Goal: Task Accomplishment & Management: Use online tool/utility

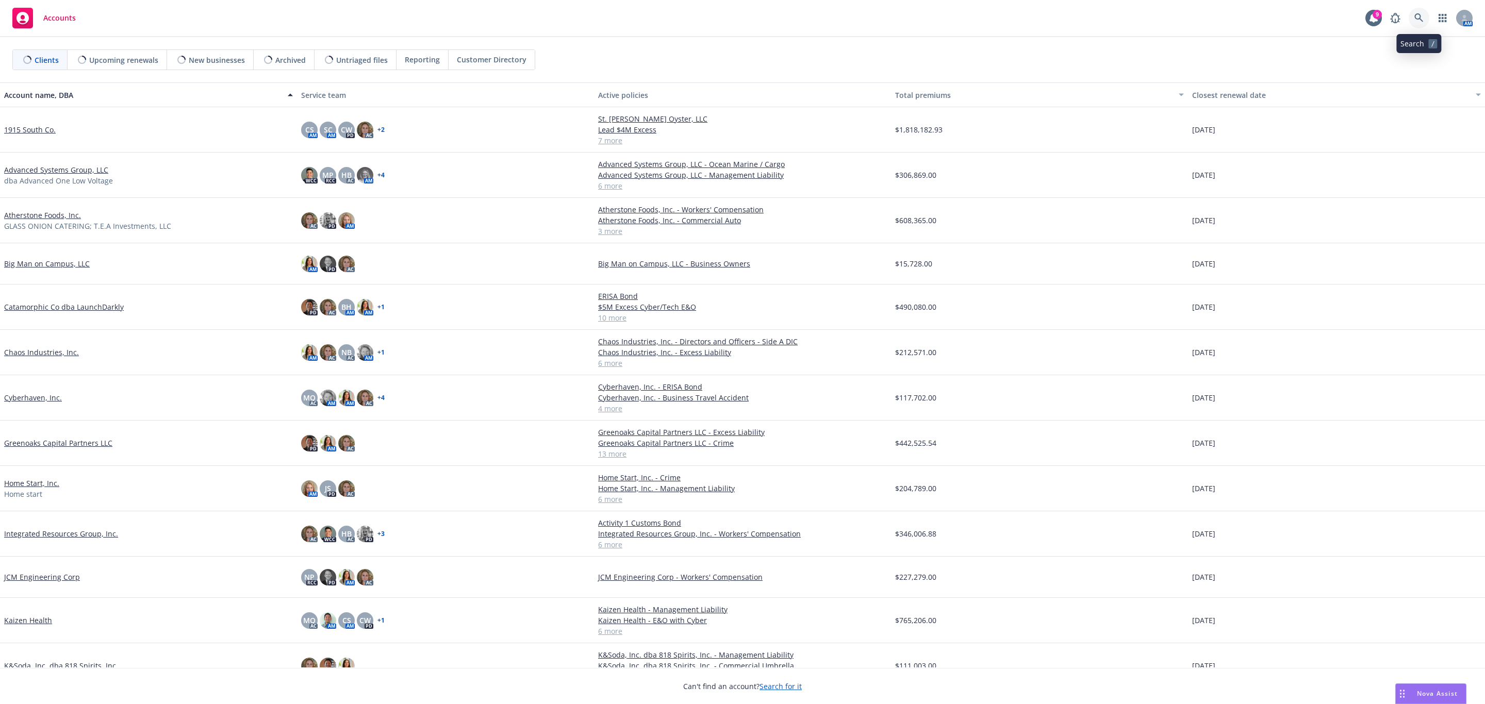
click at [1426, 15] on link at bounding box center [1418, 18] width 21 height 21
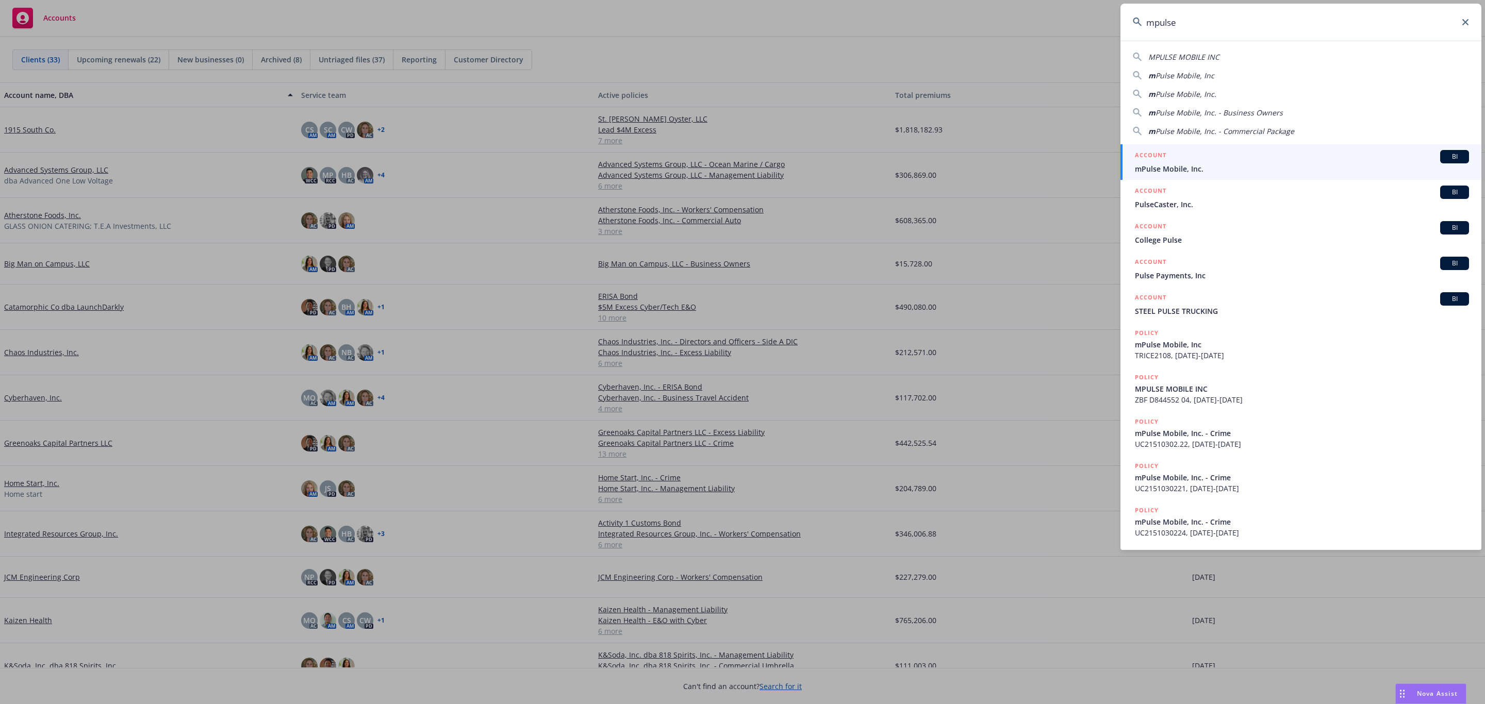
type input "mpulse"
click at [1197, 164] on span "mPulse Mobile, Inc." at bounding box center [1302, 168] width 334 height 11
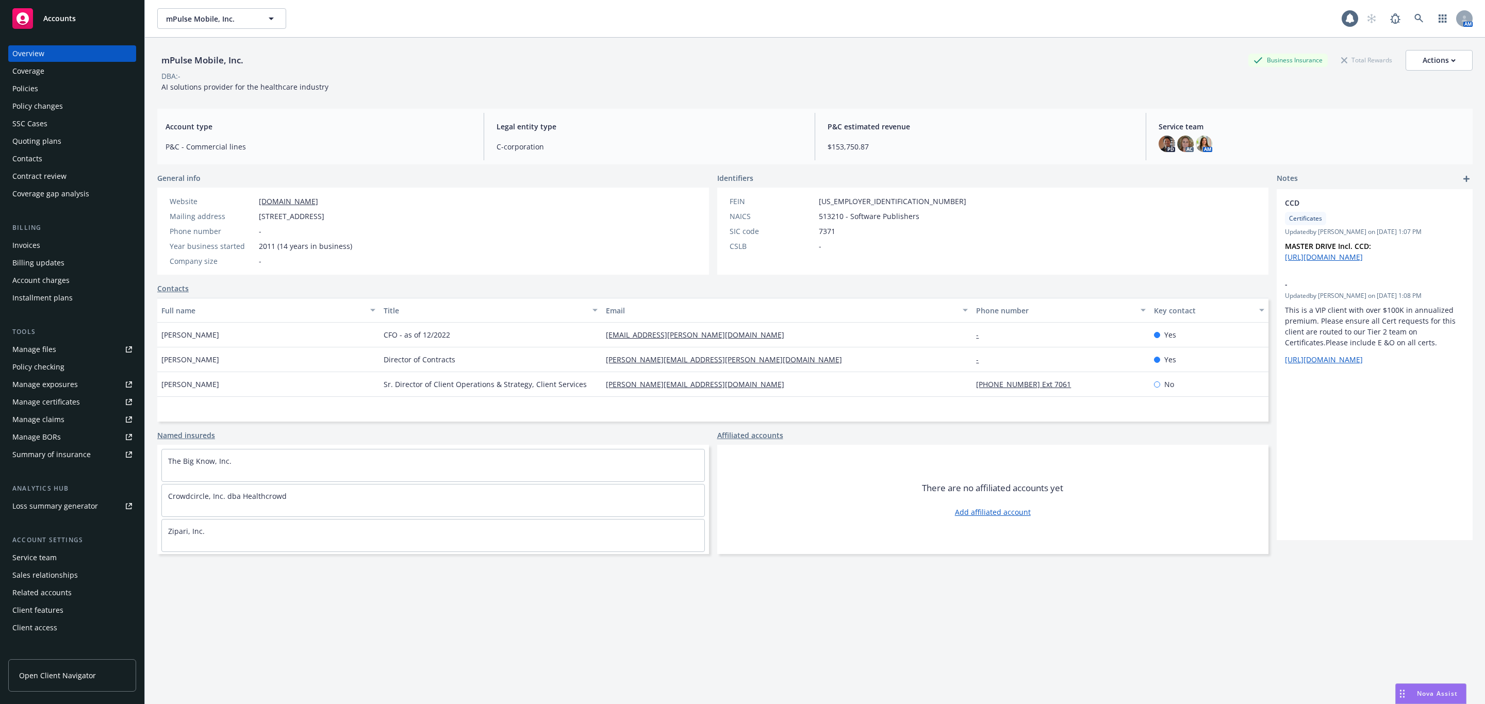
click at [59, 91] on div "Policies" at bounding box center [72, 88] width 120 height 16
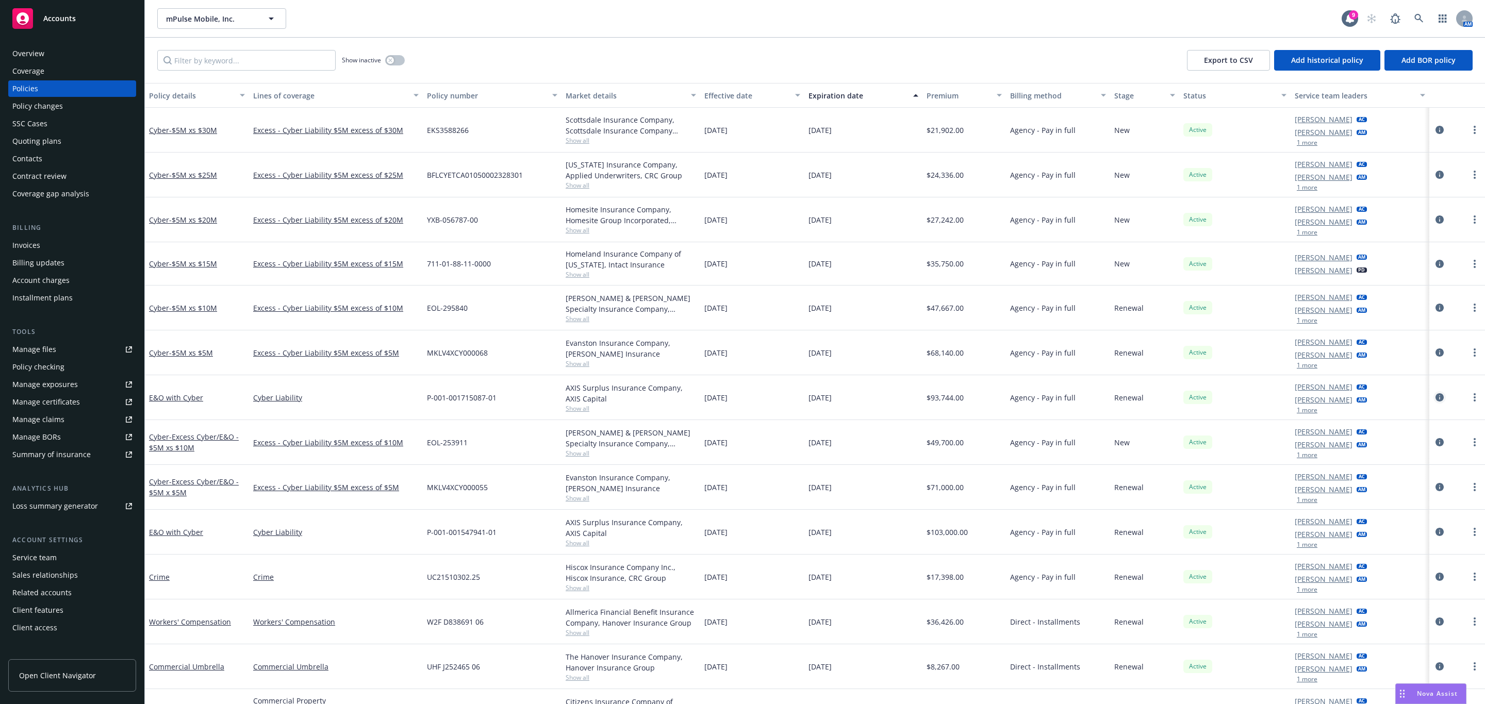
click at [1435, 398] on icon "circleInformation" at bounding box center [1439, 397] width 8 height 8
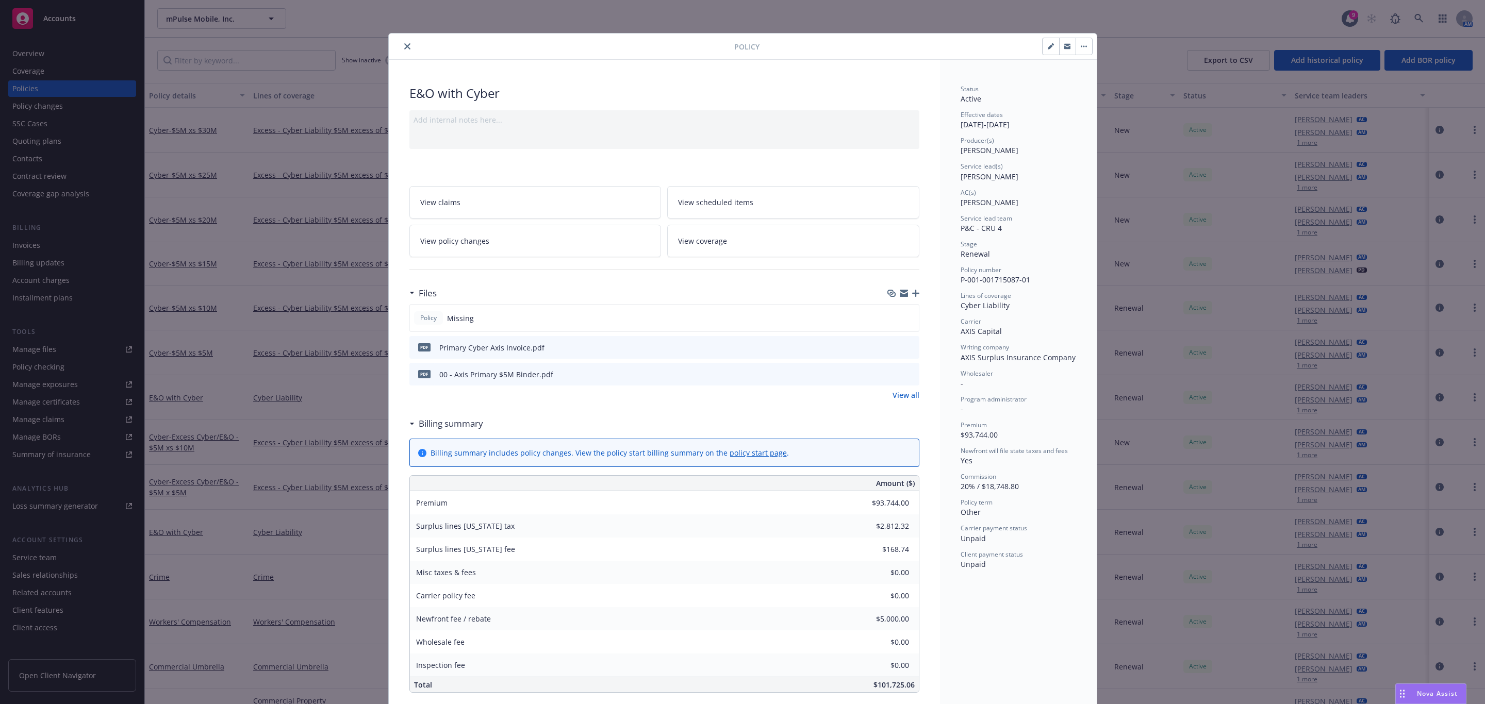
click at [906, 380] on button at bounding box center [910, 374] width 9 height 11
click at [905, 373] on icon "preview file" at bounding box center [909, 373] width 9 height 7
click at [404, 44] on icon "close" at bounding box center [407, 46] width 6 height 6
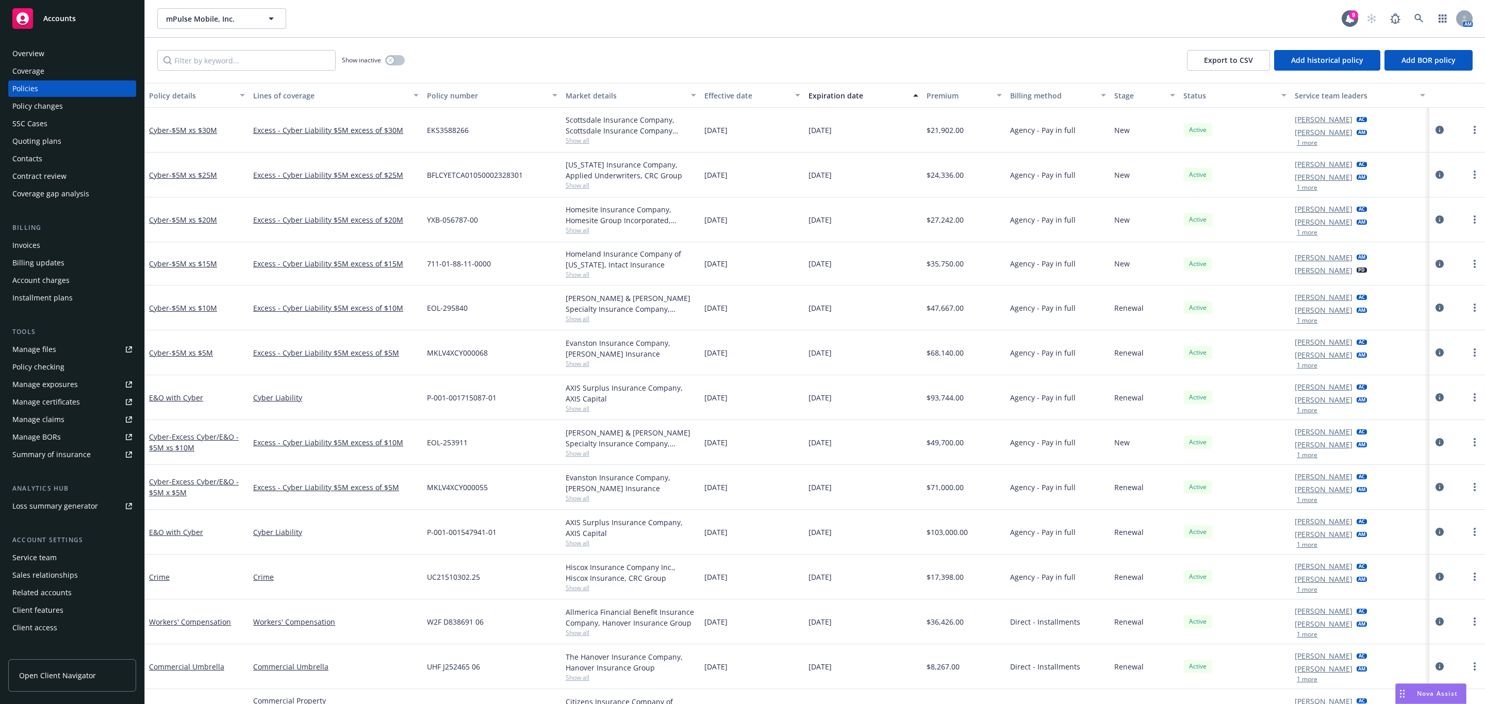
scroll to position [121, 0]
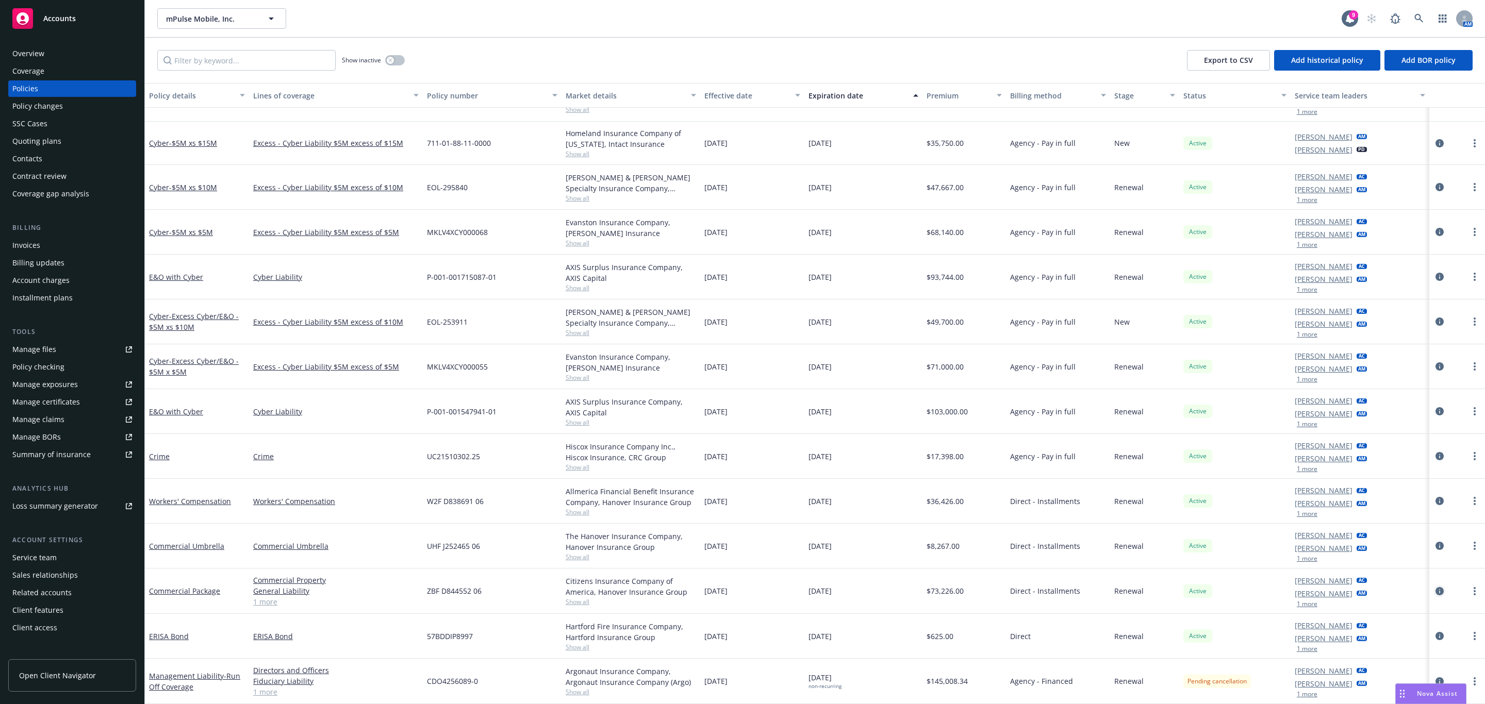
click at [1435, 589] on icon "circleInformation" at bounding box center [1439, 591] width 8 height 8
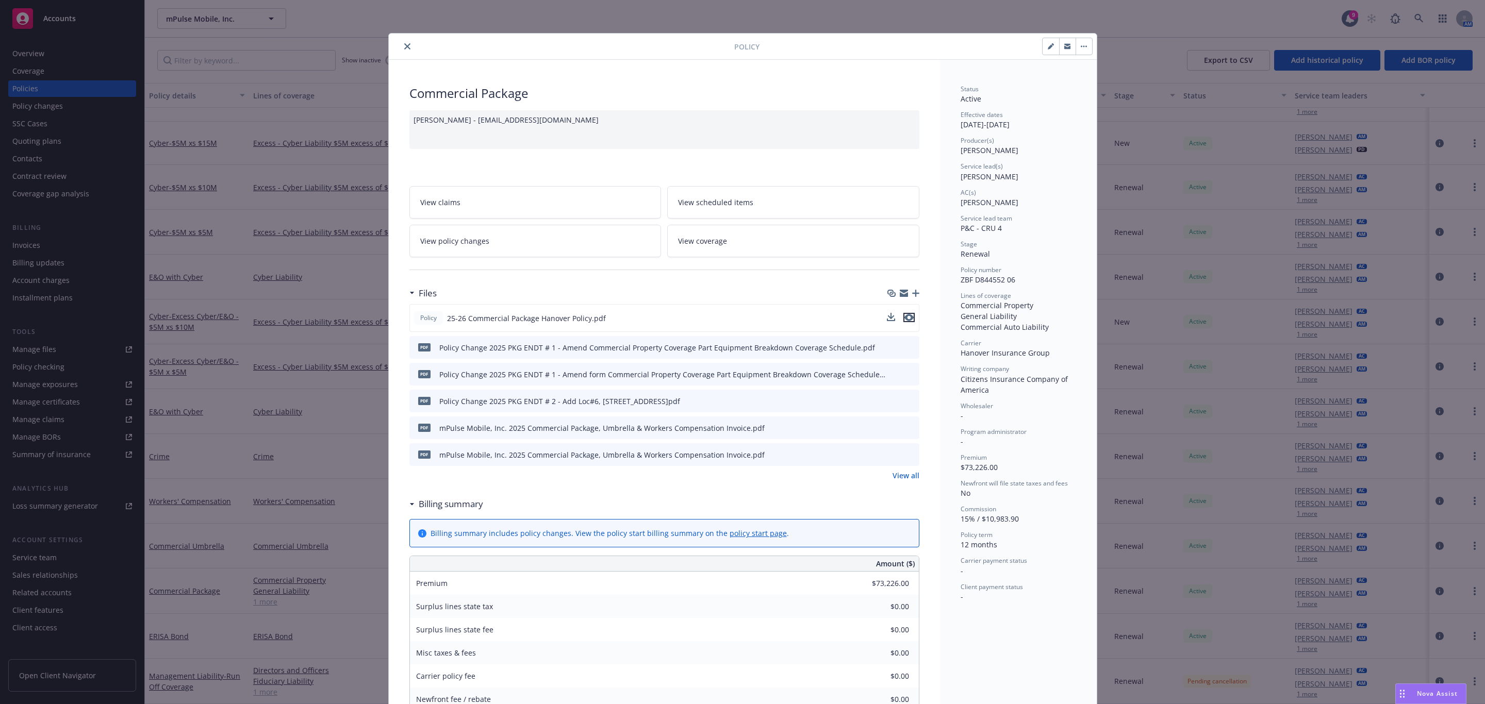
click at [905, 321] on icon "preview file" at bounding box center [908, 317] width 9 height 7
click at [404, 49] on icon "close" at bounding box center [407, 46] width 6 height 6
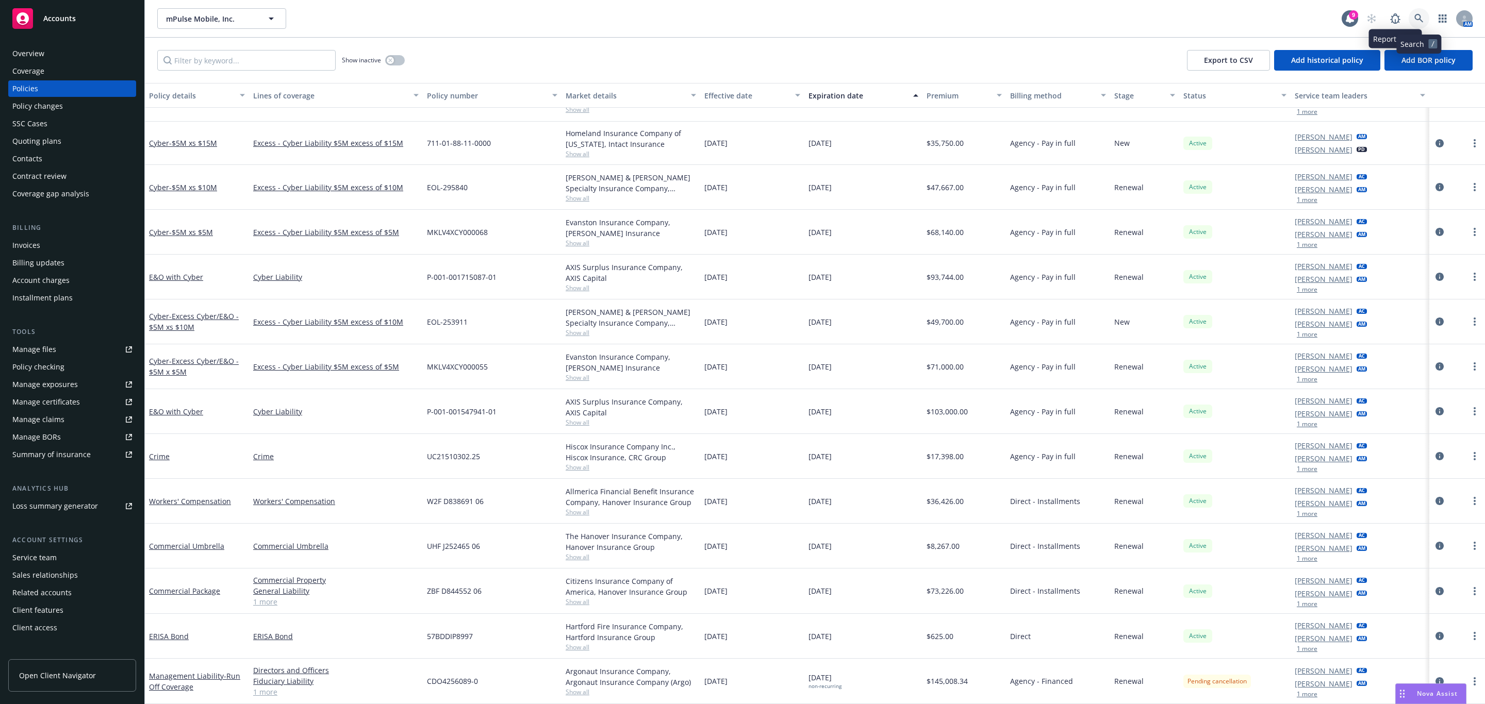
click at [1417, 17] on icon at bounding box center [1418, 18] width 9 height 9
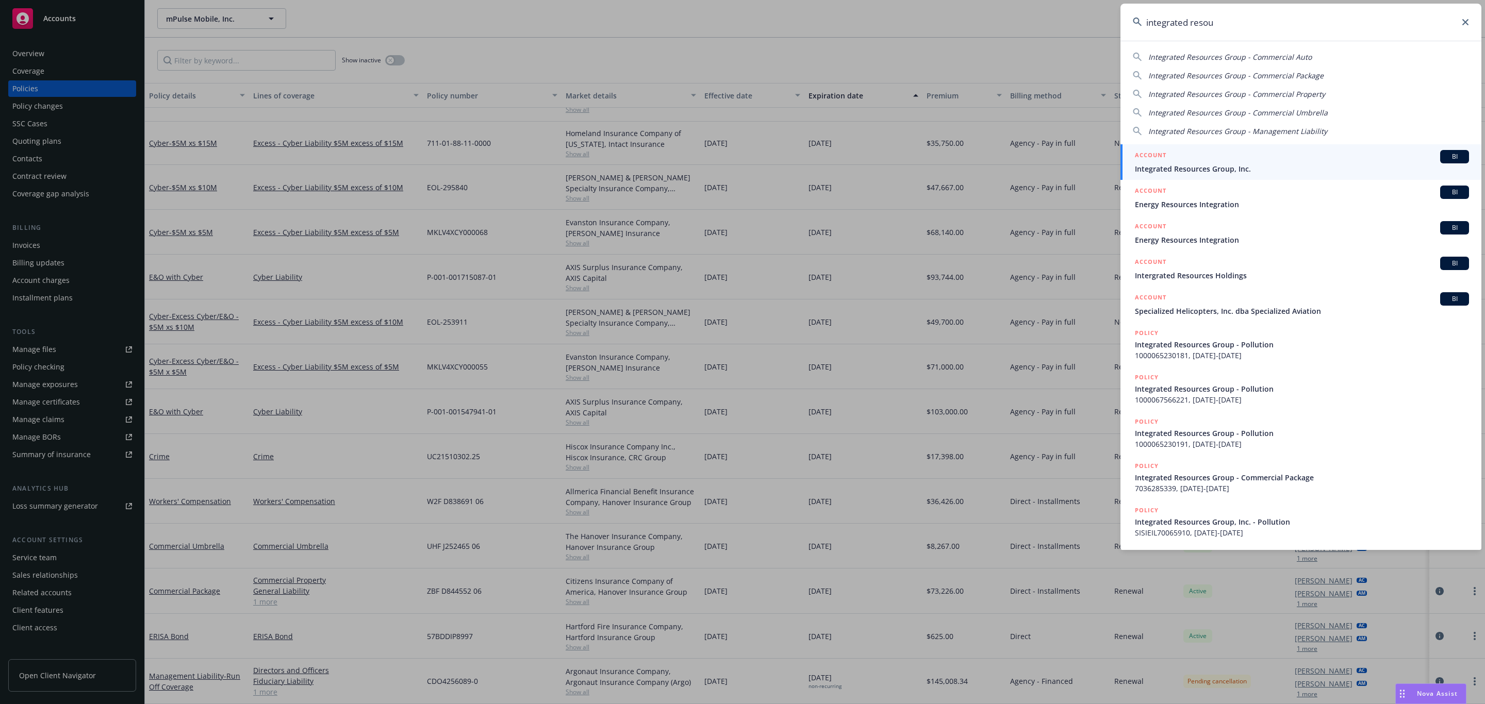
type input "integrated resou"
click at [1240, 172] on span "Integrated Resources Group, Inc." at bounding box center [1302, 168] width 334 height 11
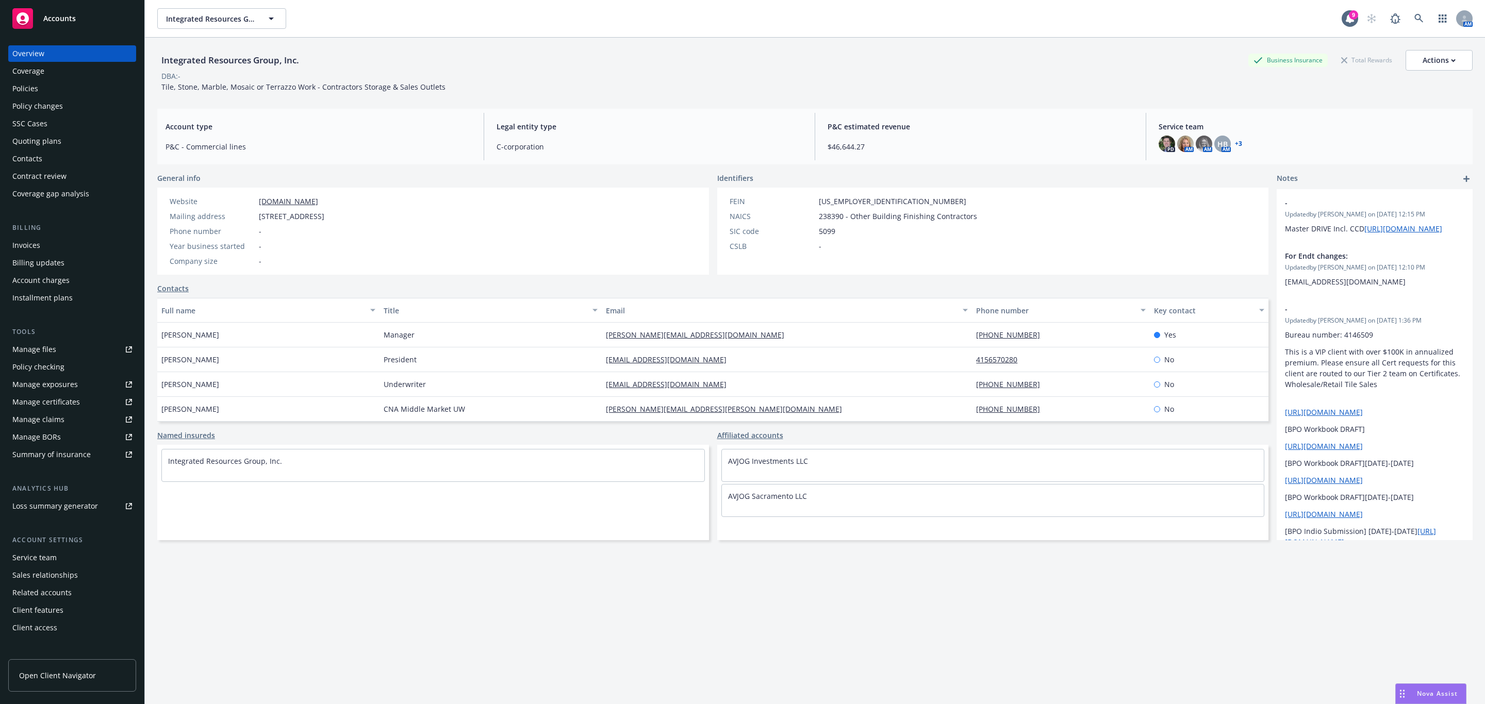
click at [45, 136] on div "Quoting plans" at bounding box center [36, 141] width 49 height 16
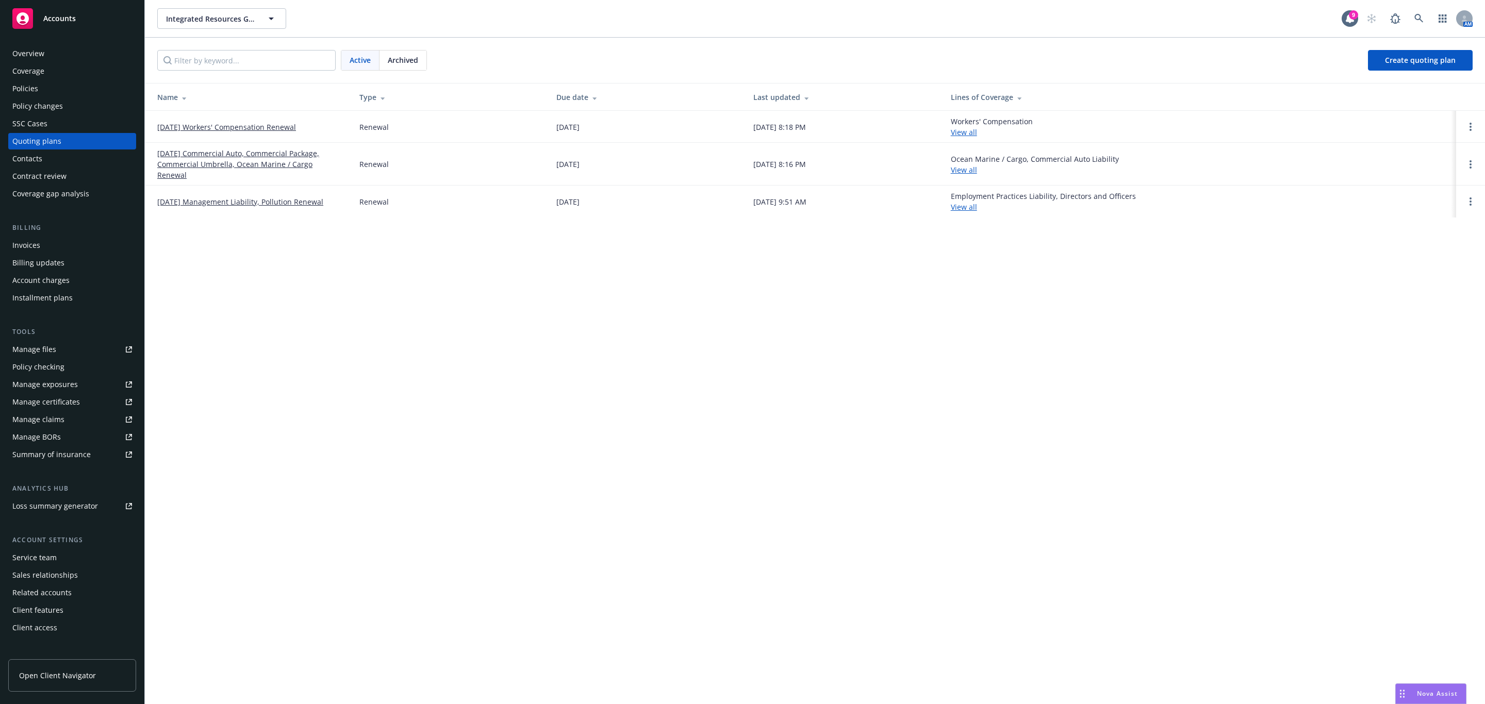
click at [266, 196] on link "[DATE] Management Liability, Pollution Renewal" at bounding box center [240, 201] width 166 height 11
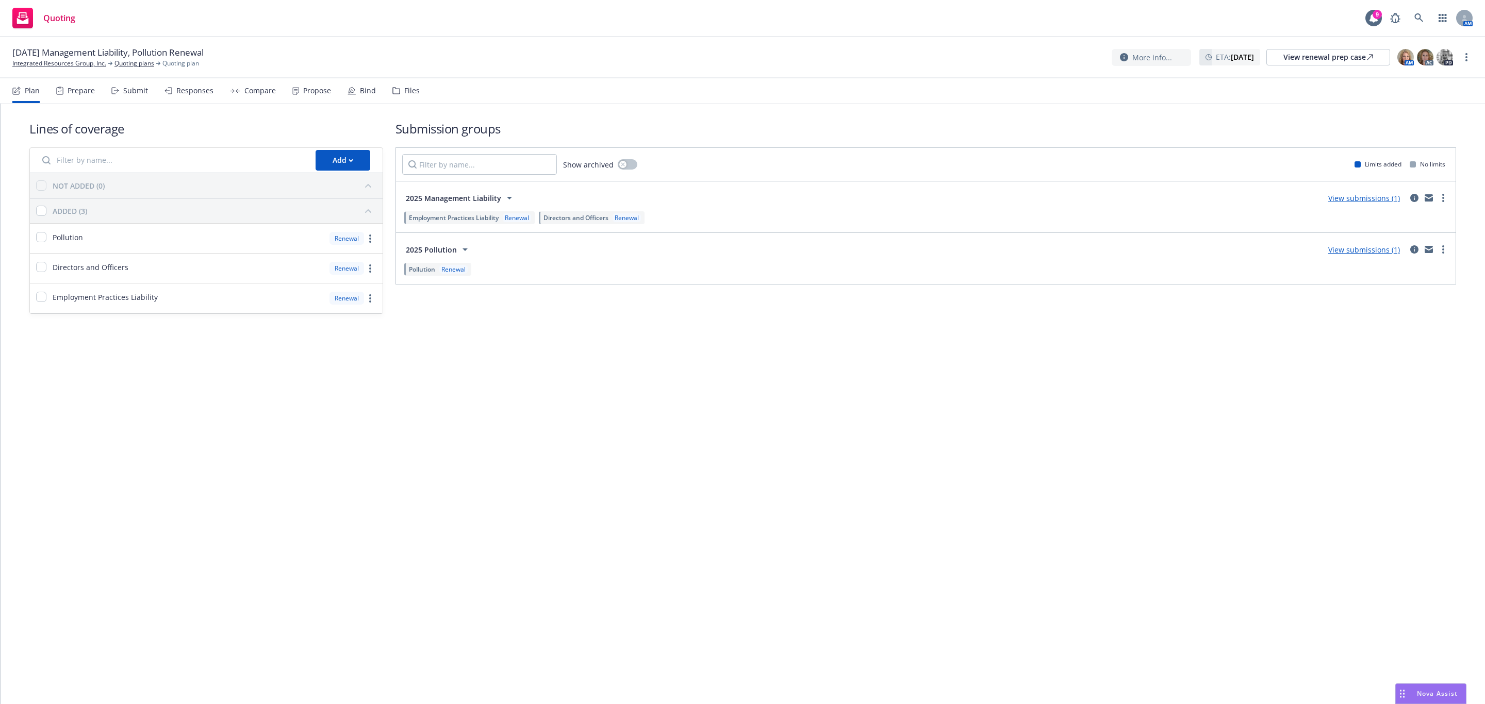
click at [81, 92] on div "Prepare" at bounding box center [81, 91] width 27 height 8
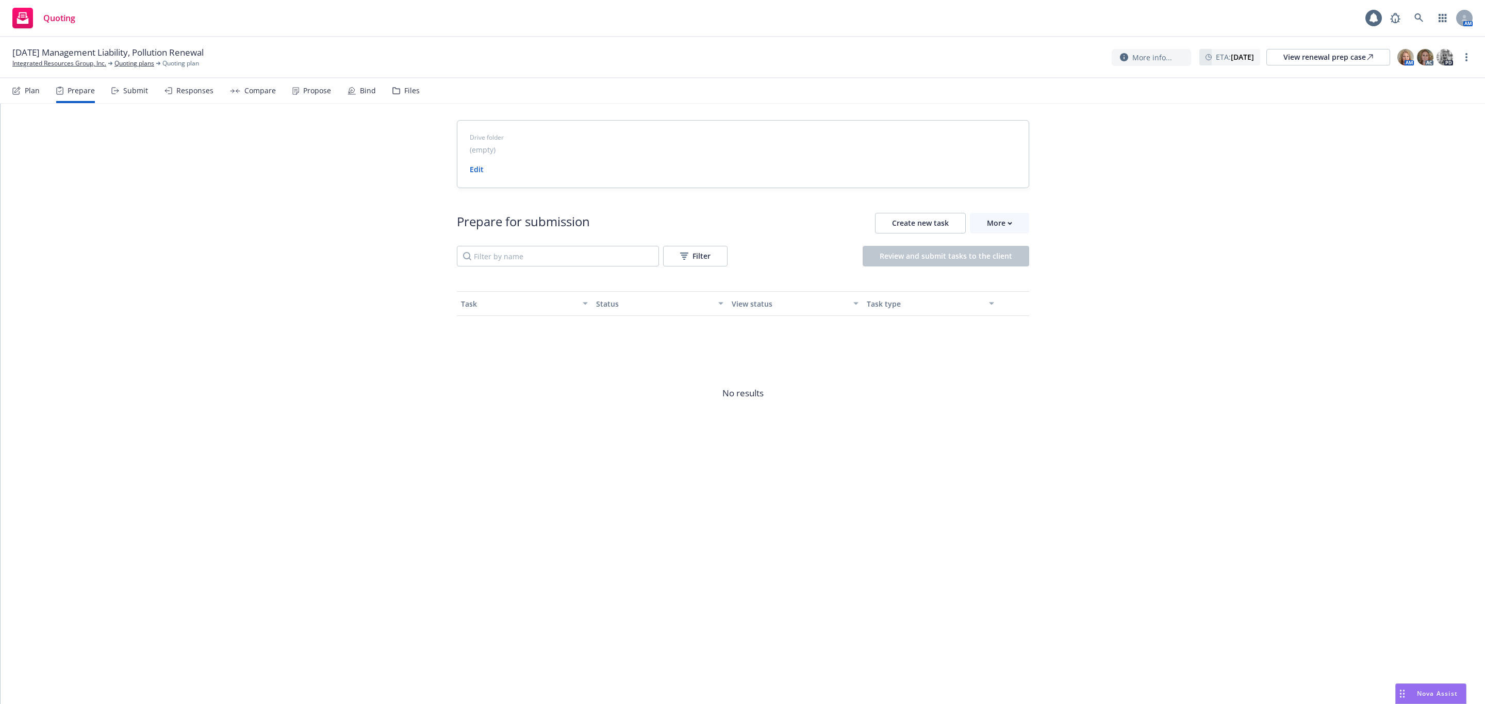
click at [991, 212] on div "Prepare for submission Create new task More Filter Review and submit tasks to t…" at bounding box center [743, 341] width 572 height 307
click at [996, 222] on div "More" at bounding box center [999, 223] width 25 height 20
click at [1008, 272] on span "Go to Indio account" at bounding box center [1016, 271] width 92 height 10
click at [1346, 53] on div "View renewal prep case" at bounding box center [1328, 56] width 90 height 15
click at [393, 98] on div "Files" at bounding box center [405, 90] width 27 height 25
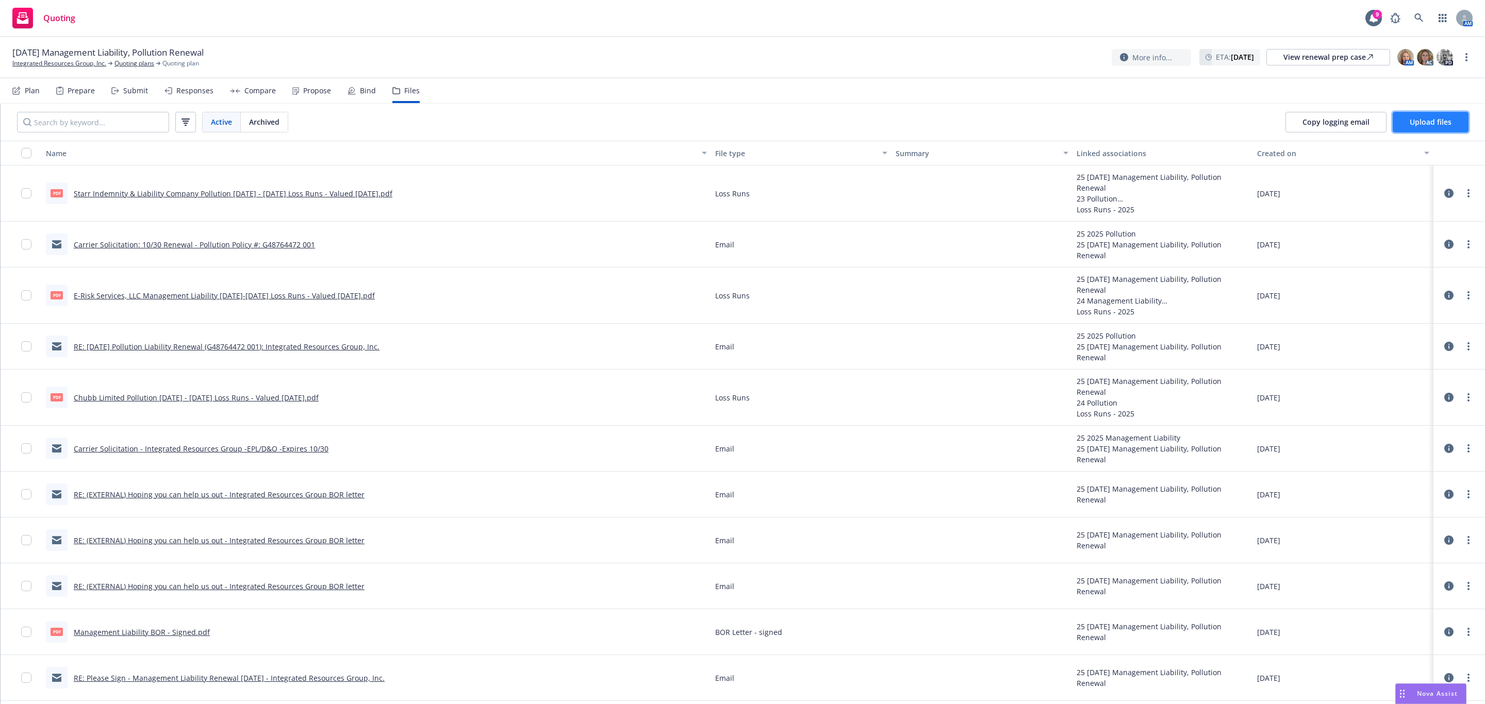
click at [1426, 124] on span "Upload files" at bounding box center [1430, 122] width 42 height 10
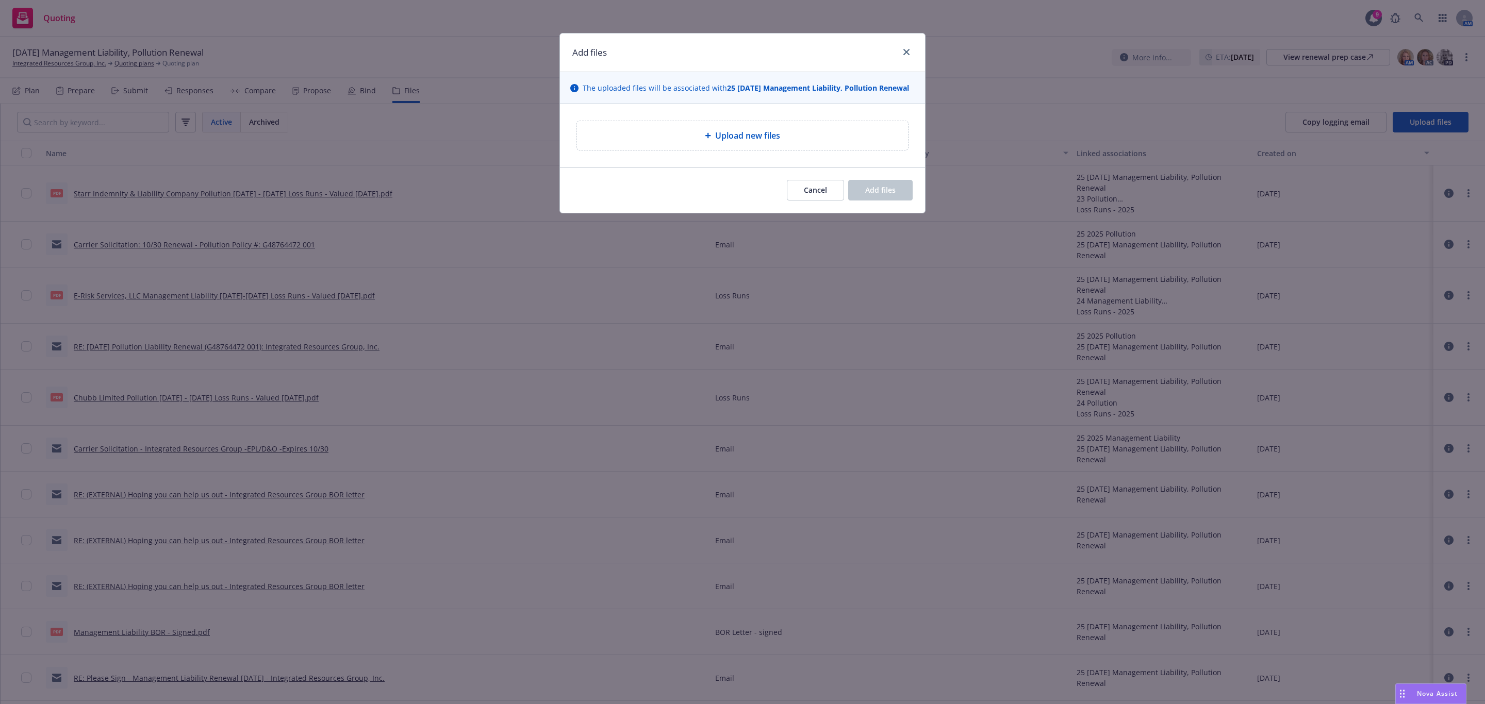
click at [695, 128] on div "Upload new files" at bounding box center [742, 135] width 331 height 29
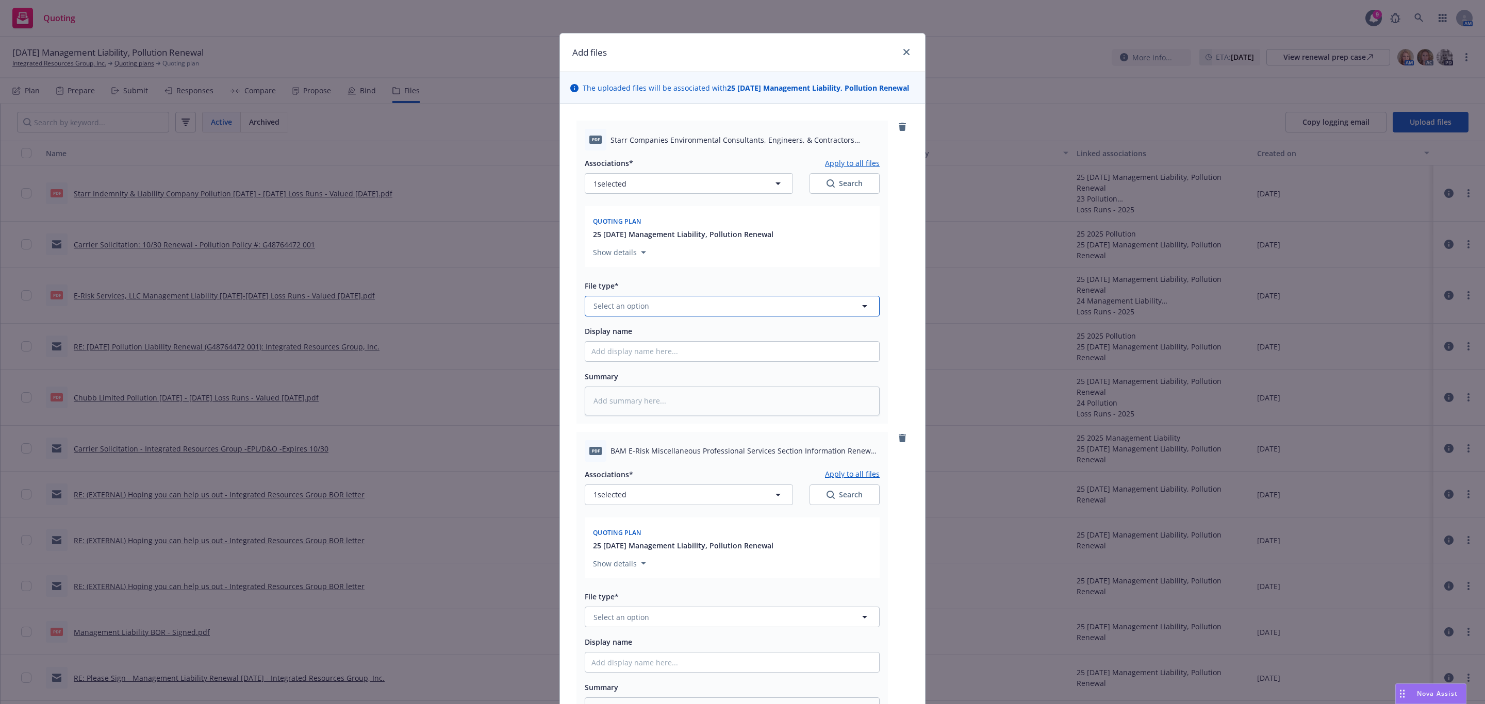
click at [707, 316] on button "Select an option" at bounding box center [732, 306] width 295 height 21
type input "app"
click at [656, 342] on div "Application" at bounding box center [731, 334] width 281 height 15
type textarea "x"
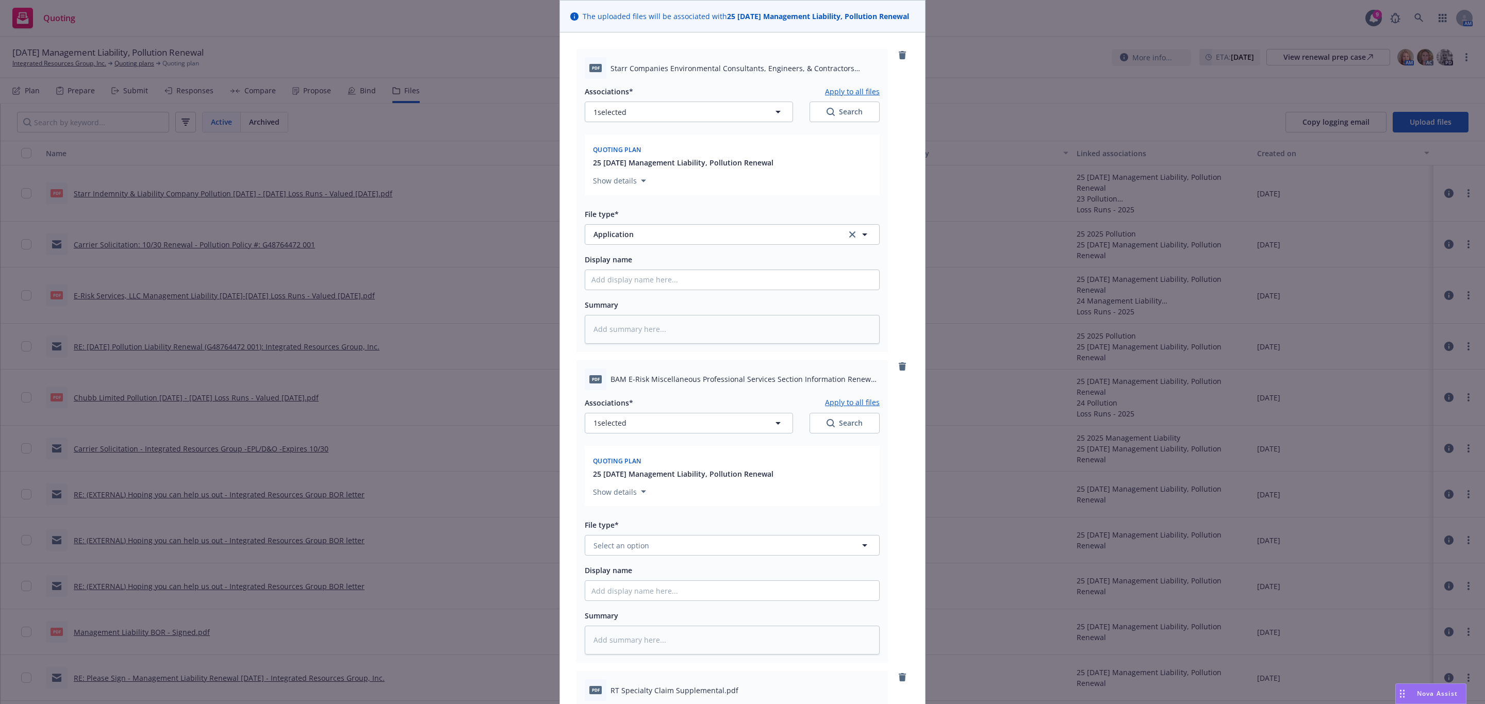
scroll to position [155, 0]
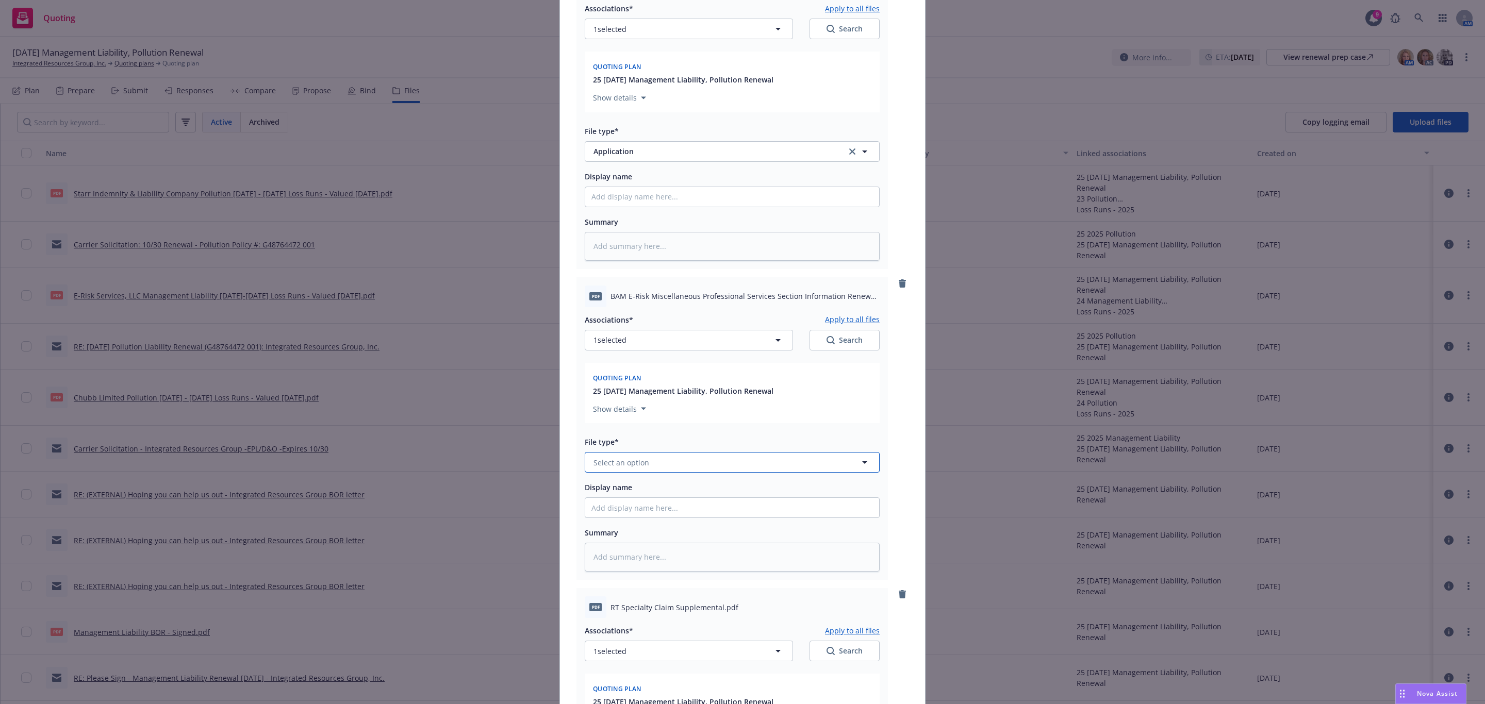
click at [699, 473] on button "Select an option" at bounding box center [732, 462] width 295 height 21
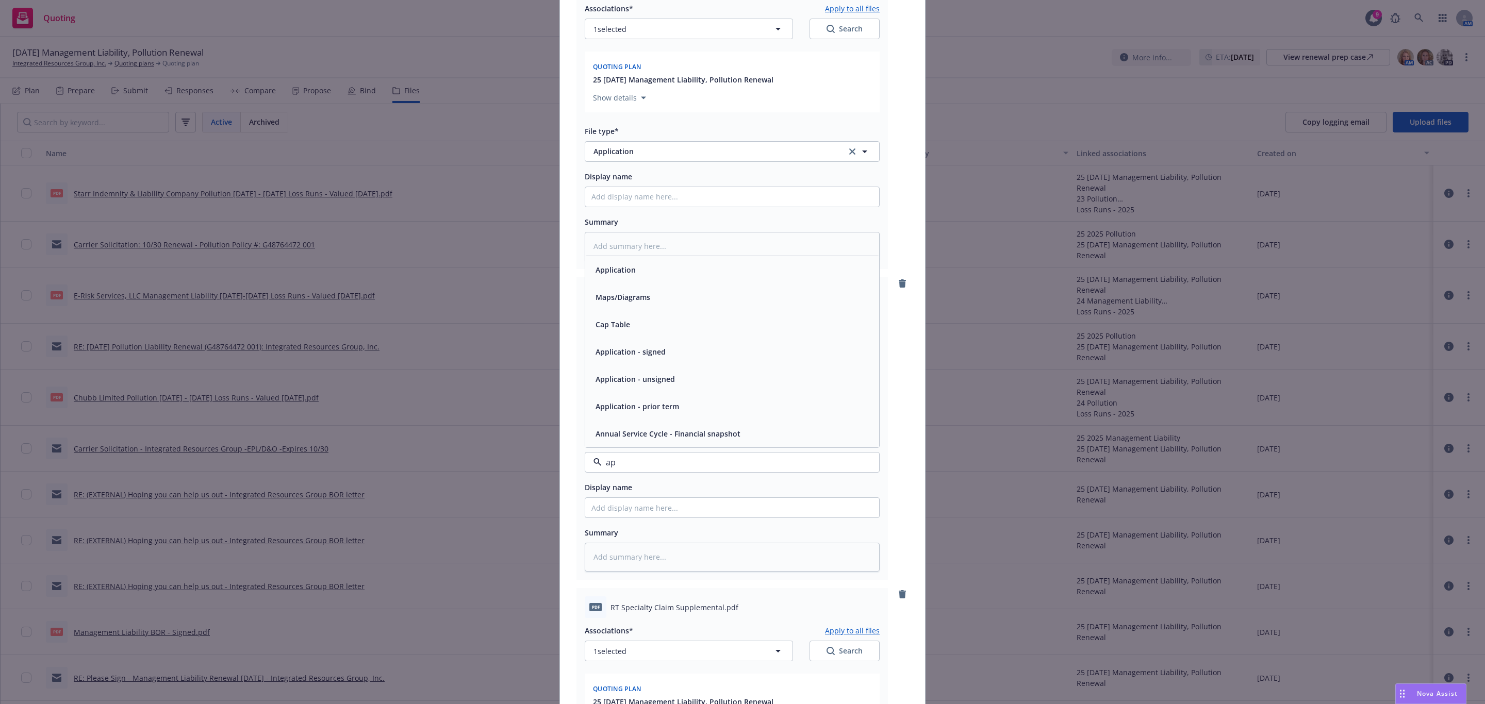
type input "app"
click at [643, 352] on div "Application" at bounding box center [731, 351] width 281 height 15
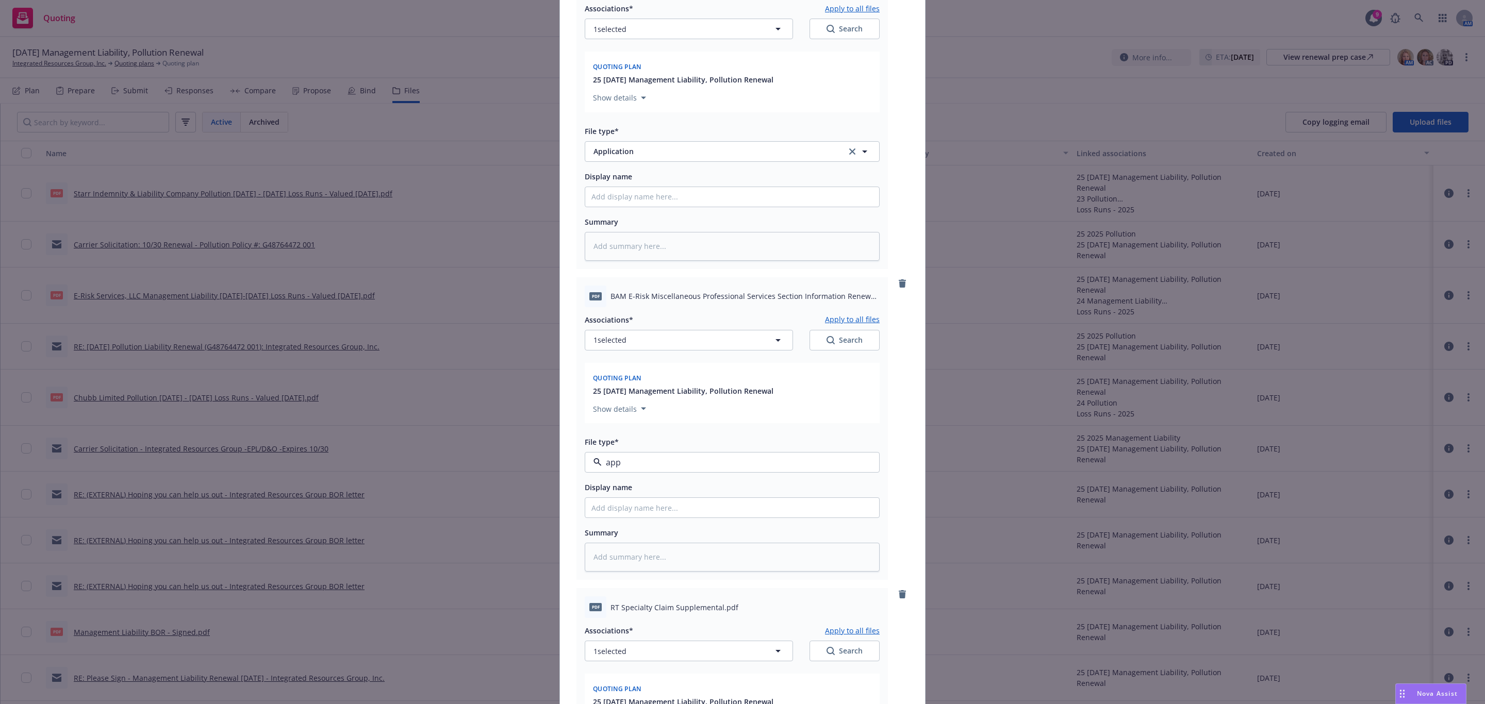
type textarea "x"
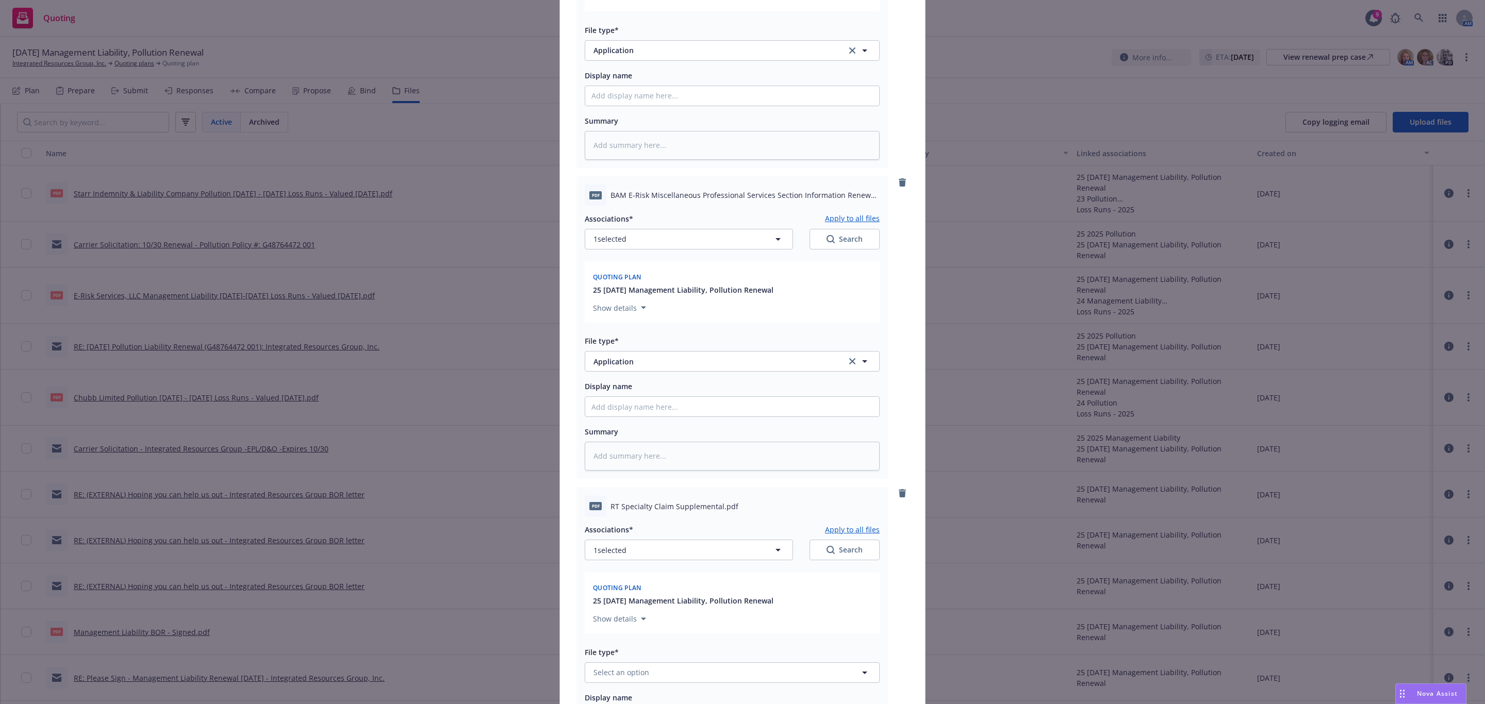
scroll to position [464, 0]
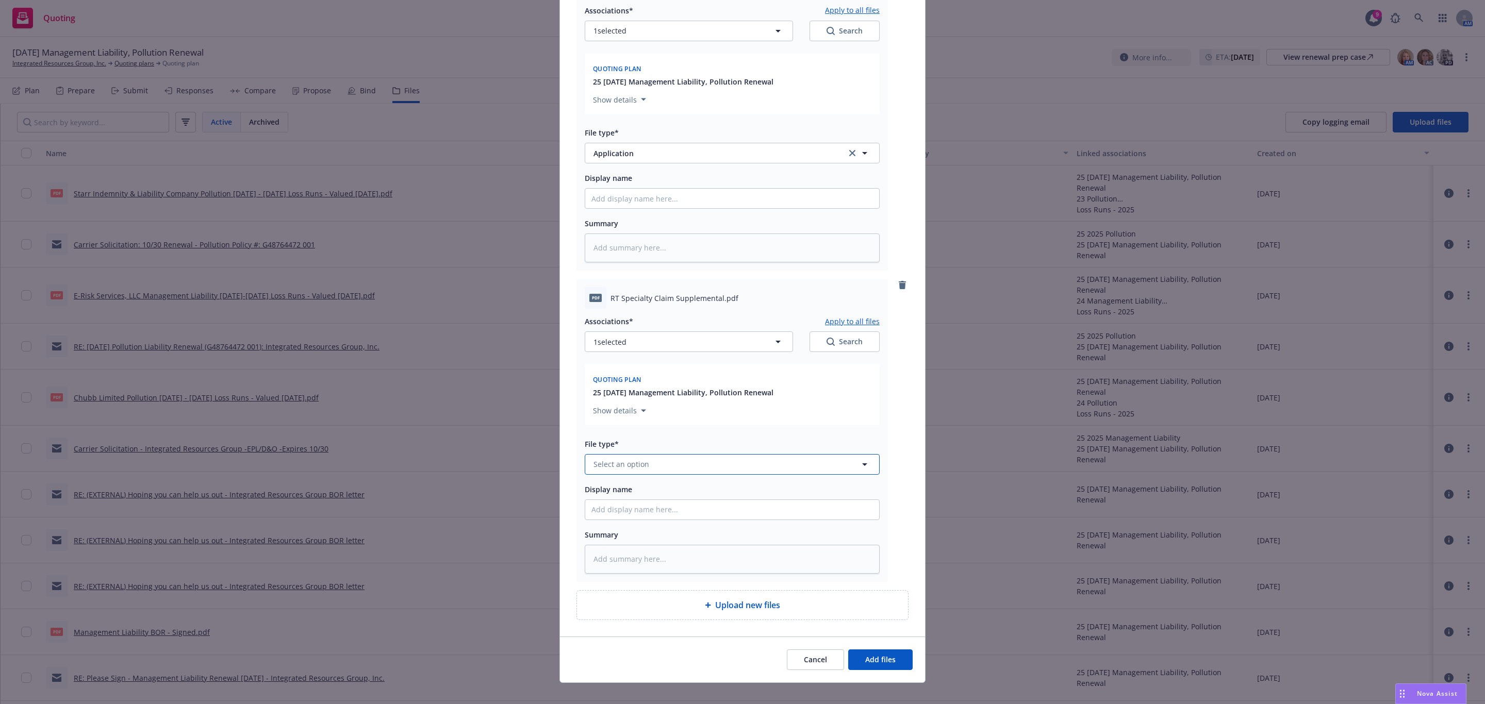
click at [720, 470] on button "Select an option" at bounding box center [732, 464] width 295 height 21
type input "app"
click at [692, 353] on div "Application" at bounding box center [731, 353] width 281 height 15
click at [879, 663] on span "Add files" at bounding box center [880, 660] width 30 height 10
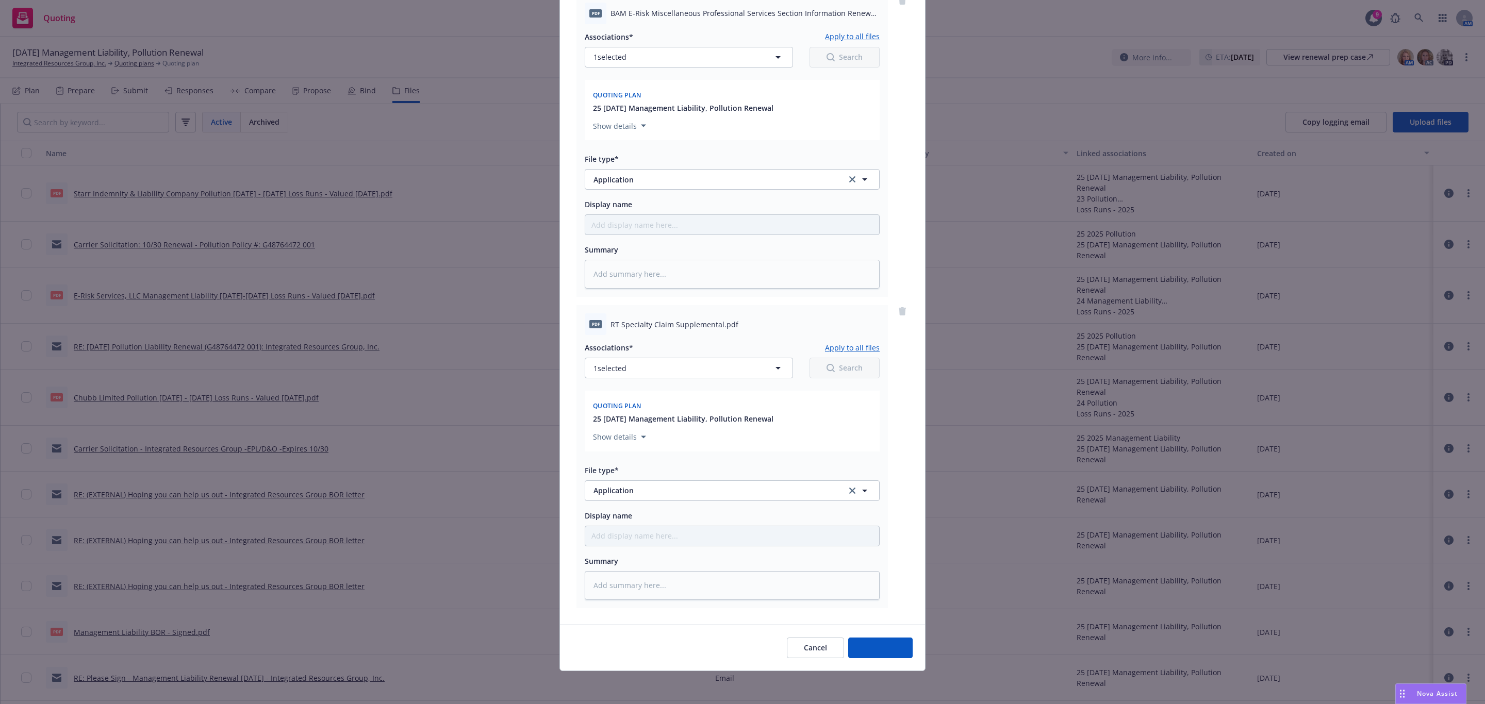
scroll to position [440, 0]
type textarea "x"
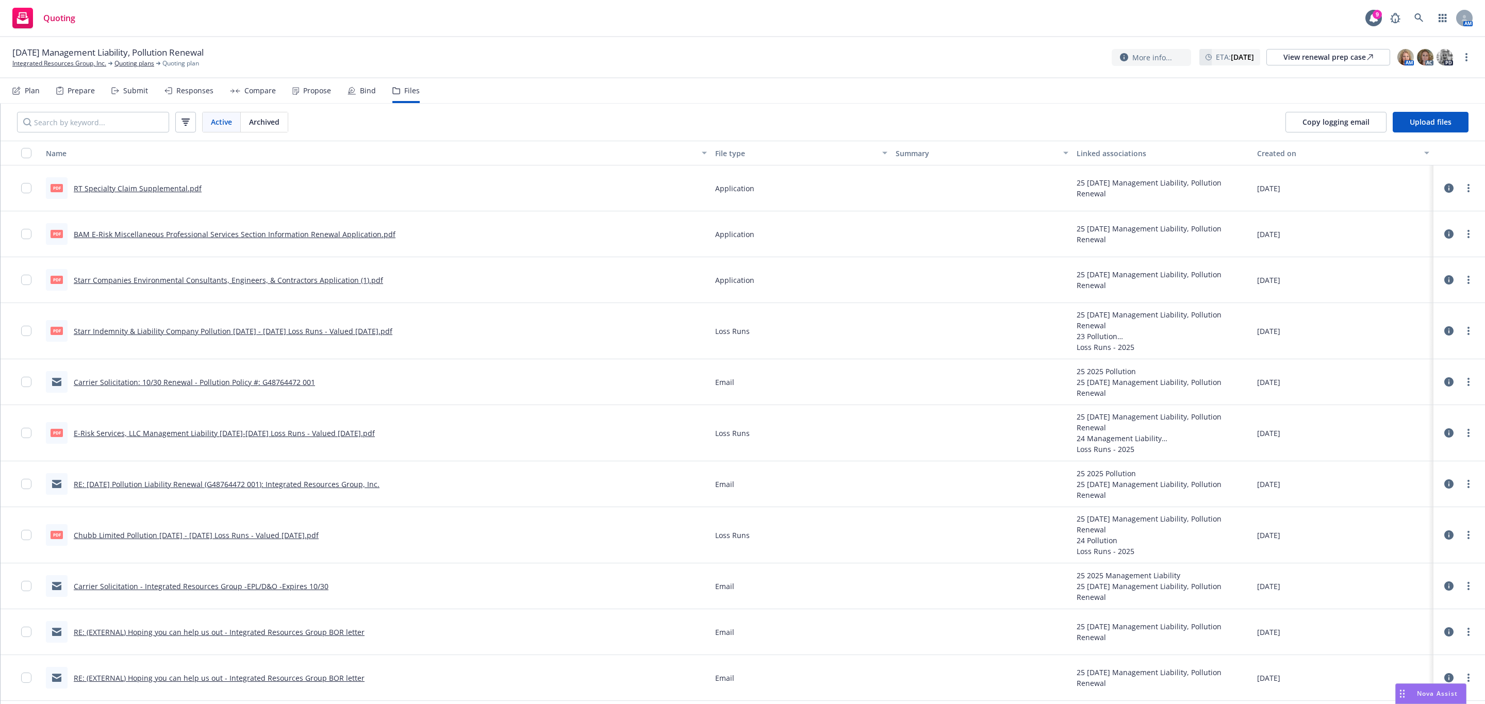
click at [164, 189] on link "RT Specialty Claim Supplemental.pdf" at bounding box center [138, 189] width 128 height 10
click at [205, 234] on link "BAM E-Risk Miscellaneous Professional Services Section Information Renewal Appl…" at bounding box center [235, 234] width 322 height 10
click at [189, 281] on link "Starr Companies Environmental Consultants, Engineers, & Contractors Application…" at bounding box center [228, 280] width 309 height 10
click at [286, 382] on link "Carrier Solicitation: 10/30 Renewal - Pollution Policy #: G48764472 001" at bounding box center [194, 382] width 241 height 10
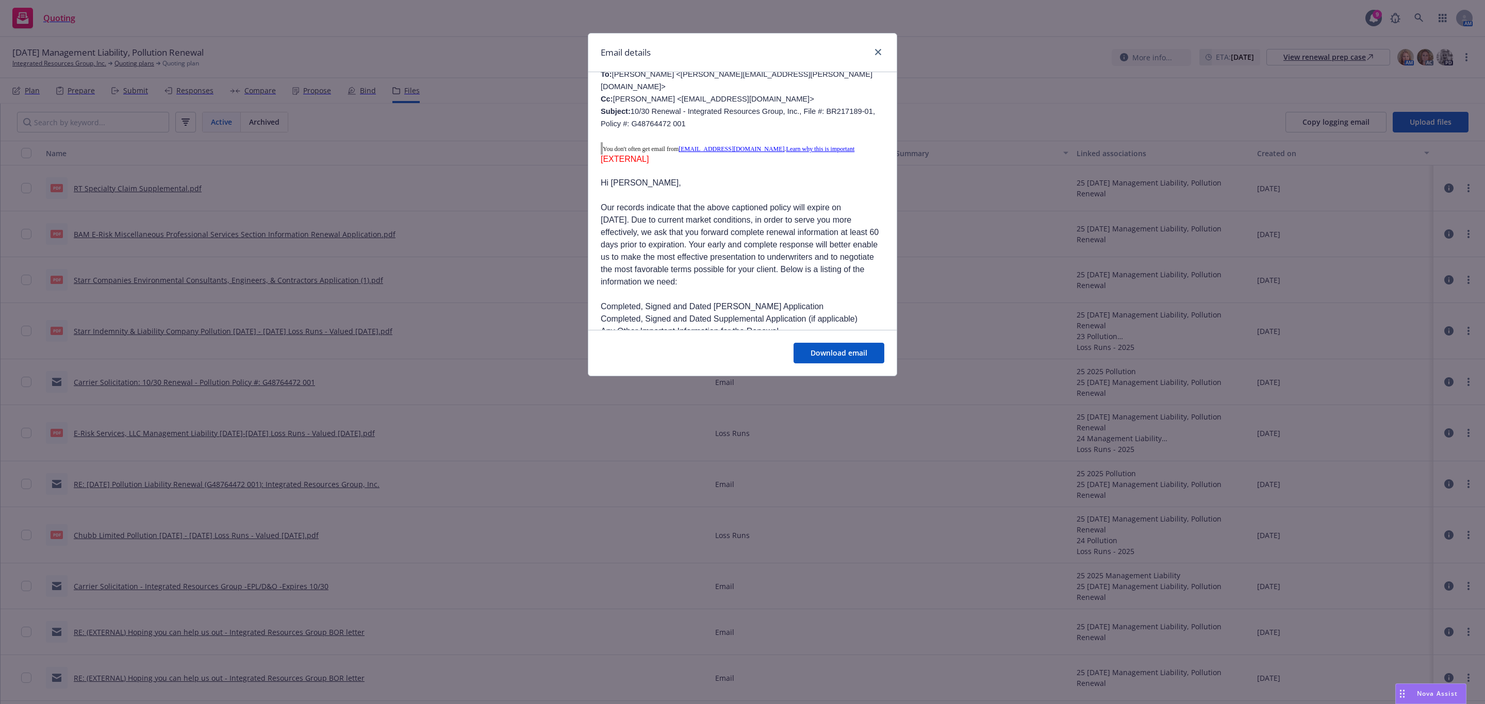
scroll to position [155, 0]
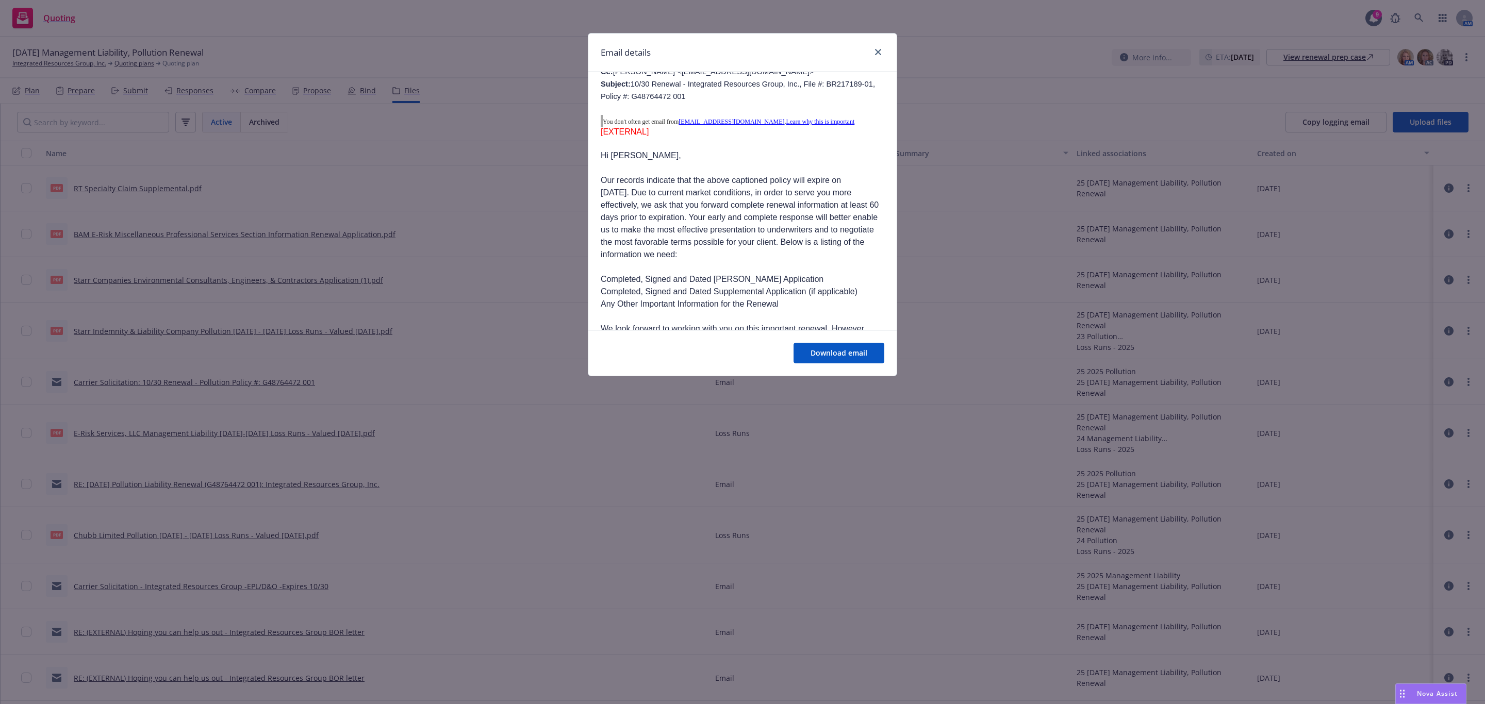
drag, startPoint x: 601, startPoint y: 271, endPoint x: 863, endPoint y: 286, distance: 263.3
click at [863, 286] on ul "Completed, Signed and Dated Acord Application Completed, Signed and Dated Suppl…" at bounding box center [743, 291] width 284 height 37
copy ul "Completed, Signed and Dated Acord Application Completed, Signed and Dated Suppl…"
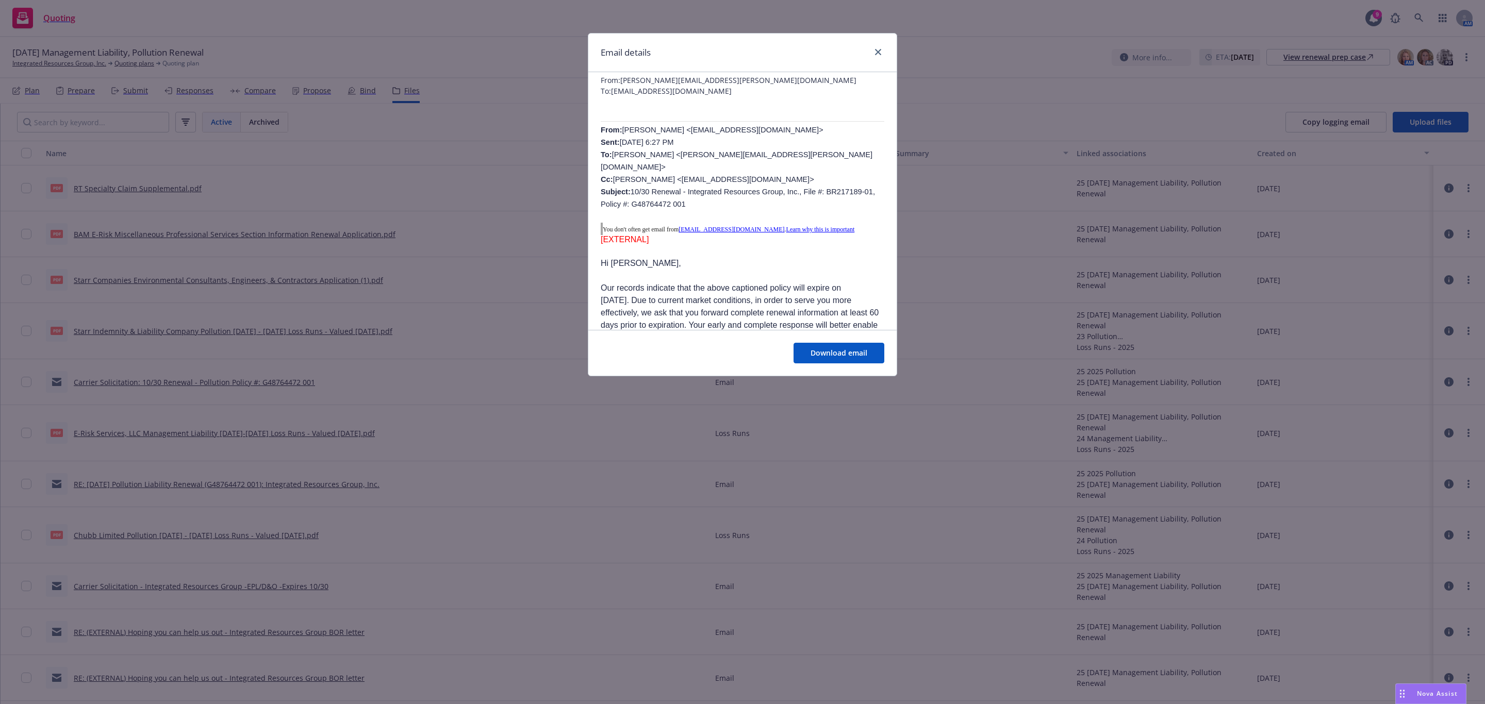
scroll to position [0, 0]
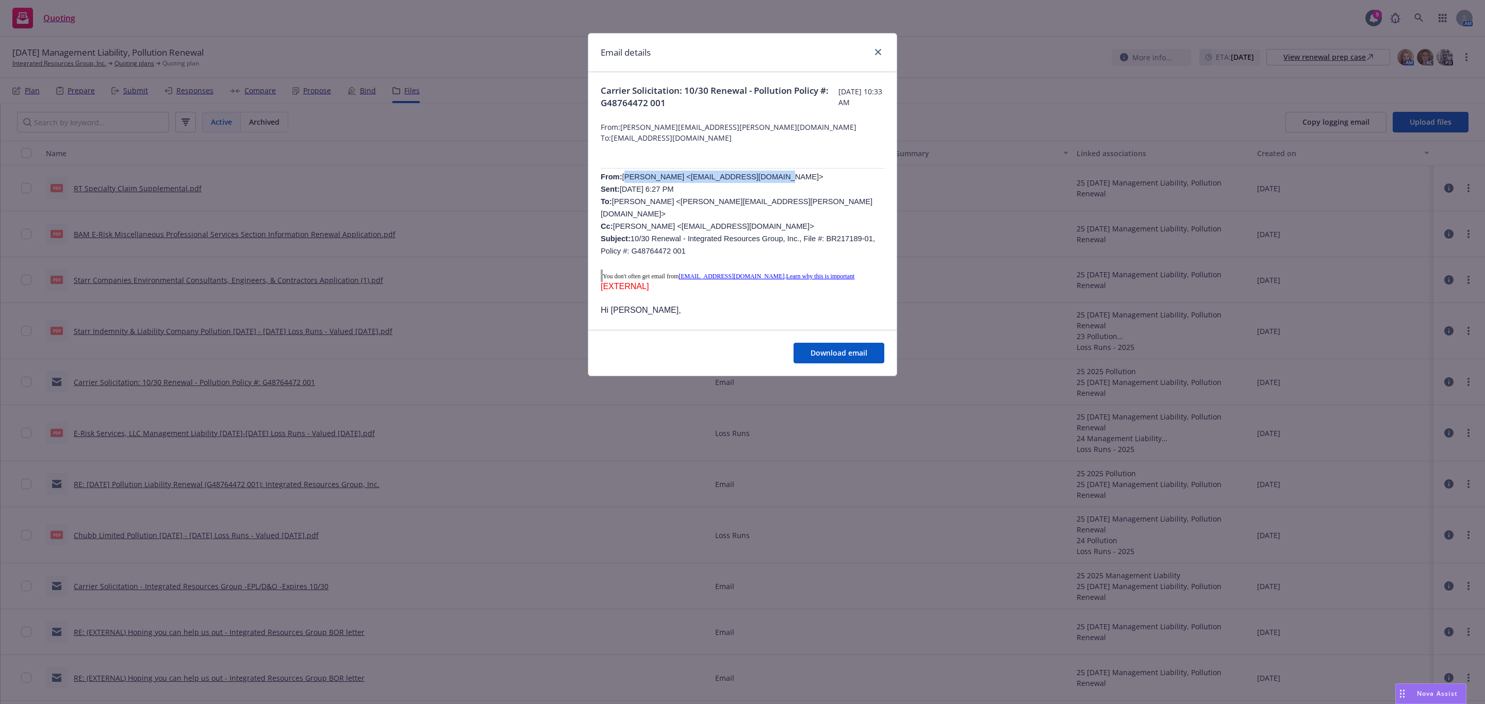
drag, startPoint x: 757, startPoint y: 178, endPoint x: 621, endPoint y: 184, distance: 136.2
click at [621, 184] on p "From: Salvina Andrino <sandrino@brcins.com> Sent: Tuesday, August 12, 2025 6:27…" at bounding box center [743, 214] width 284 height 87
copy span "Salvina Andrino <sandrino@brcins.com>"
drag, startPoint x: 732, startPoint y: 217, endPoint x: 613, endPoint y: 220, distance: 119.1
click at [613, 220] on p "From: Salvina Andrino <sandrino@brcins.com> Sent: Tuesday, August 12, 2025 6:27…" at bounding box center [743, 214] width 284 height 87
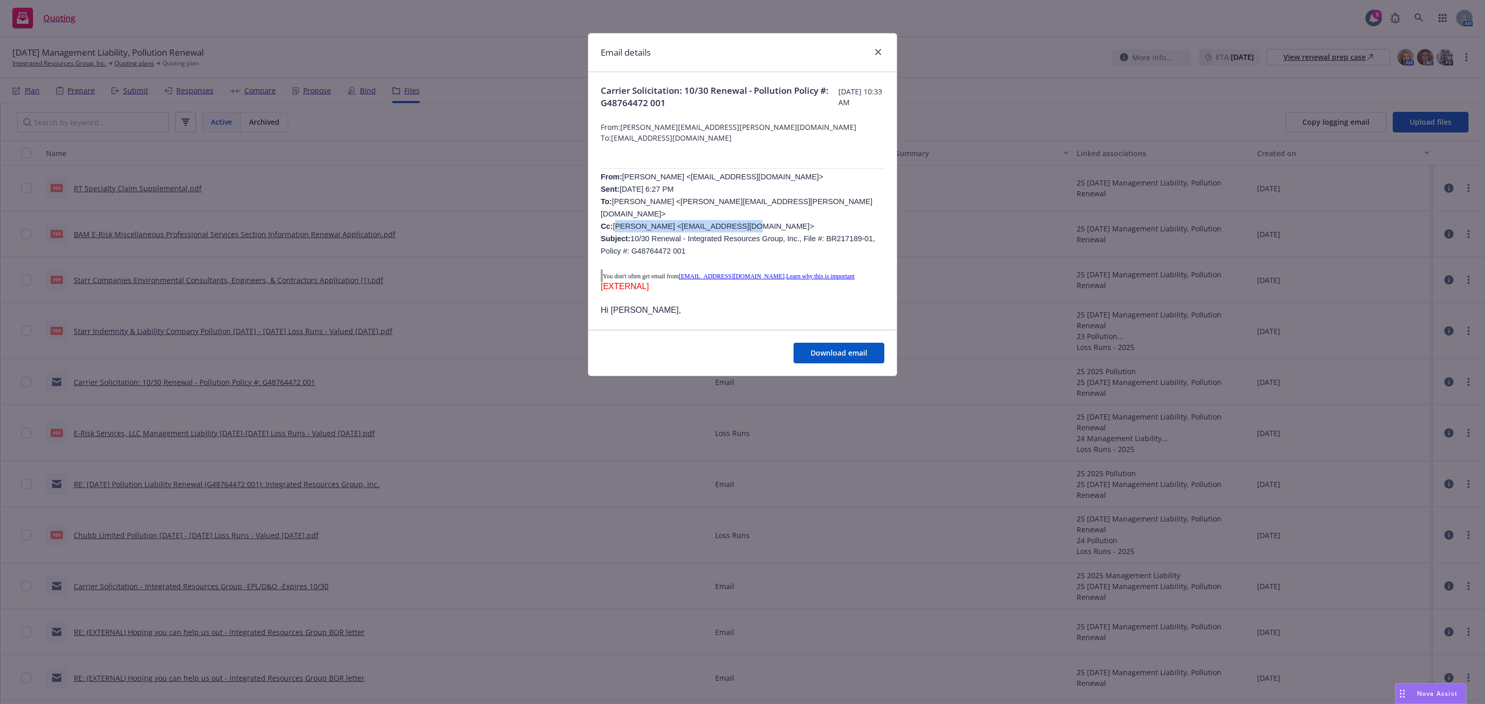
copy span "Lauren Shane <LShane@brcins.com>"
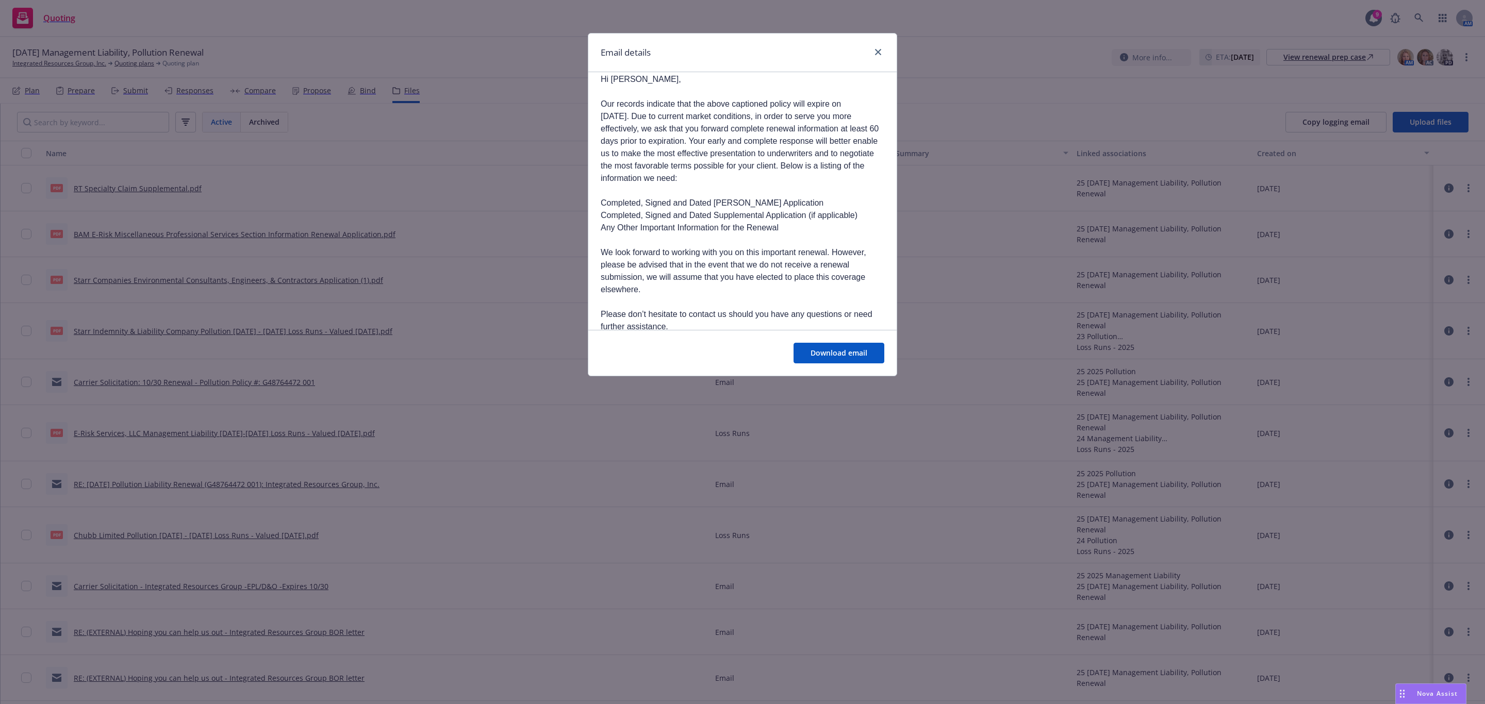
scroll to position [232, 0]
click at [863, 357] on span "Download email" at bounding box center [838, 353] width 57 height 10
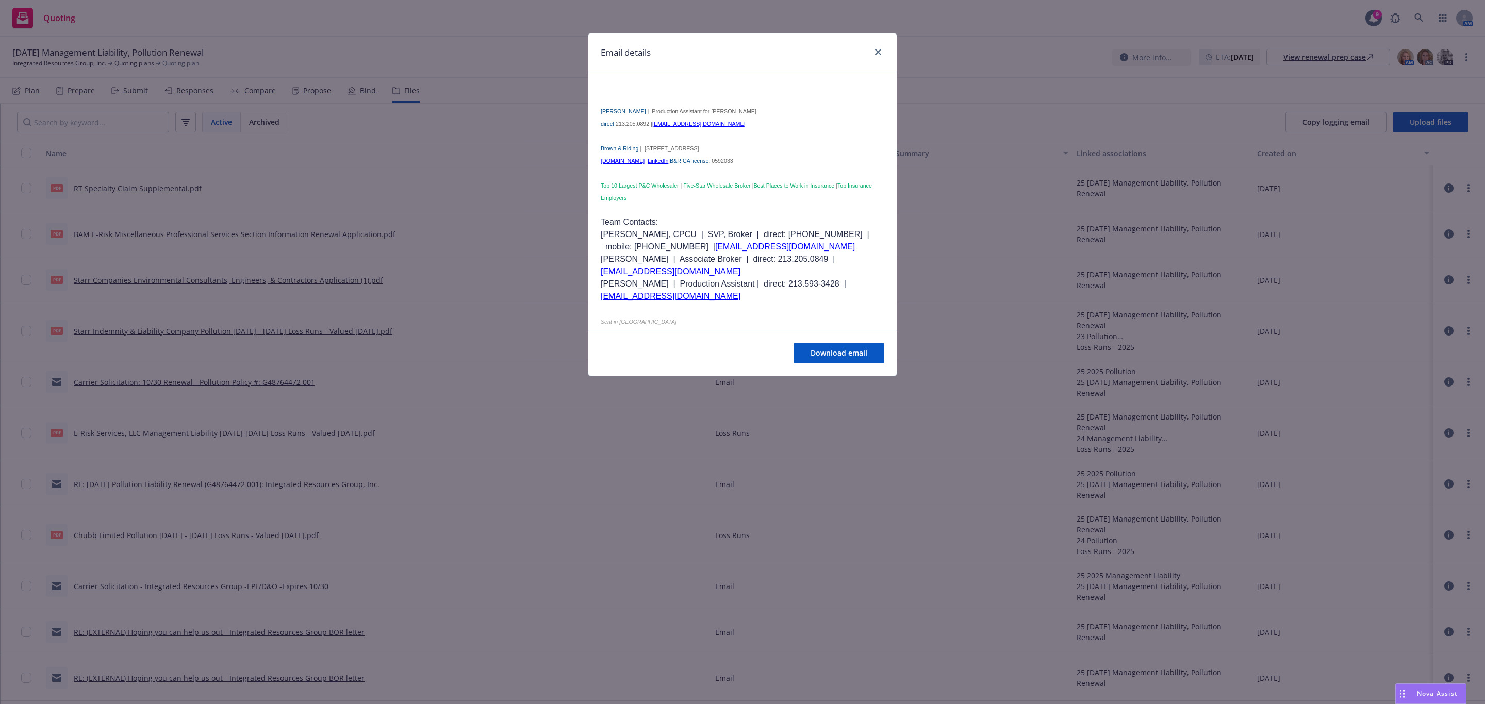
scroll to position [579, 0]
click at [875, 51] on icon "close" at bounding box center [878, 52] width 6 height 6
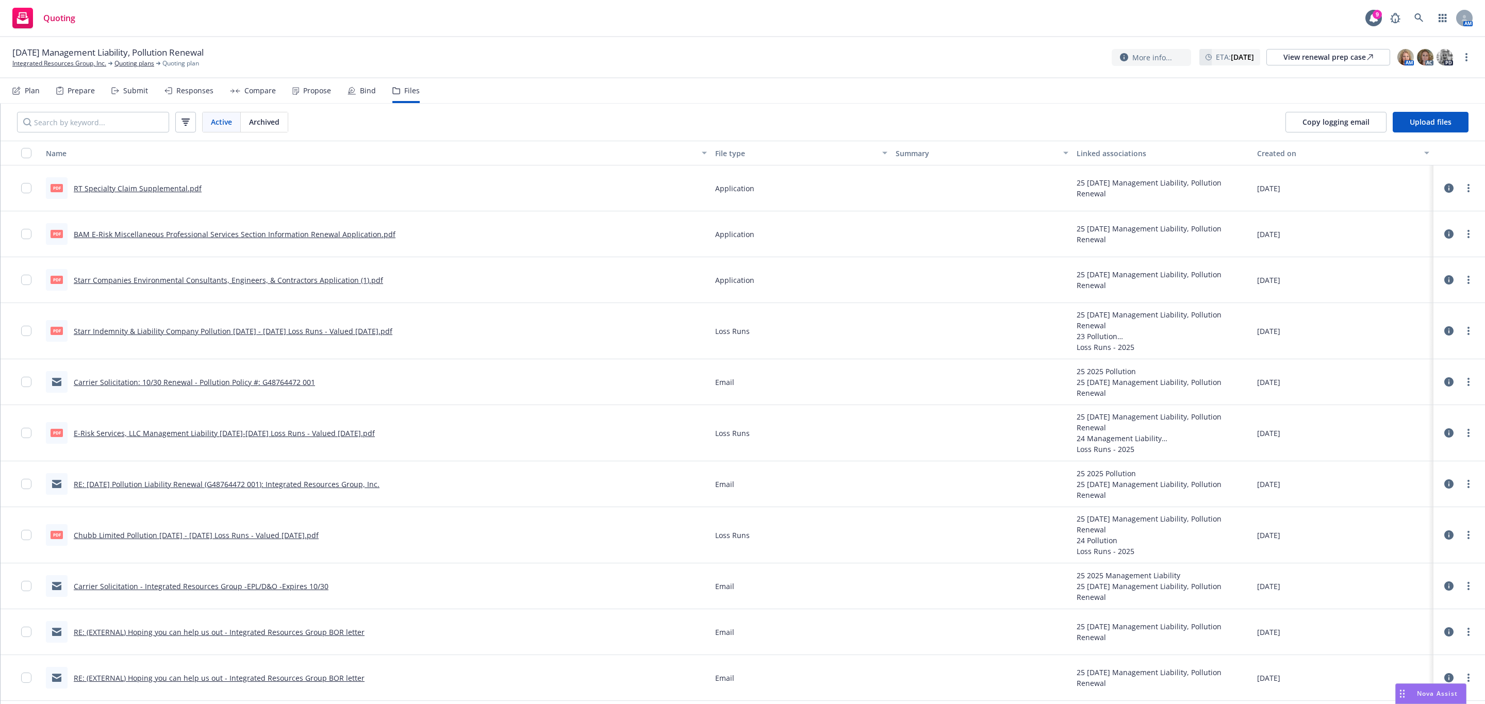
click at [172, 591] on link "Carrier Solicitation - Integrated Resources Group -EPL/D&O -Expires 10/30" at bounding box center [201, 586] width 255 height 10
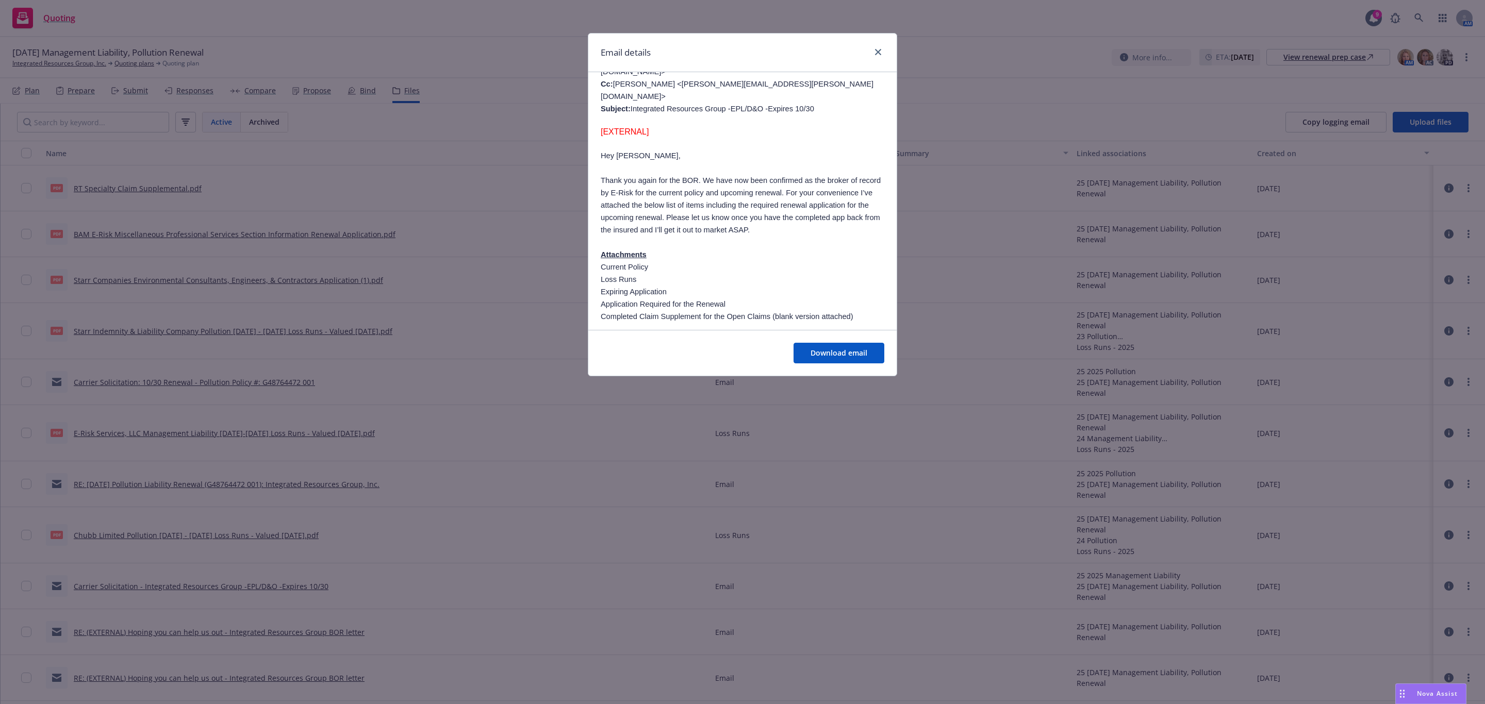
scroll to position [232, 0]
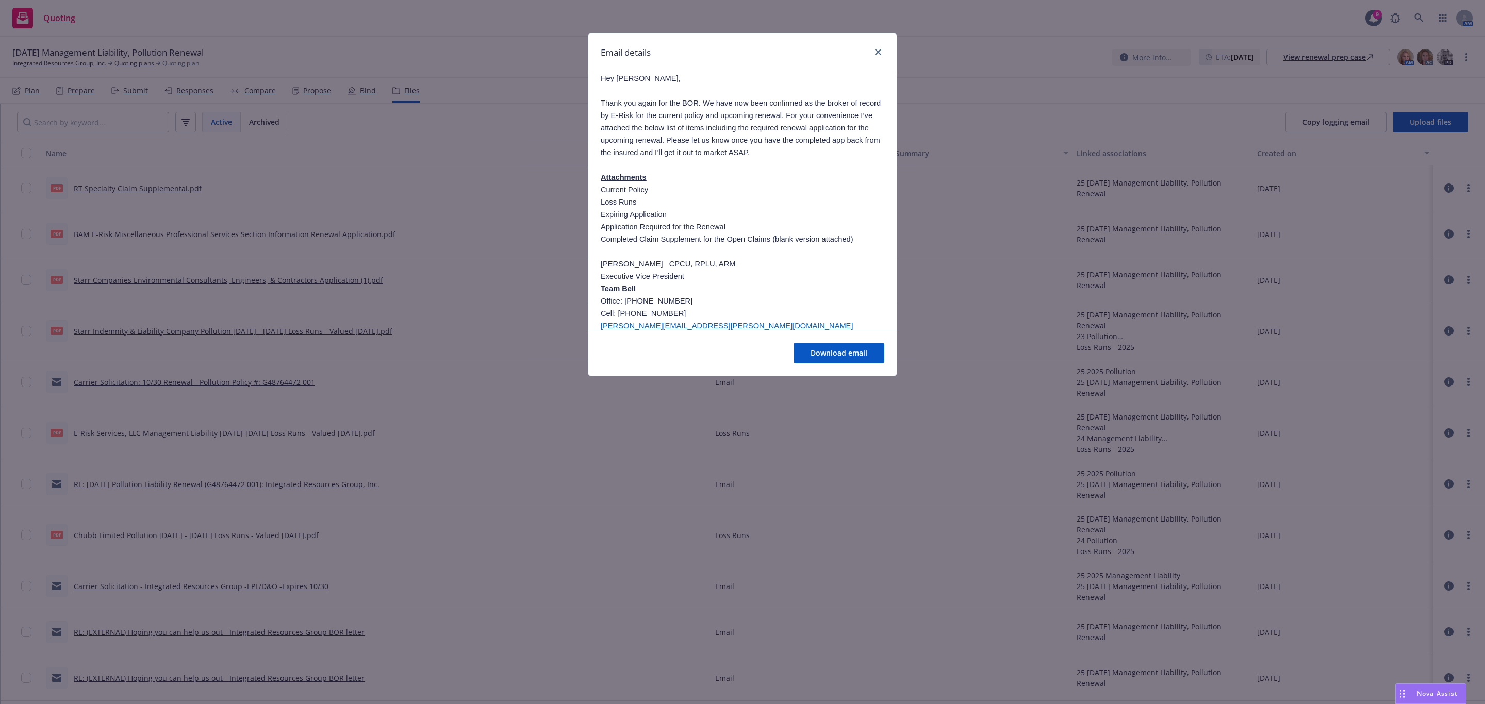
click at [722, 184] on li "Current Policy" at bounding box center [743, 190] width 284 height 12
drag, startPoint x: 602, startPoint y: 203, endPoint x: 854, endPoint y: 216, distance: 252.4
click at [854, 216] on ol "Current Policy Loss Runs Expiring Application Application Required for the Rene…" at bounding box center [743, 215] width 284 height 62
copy ol "Application Required for the Renewal Completed Claim Supplement for the Open Cl…"
click at [831, 344] on button "Download email" at bounding box center [838, 353] width 91 height 21
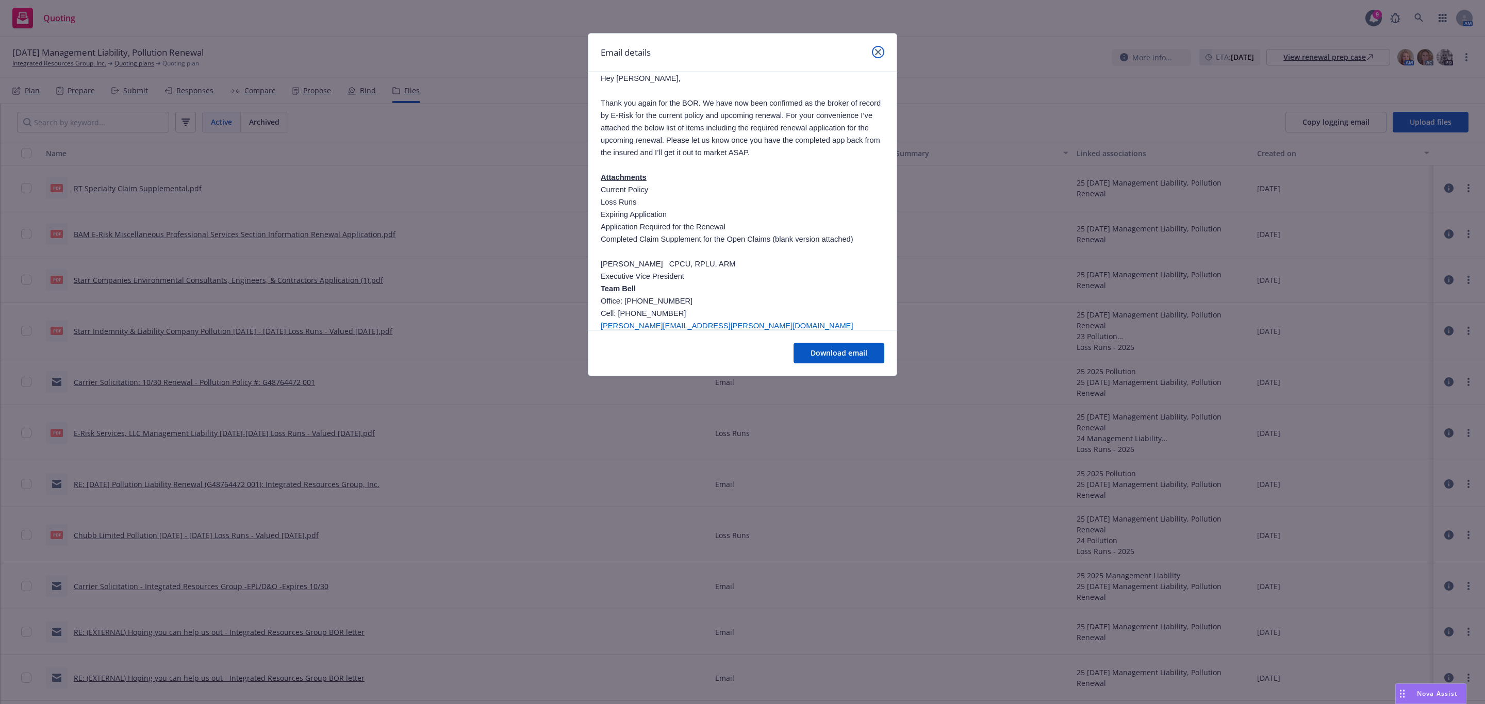
click at [876, 53] on icon "close" at bounding box center [878, 52] width 6 height 6
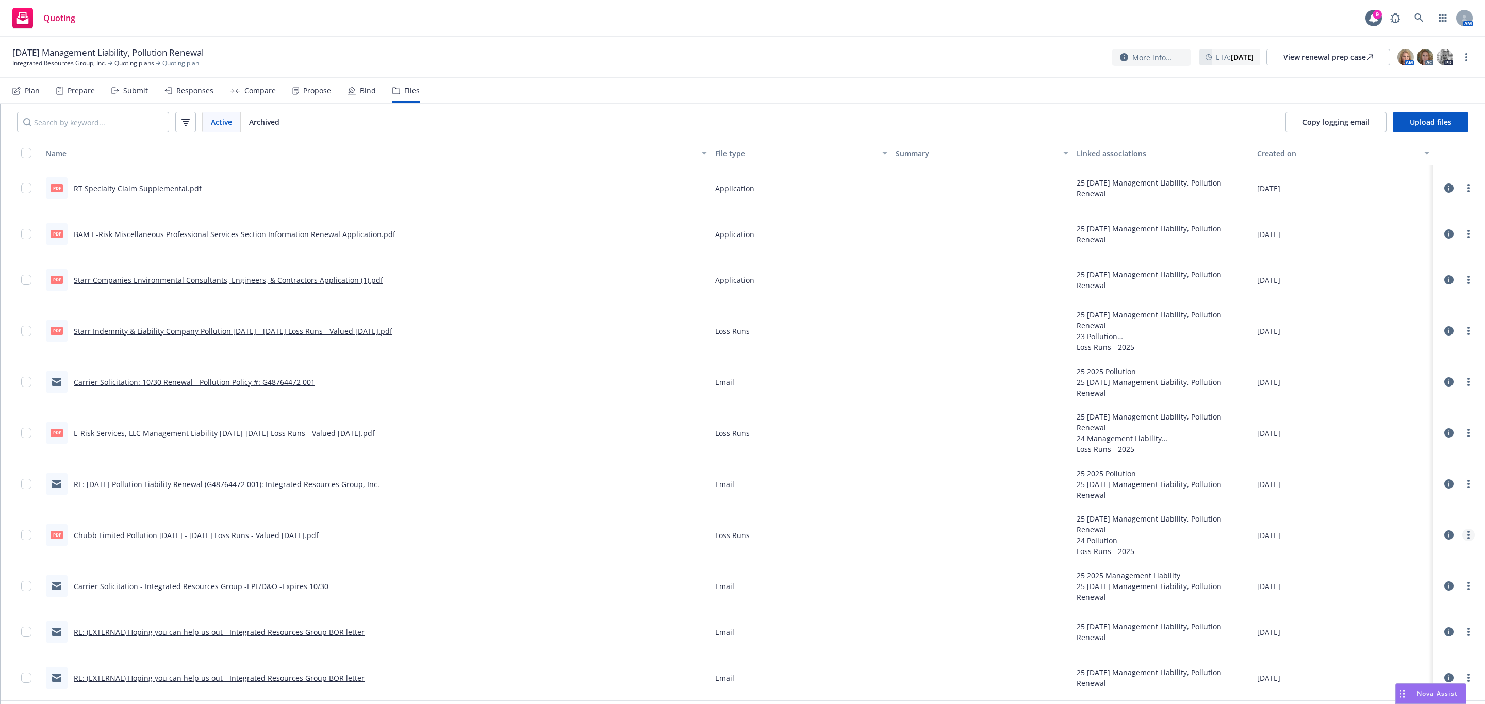
click at [1467, 538] on icon "more" at bounding box center [1468, 535] width 2 height 8
click at [1393, 576] on link "Download" at bounding box center [1411, 579] width 103 height 21
click at [1462, 430] on link "more" at bounding box center [1468, 433] width 12 height 12
click at [1420, 479] on link "Download" at bounding box center [1411, 476] width 103 height 21
click at [1467, 332] on icon "more" at bounding box center [1468, 331] width 2 height 8
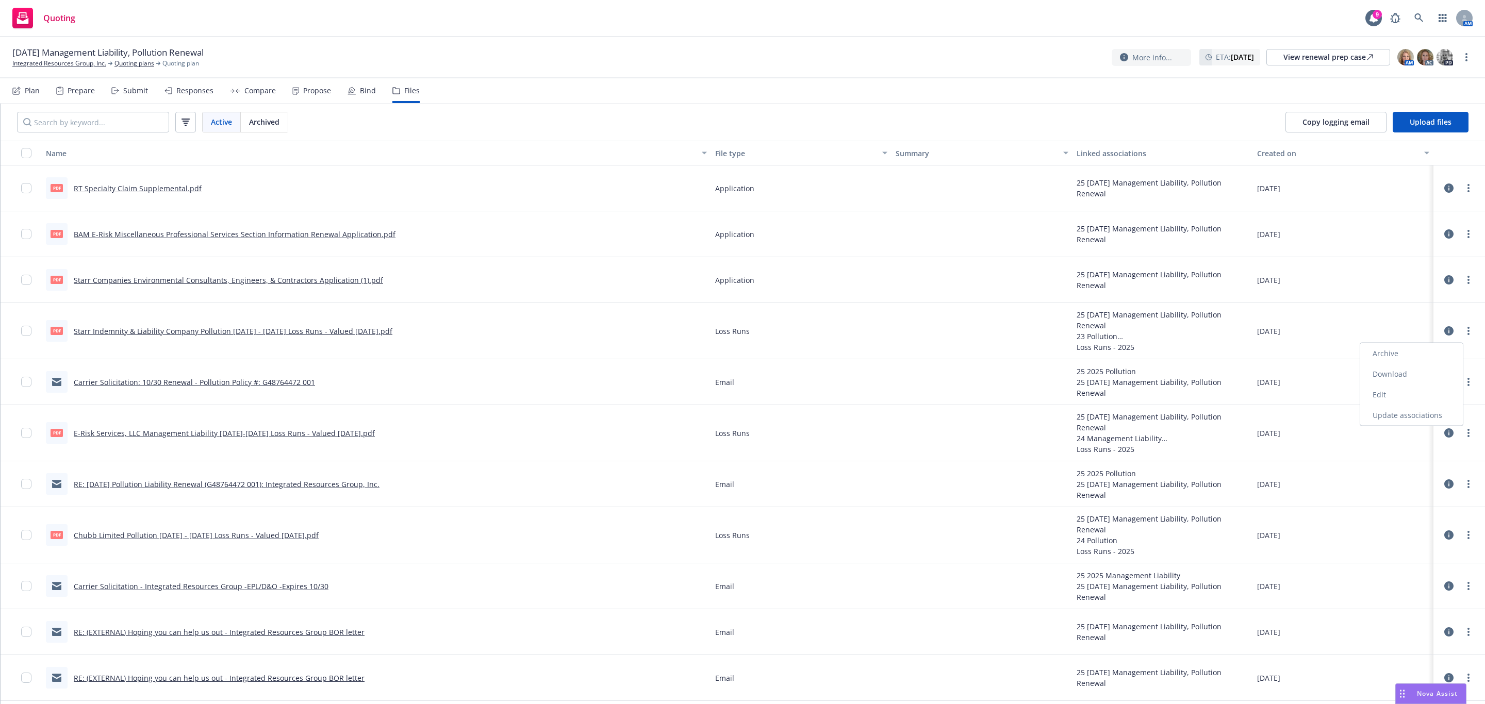
click at [1392, 376] on link "Download" at bounding box center [1411, 374] width 103 height 21
click at [196, 585] on link "Carrier Solicitation - Integrated Resources Group -EPL/D&O -Expires 10/30" at bounding box center [201, 586] width 255 height 10
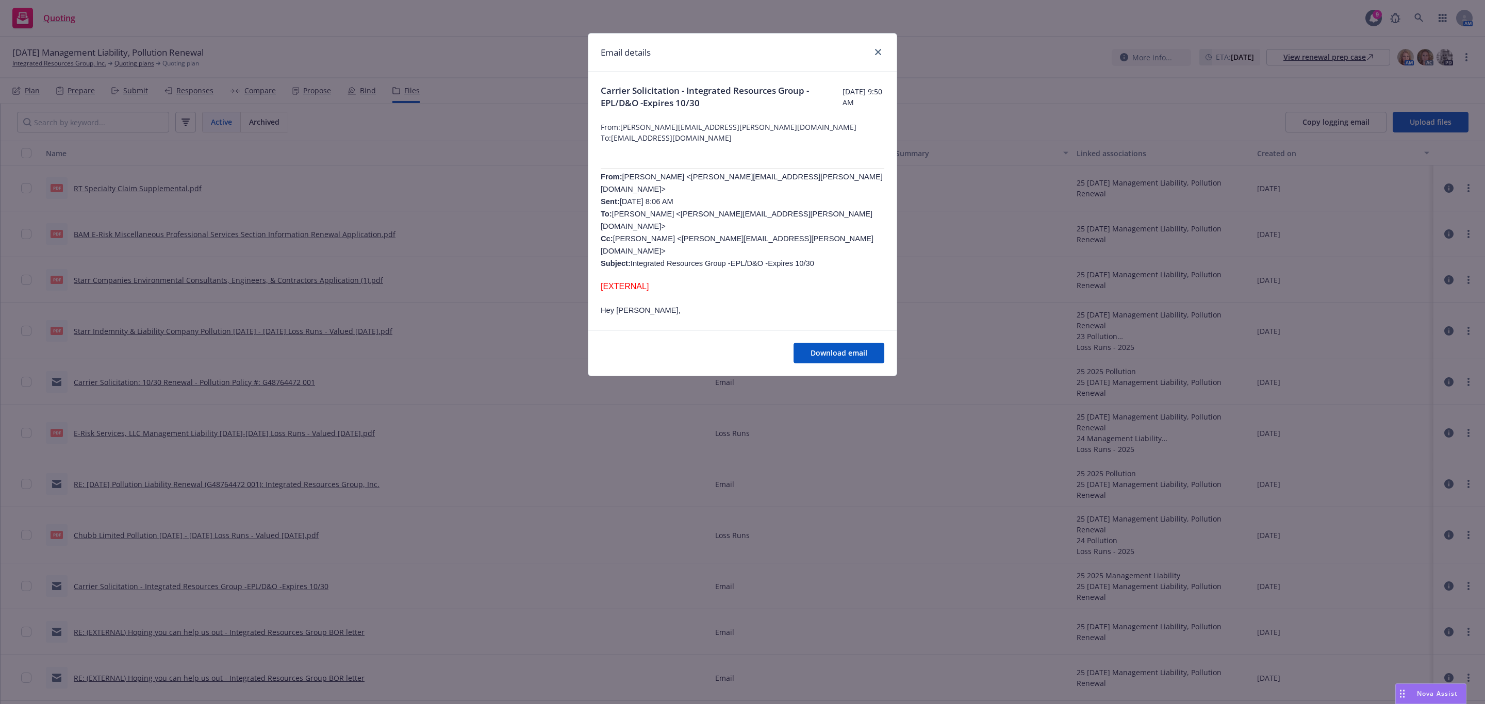
click at [767, 178] on p "From: Bell, Ian <ian.bell@rtspecialty.com> Sent: Tuesday, July 29, 2025 8:06 AM…" at bounding box center [743, 220] width 284 height 99
drag, startPoint x: 759, startPoint y: 179, endPoint x: 621, endPoint y: 178, distance: 138.7
click at [621, 178] on p "From: Bell, Ian <ian.bell@rtspecialty.com> Sent: Tuesday, July 29, 2025 8:06 AM…" at bounding box center [743, 220] width 284 height 99
copy span "Bell, Ian <ian.bell@rtspecialty.com>"
drag, startPoint x: 877, startPoint y: 51, endPoint x: 619, endPoint y: 3, distance: 263.2
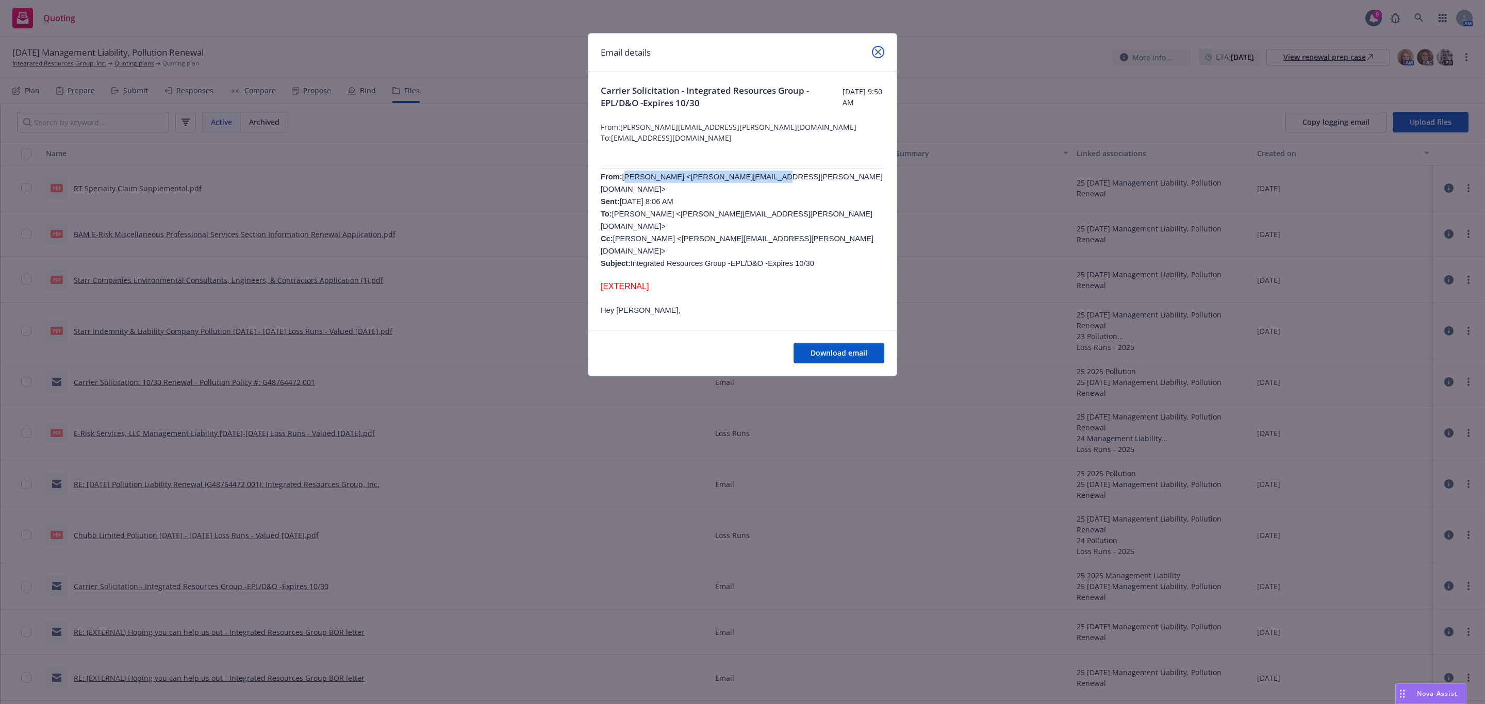
click at [878, 51] on icon "close" at bounding box center [878, 52] width 6 height 6
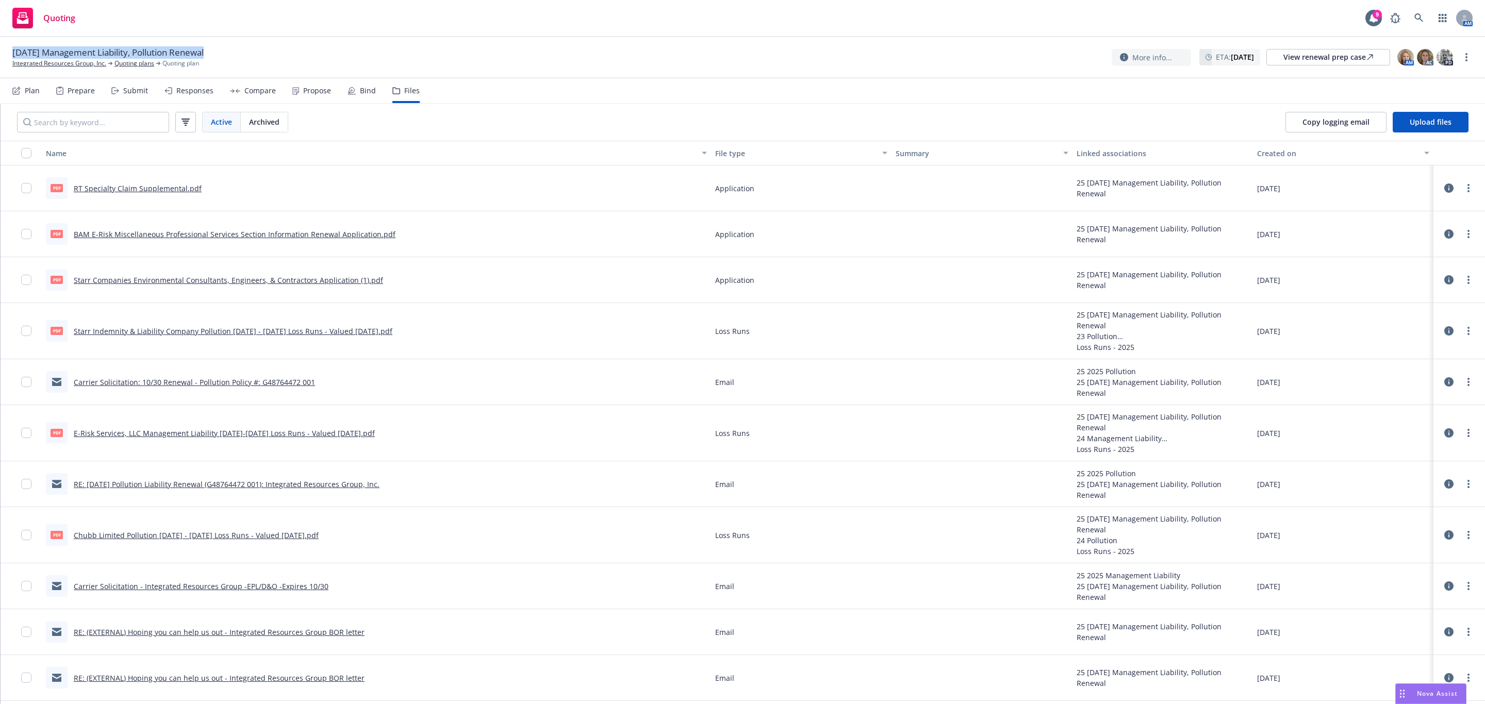
drag, startPoint x: 12, startPoint y: 52, endPoint x: 217, endPoint y: 58, distance: 204.7
click at [212, 58] on div "10/30/25 Management Liability, Pollution Renewal" at bounding box center [111, 52] width 199 height 12
copy span "10/30/25 Management Liability, Pollution Renewal"
drag, startPoint x: 1347, startPoint y: 124, endPoint x: 1096, endPoint y: 161, distance: 253.7
click at [1347, 124] on span "Copy logging email" at bounding box center [1335, 122] width 67 height 10
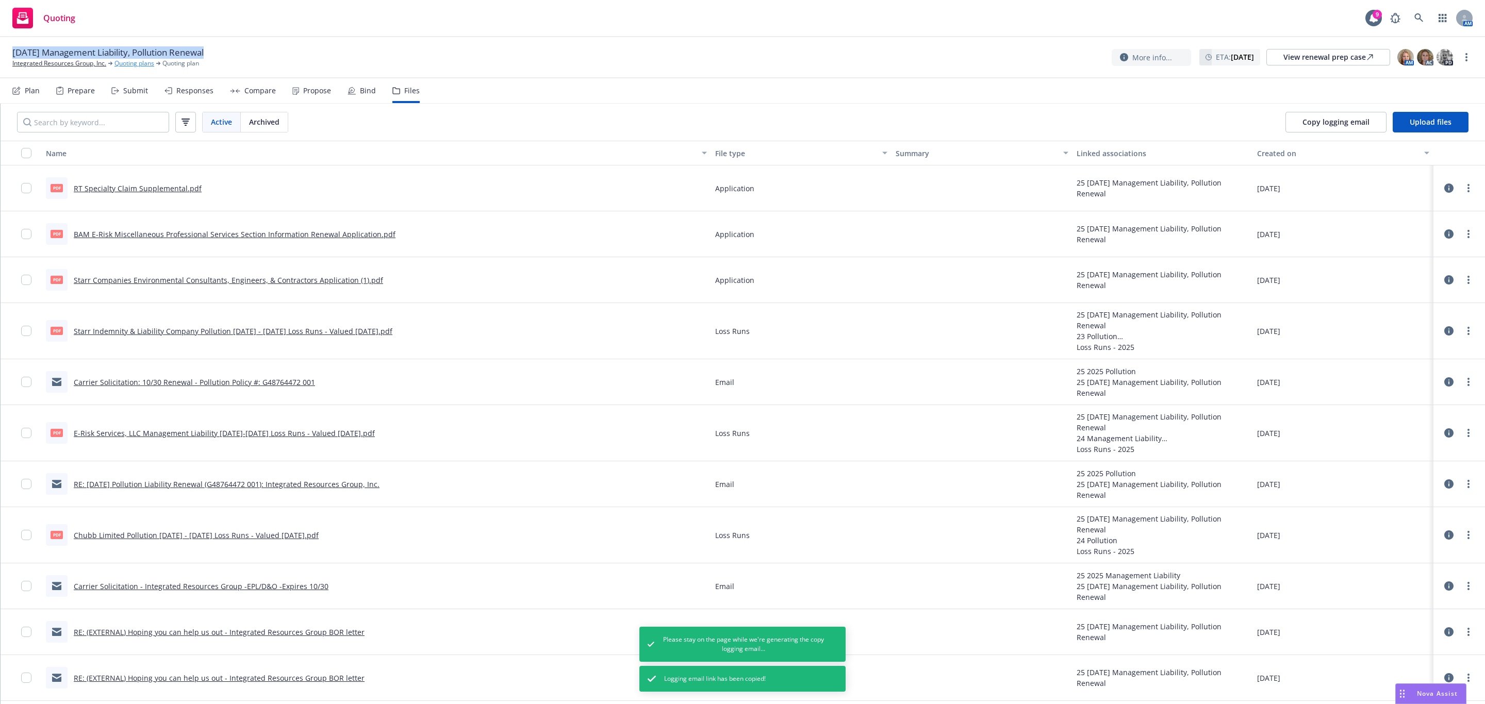
click at [133, 64] on link "Quoting plans" at bounding box center [134, 63] width 40 height 9
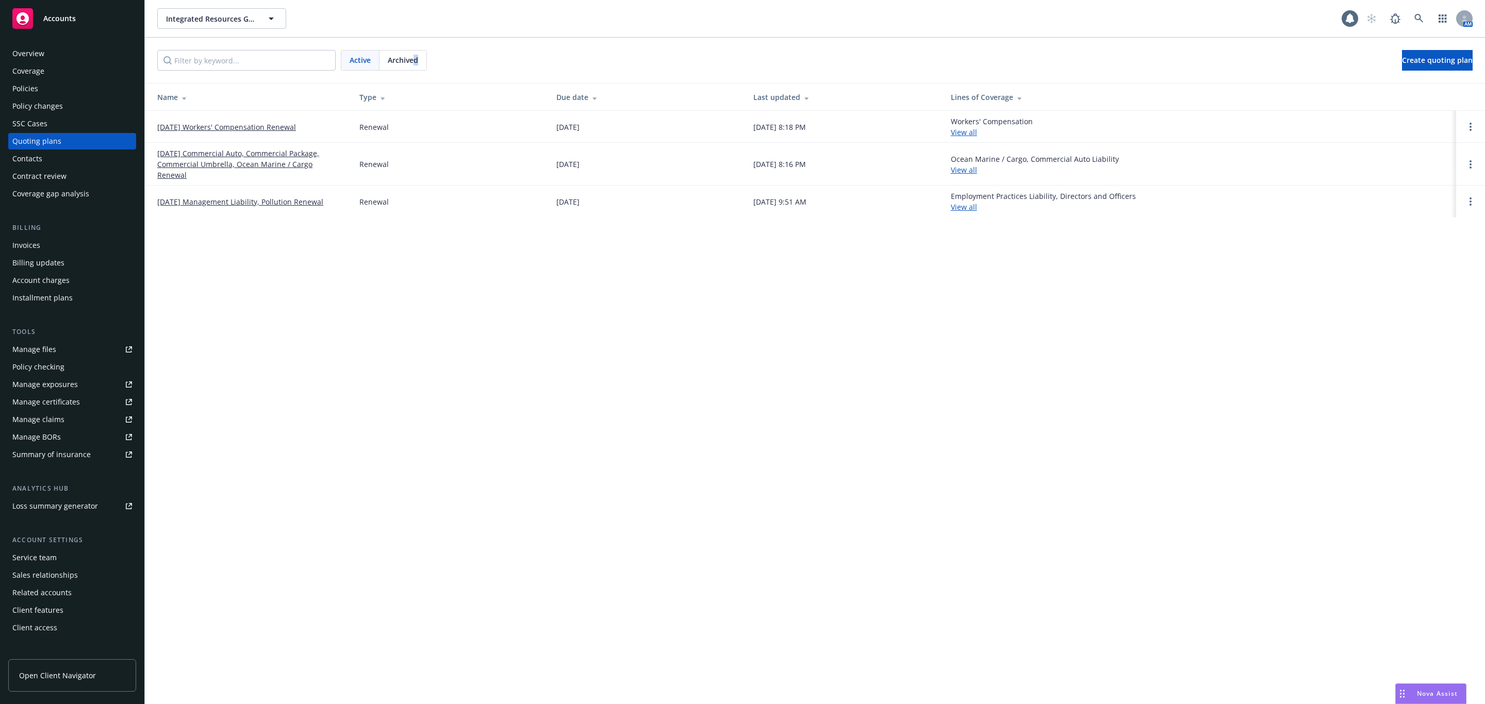
click at [419, 56] on div "Archived" at bounding box center [402, 61] width 47 height 20
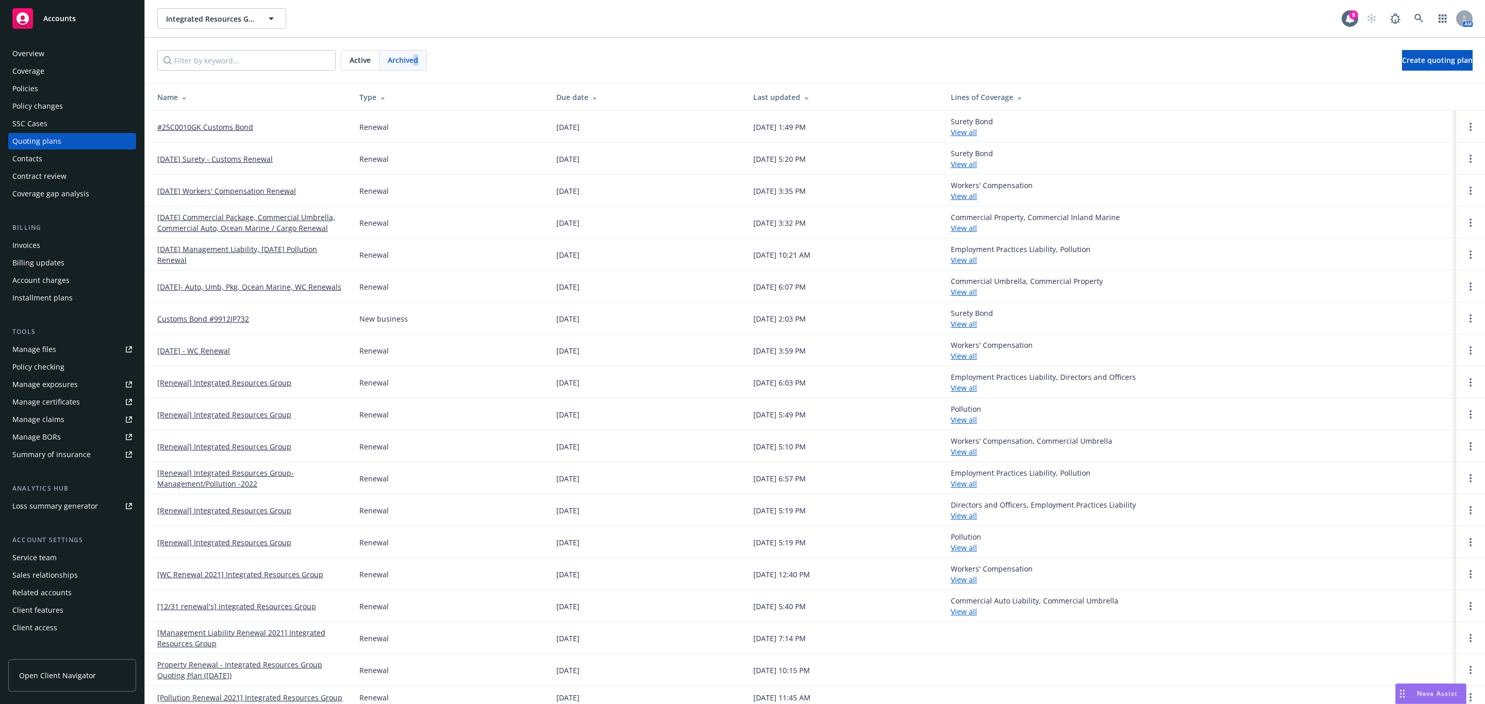
click at [230, 251] on link "10/27/24 Management Liability, 10/30/24 Pollution Renewal" at bounding box center [250, 255] width 186 height 22
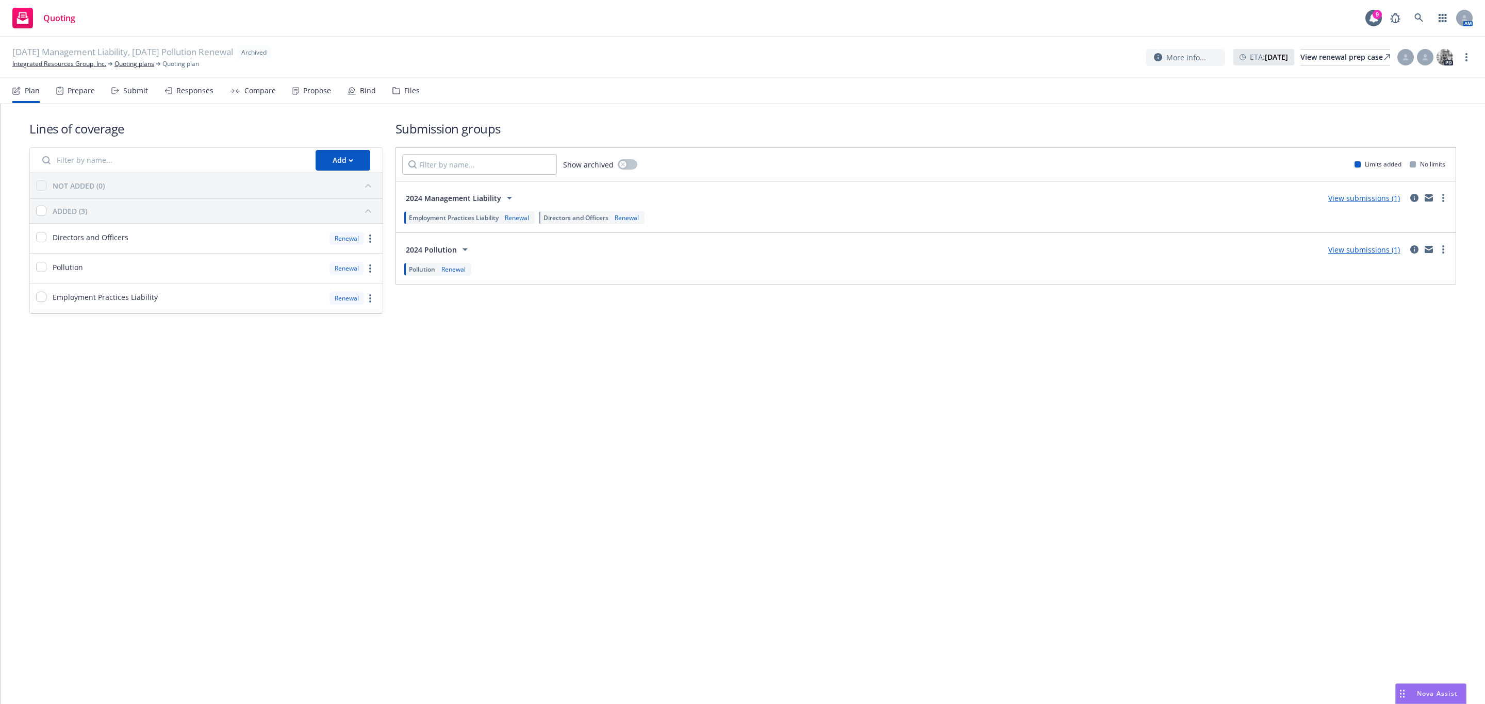
click at [404, 93] on div "Files" at bounding box center [411, 91] width 15 height 8
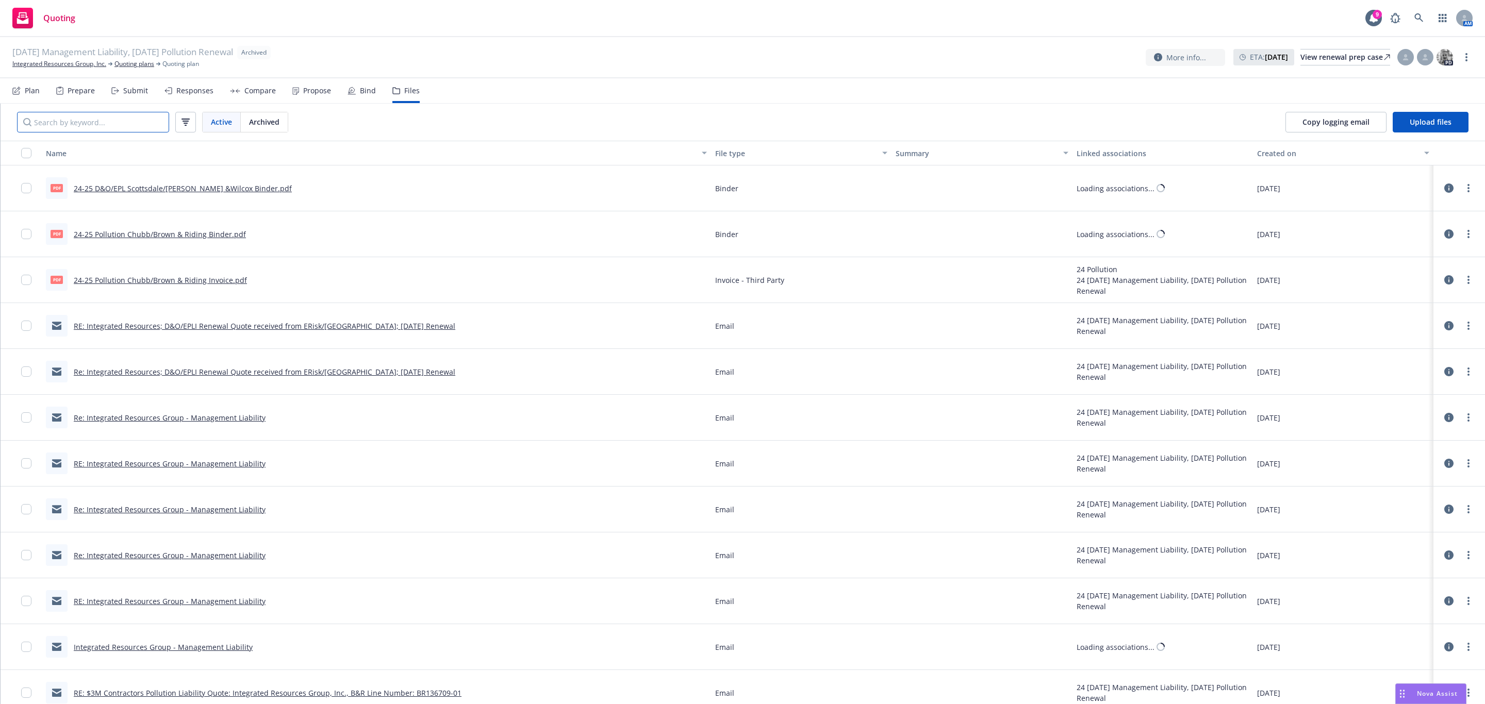
click at [147, 118] on input "Search by keyword..." at bounding box center [93, 122] width 152 height 21
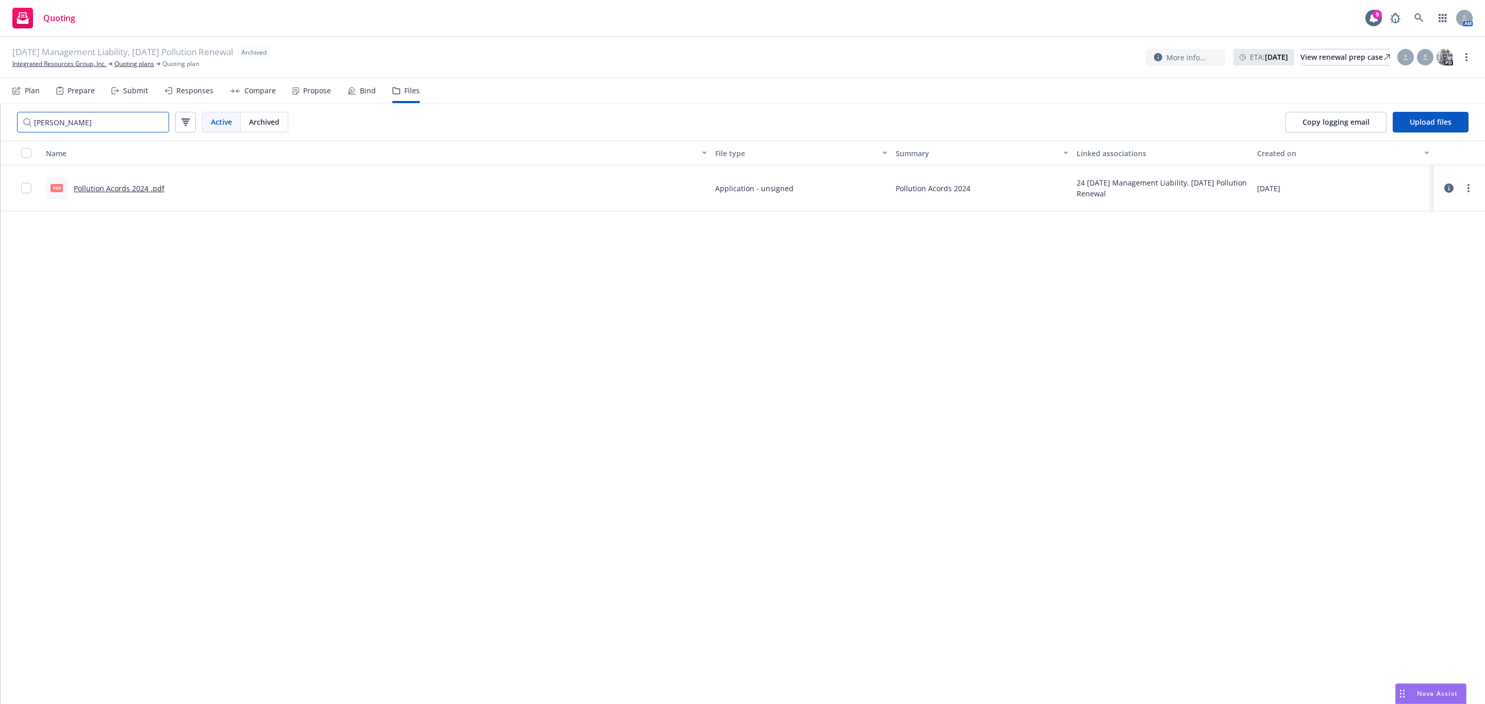
type input "acord"
click at [130, 188] on link "Pollution Acords 2024 .pdf" at bounding box center [119, 189] width 91 height 10
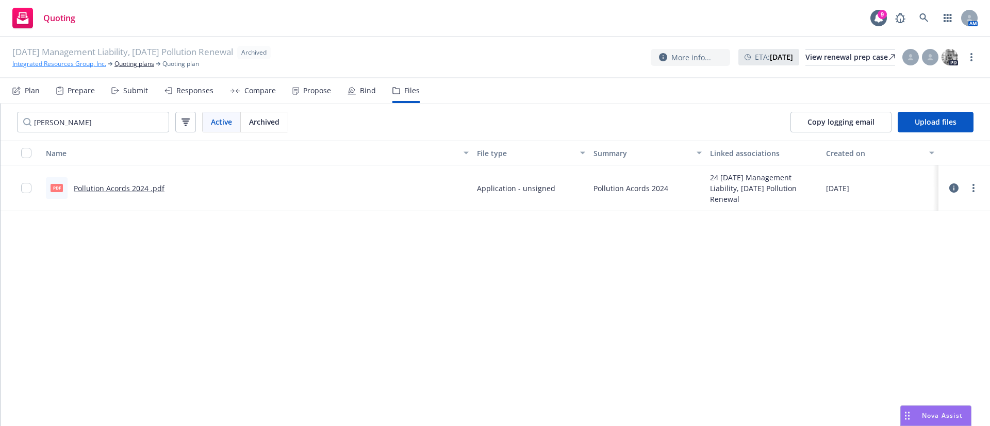
click at [36, 62] on link "Integrated Resources Group, Inc." at bounding box center [59, 63] width 94 height 9
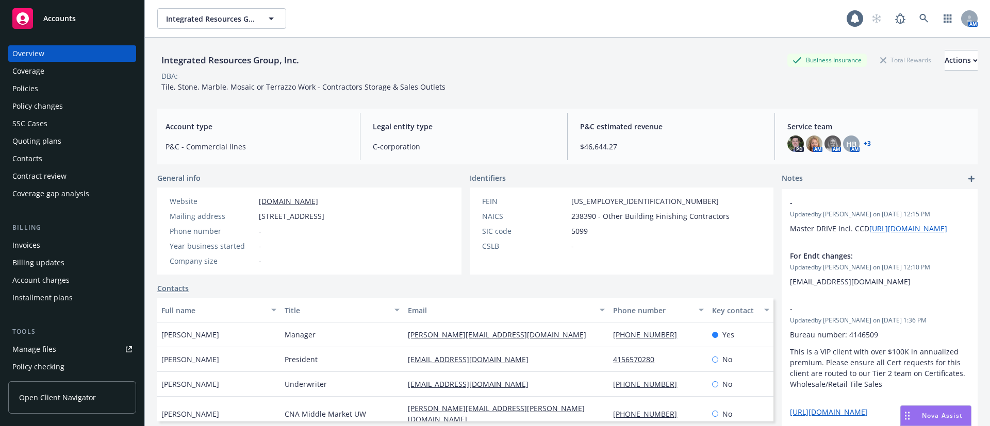
scroll to position [263, 0]
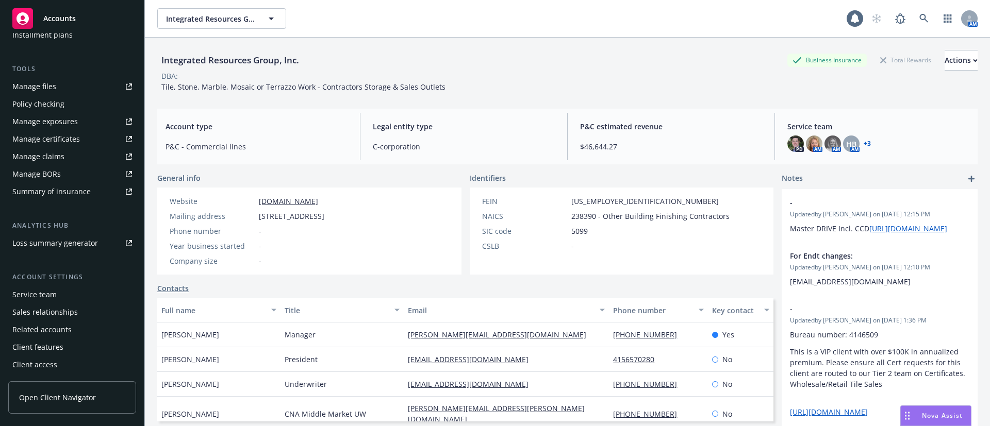
click at [55, 296] on div "Service team" at bounding box center [34, 295] width 44 height 16
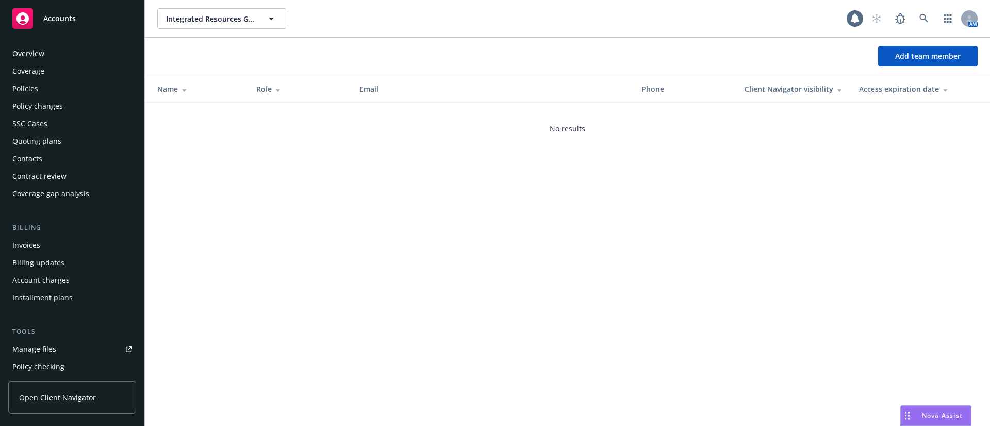
scroll to position [263, 0]
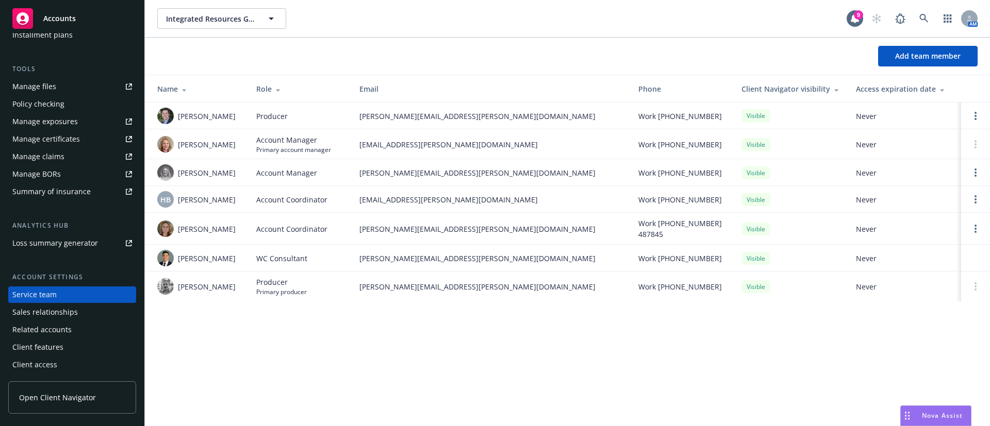
drag, startPoint x: 239, startPoint y: 148, endPoint x: 178, endPoint y: 155, distance: 60.6
click at [178, 155] on td "Charlotte Arnold" at bounding box center [196, 144] width 103 height 30
copy span "Charlotte Arnold"
drag, startPoint x: 712, startPoint y: 147, endPoint x: 659, endPoint y: 151, distance: 53.2
click at [659, 151] on td "Work (417) 300-0398" at bounding box center [681, 144] width 103 height 30
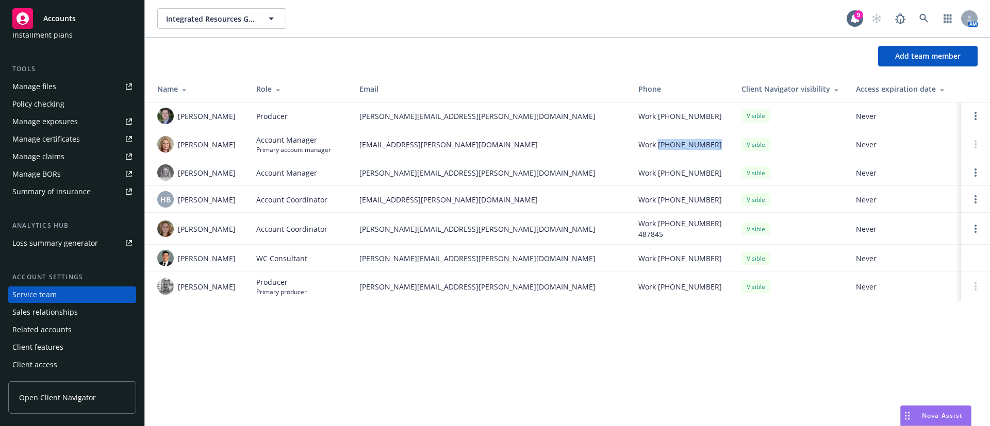
copy span "(417) 300-0398"
drag, startPoint x: 487, startPoint y: 148, endPoint x: 358, endPoint y: 149, distance: 129.4
click at [358, 149] on td "charlotte.arnold@newfront.com" at bounding box center [490, 144] width 279 height 30
copy span "charlotte.arnold@newfront.com"
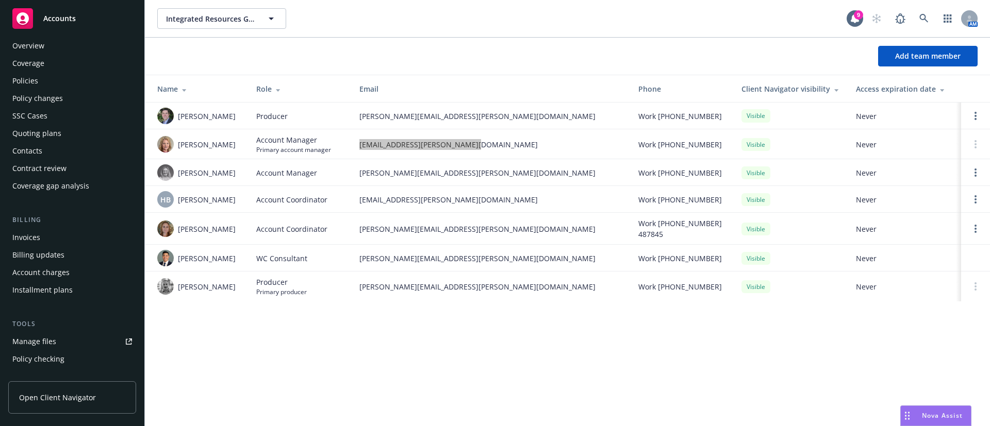
scroll to position [0, 0]
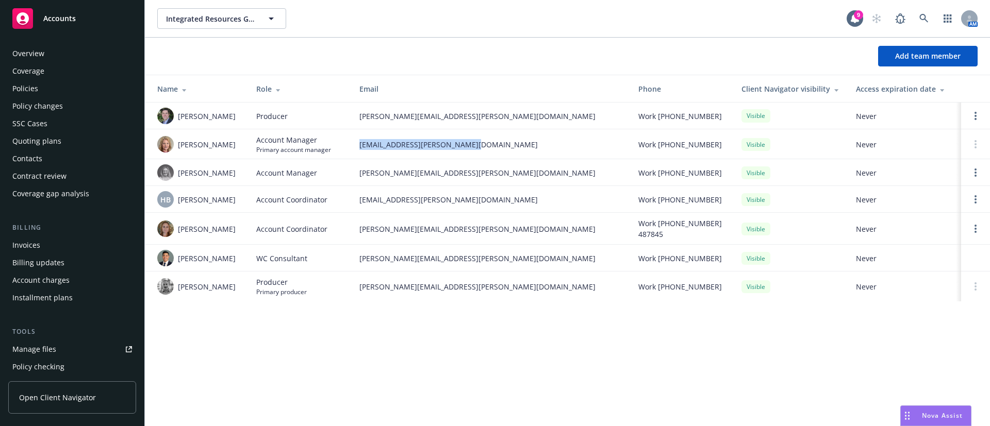
click at [84, 59] on div "Overview" at bounding box center [72, 53] width 120 height 16
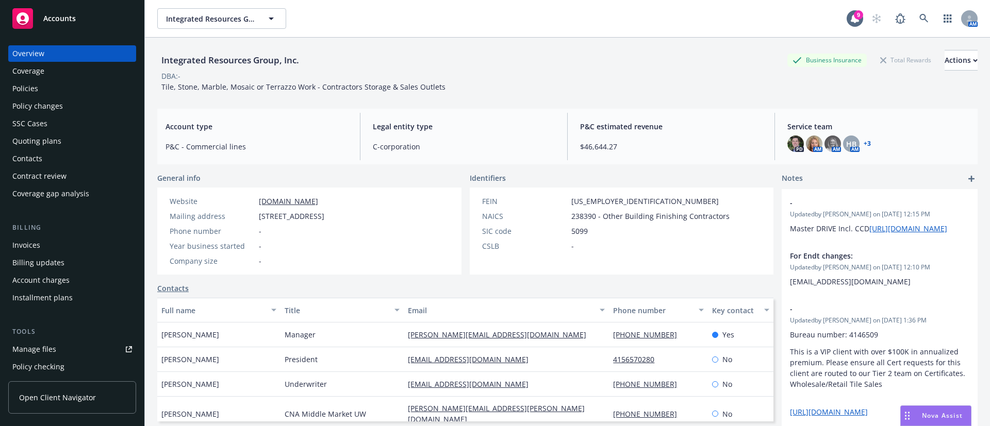
click at [62, 94] on div "Policies" at bounding box center [72, 88] width 120 height 16
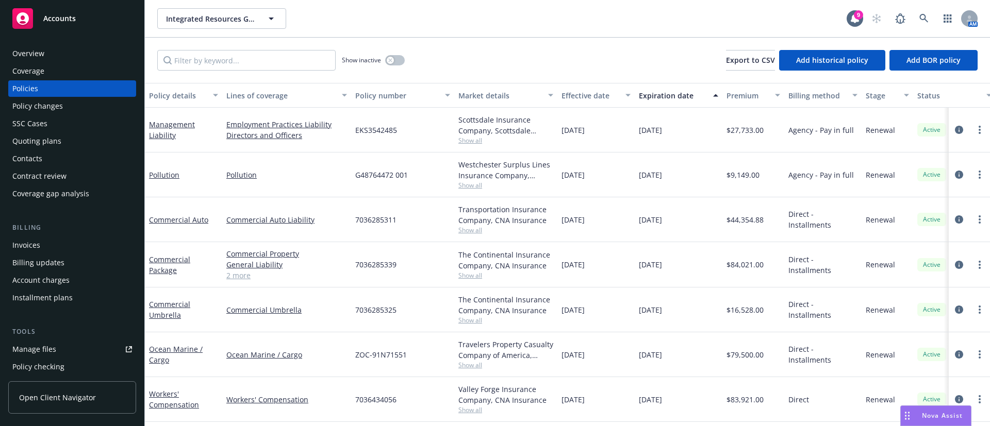
scroll to position [53, 0]
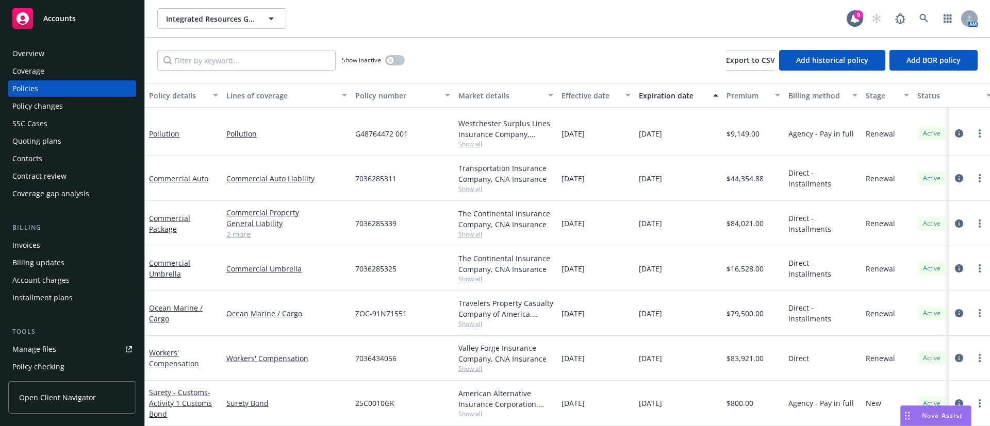
click at [470, 140] on span "Show all" at bounding box center [505, 144] width 95 height 9
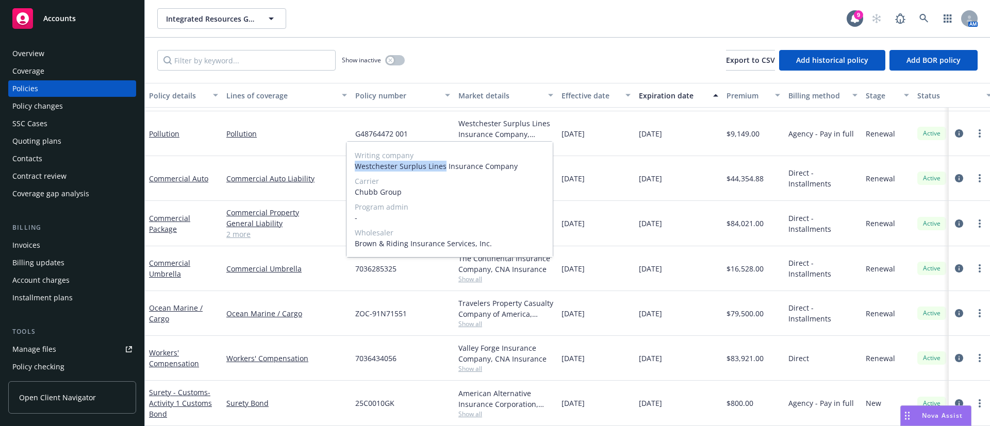
drag, startPoint x: 355, startPoint y: 170, endPoint x: 642, endPoint y: 110, distance: 293.9
click at [444, 163] on span "Westchester Surplus Lines Insurance Company" at bounding box center [450, 166] width 190 height 11
copy span "Westchester Surplus Lines"
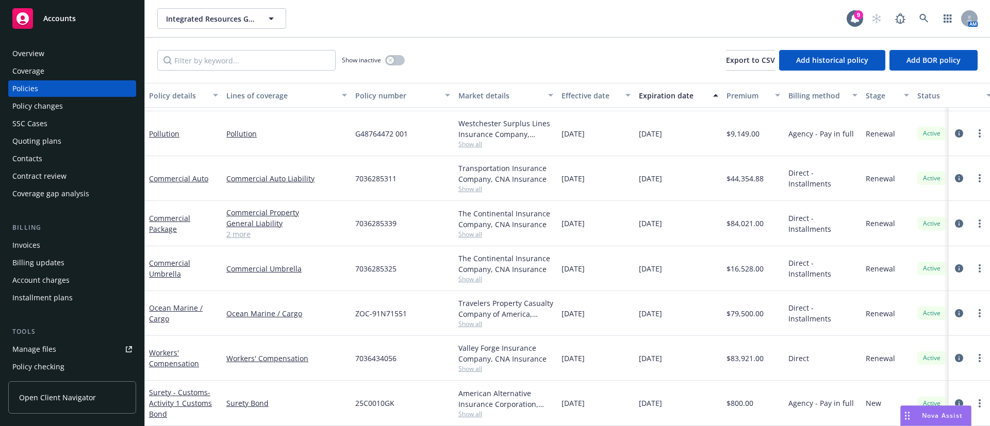
click at [297, 143] on div "Pollution" at bounding box center [286, 133] width 129 height 45
drag, startPoint x: 407, startPoint y: 124, endPoint x: 348, endPoint y: 128, distance: 58.9
click at [348, 128] on div "Pollution Pollution G48764472 001 Westchester Surplus Lines Insurance Company, …" at bounding box center [642, 133] width 995 height 45
copy div "G48764472 001"
click at [955, 129] on icon "circleInformation" at bounding box center [959, 133] width 8 height 8
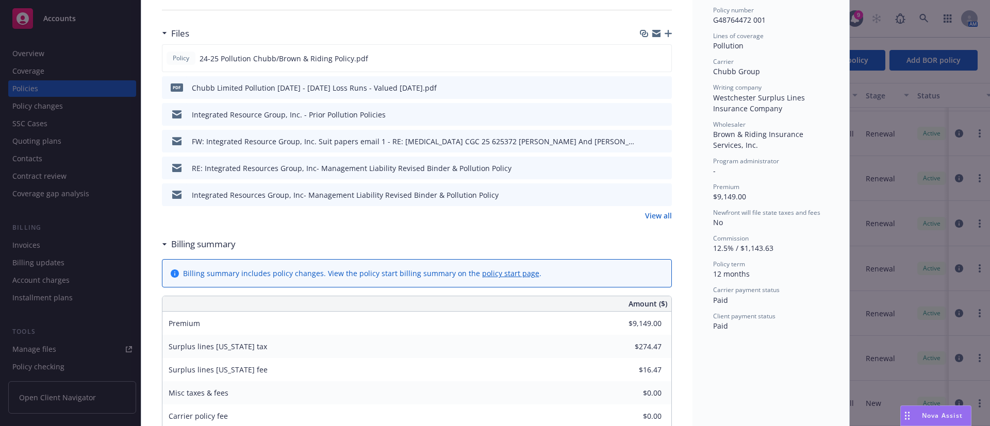
scroll to position [77, 0]
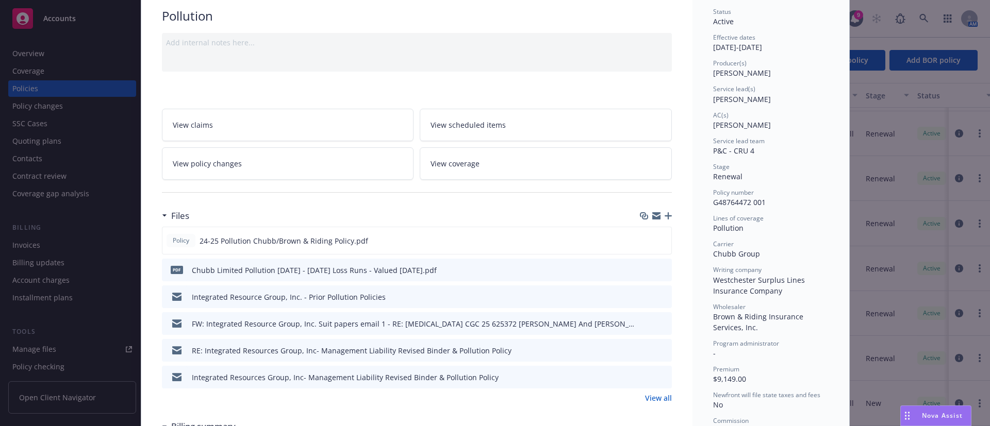
click at [660, 402] on link "View all" at bounding box center [658, 398] width 27 height 11
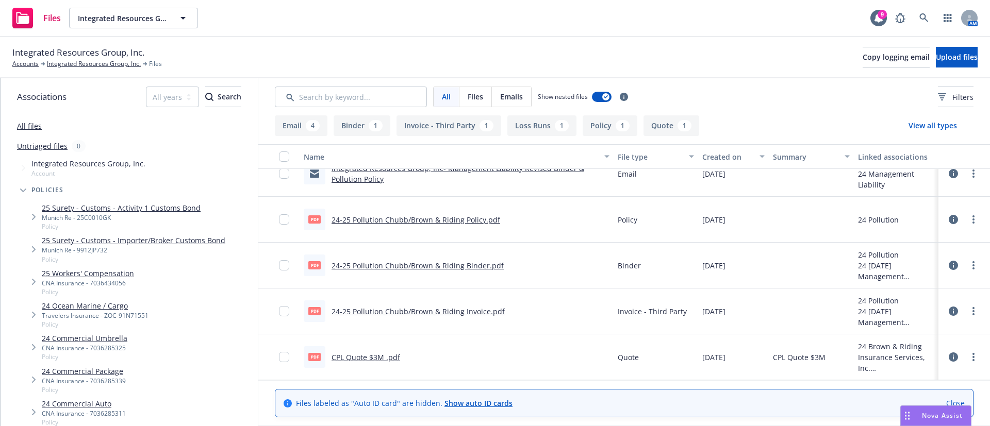
scroll to position [123, 0]
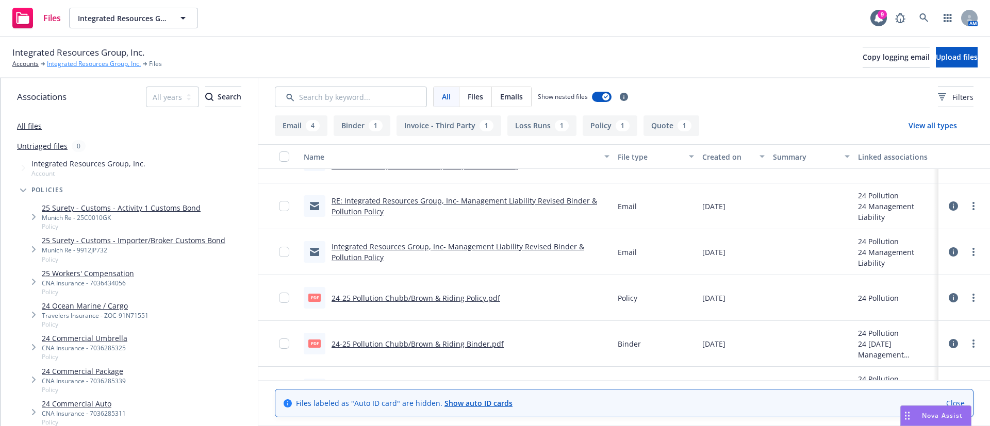
click at [95, 66] on link "Integrated Resources Group, Inc." at bounding box center [94, 63] width 94 height 9
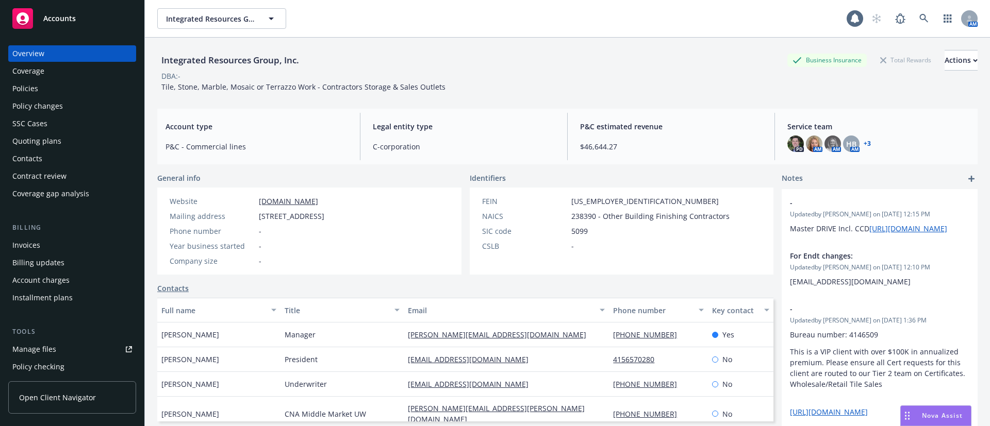
click at [57, 141] on div "Quoting plans" at bounding box center [36, 141] width 49 height 16
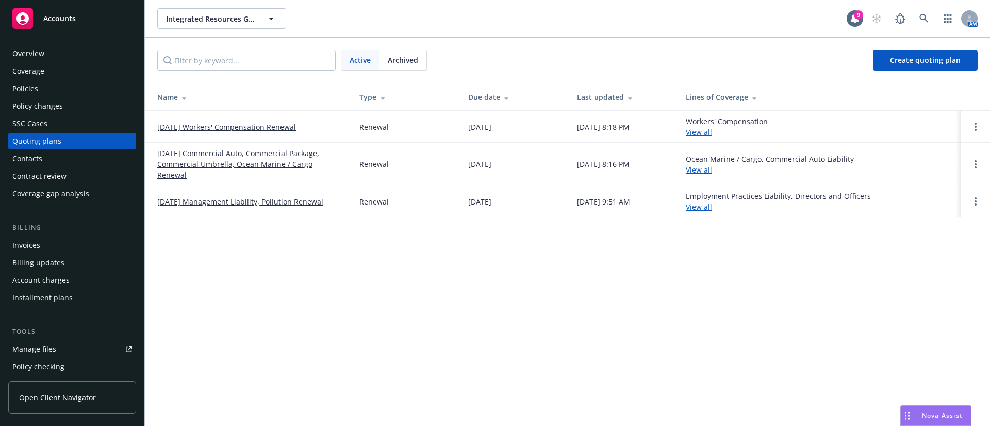
click at [192, 196] on link "10/30/25 Management Liability, Pollution Renewal" at bounding box center [240, 201] width 166 height 11
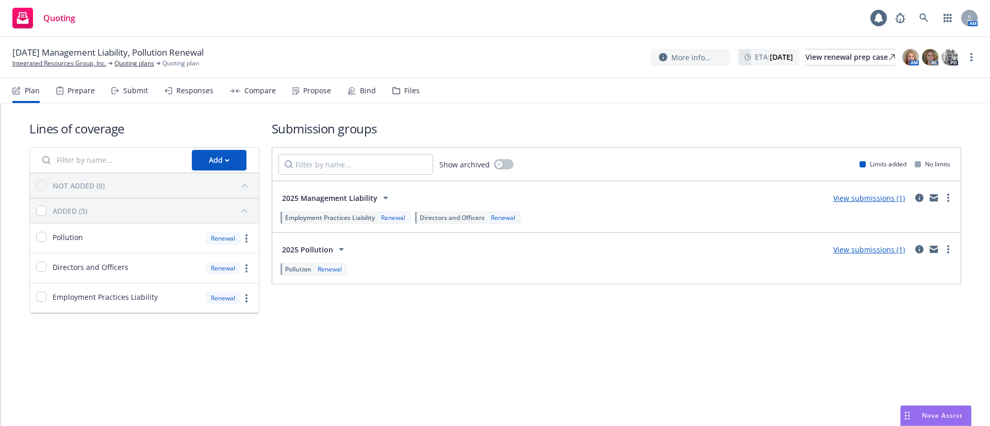
click at [404, 89] on div "Files" at bounding box center [411, 91] width 15 height 8
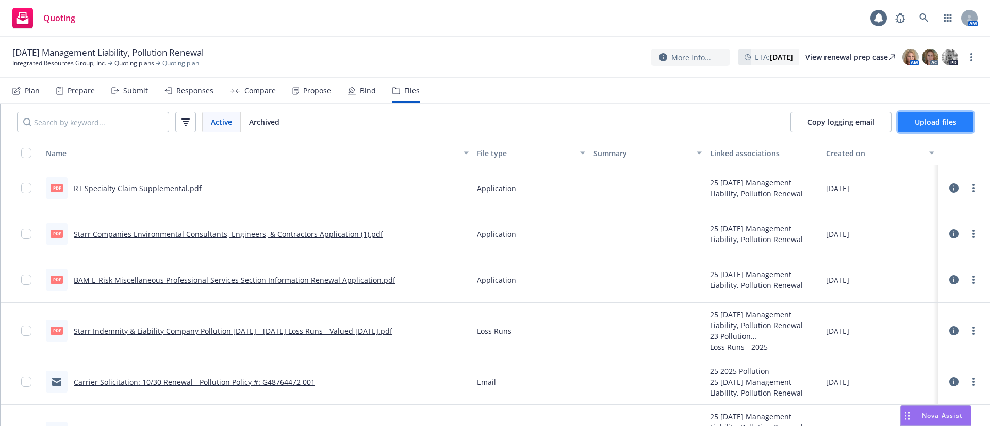
click at [945, 124] on span "Upload files" at bounding box center [935, 122] width 42 height 10
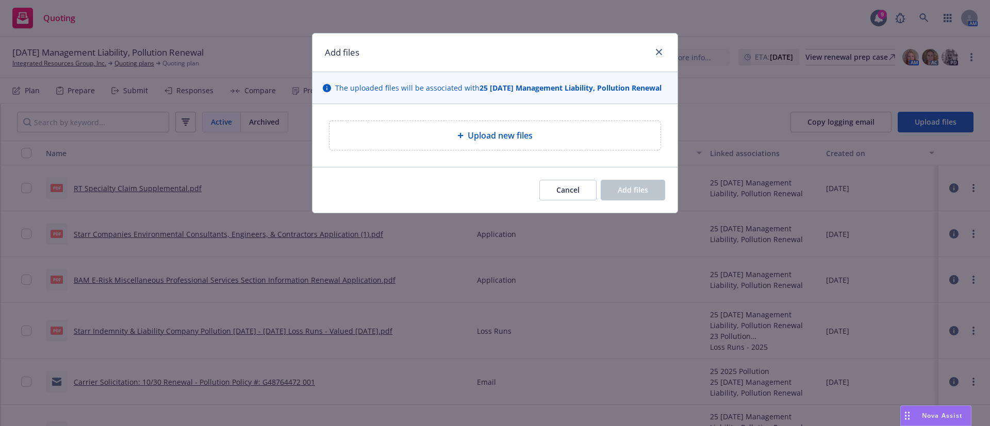
click at [460, 139] on div "Upload new files" at bounding box center [495, 135] width 314 height 12
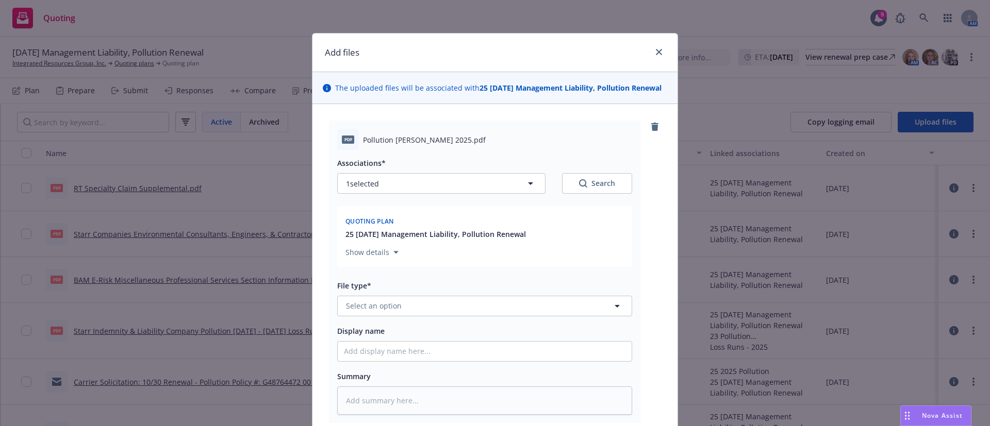
click at [407, 319] on div "Associations* 1 selected Search Quoting plan 25 [DATE] Management Liability, Po…" at bounding box center [484, 283] width 295 height 264
click at [403, 309] on button "Select an option" at bounding box center [484, 306] width 295 height 21
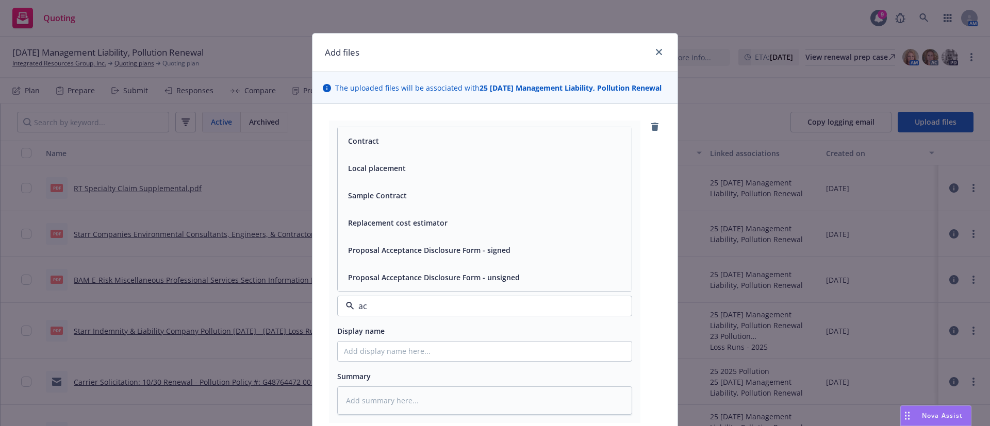
type input "aco"
type textarea "x"
type input "a"
type input "app"
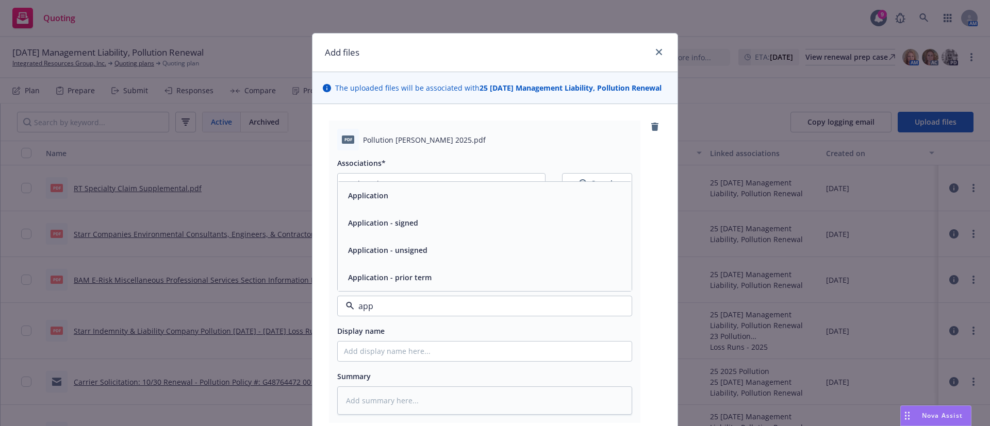
click at [437, 193] on div "Application" at bounding box center [484, 195] width 281 height 15
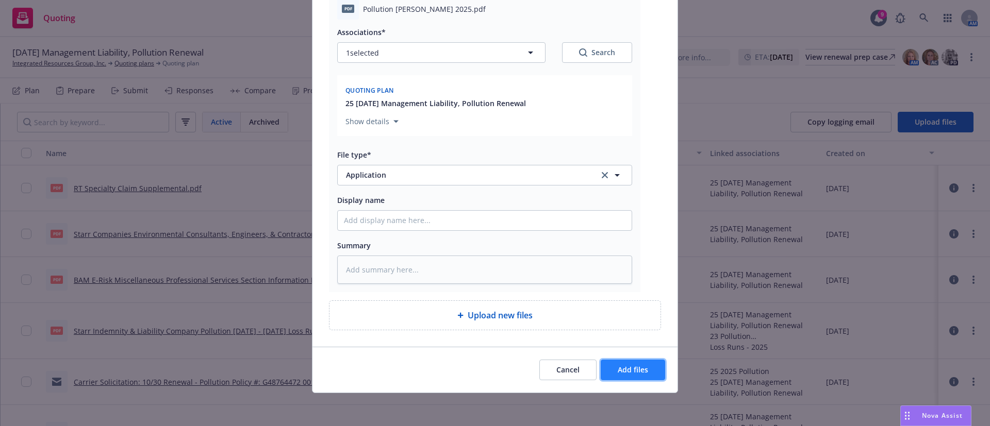
click at [619, 373] on span "Add files" at bounding box center [633, 370] width 30 height 10
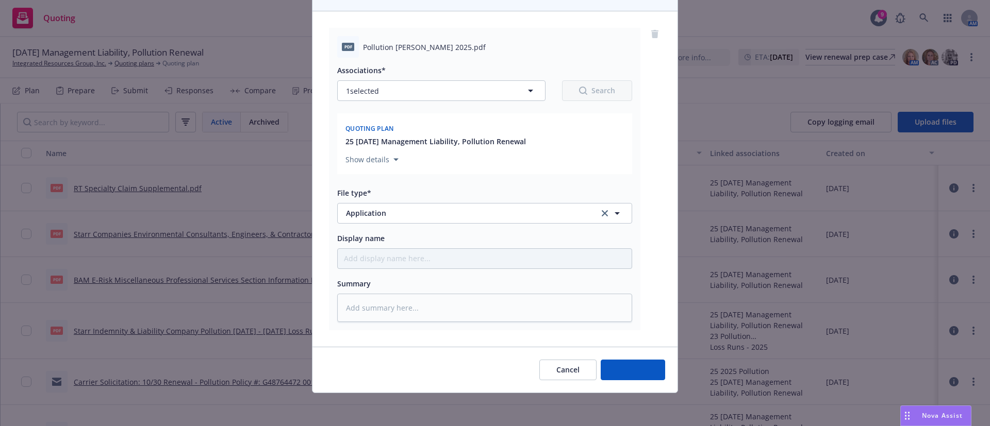
scroll to position [93, 0]
type textarea "x"
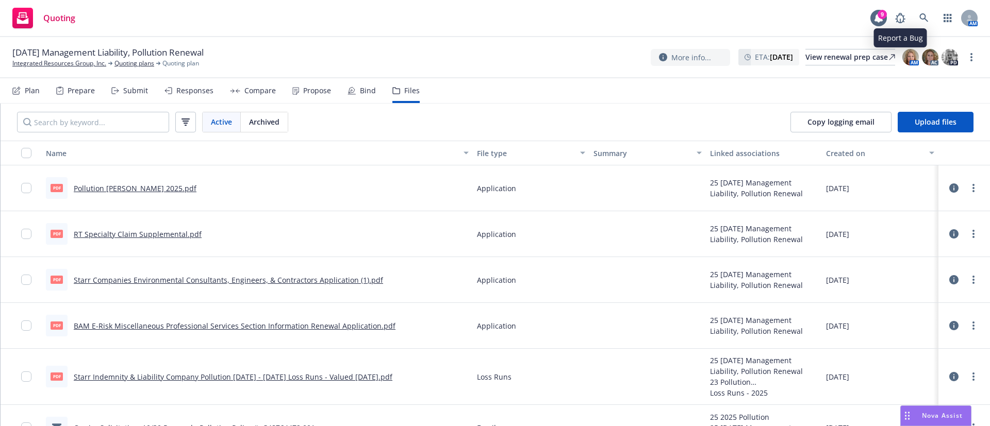
drag, startPoint x: 913, startPoint y: 16, endPoint x: 921, endPoint y: 15, distance: 8.3
click at [913, 16] on div "AM" at bounding box center [934, 18] width 88 height 21
click at [923, 25] on link at bounding box center [923, 18] width 21 height 21
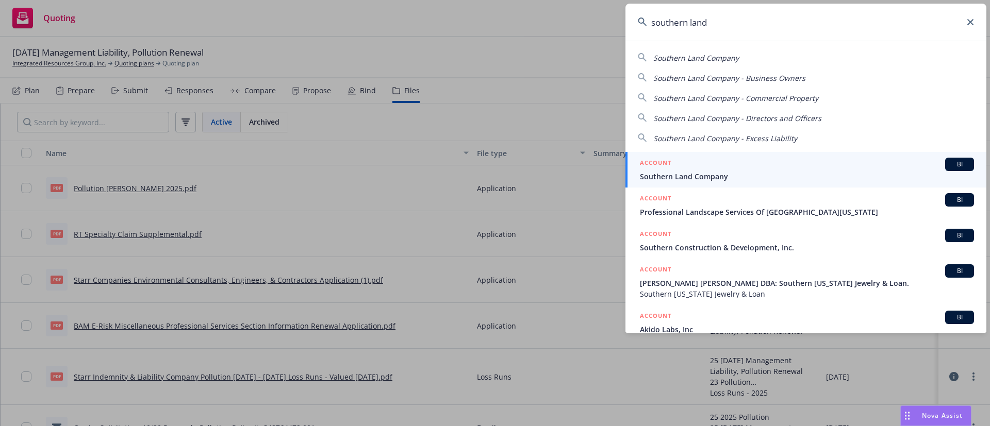
type input "southern land"
click at [751, 169] on div "ACCOUNT BI" at bounding box center [807, 164] width 334 height 13
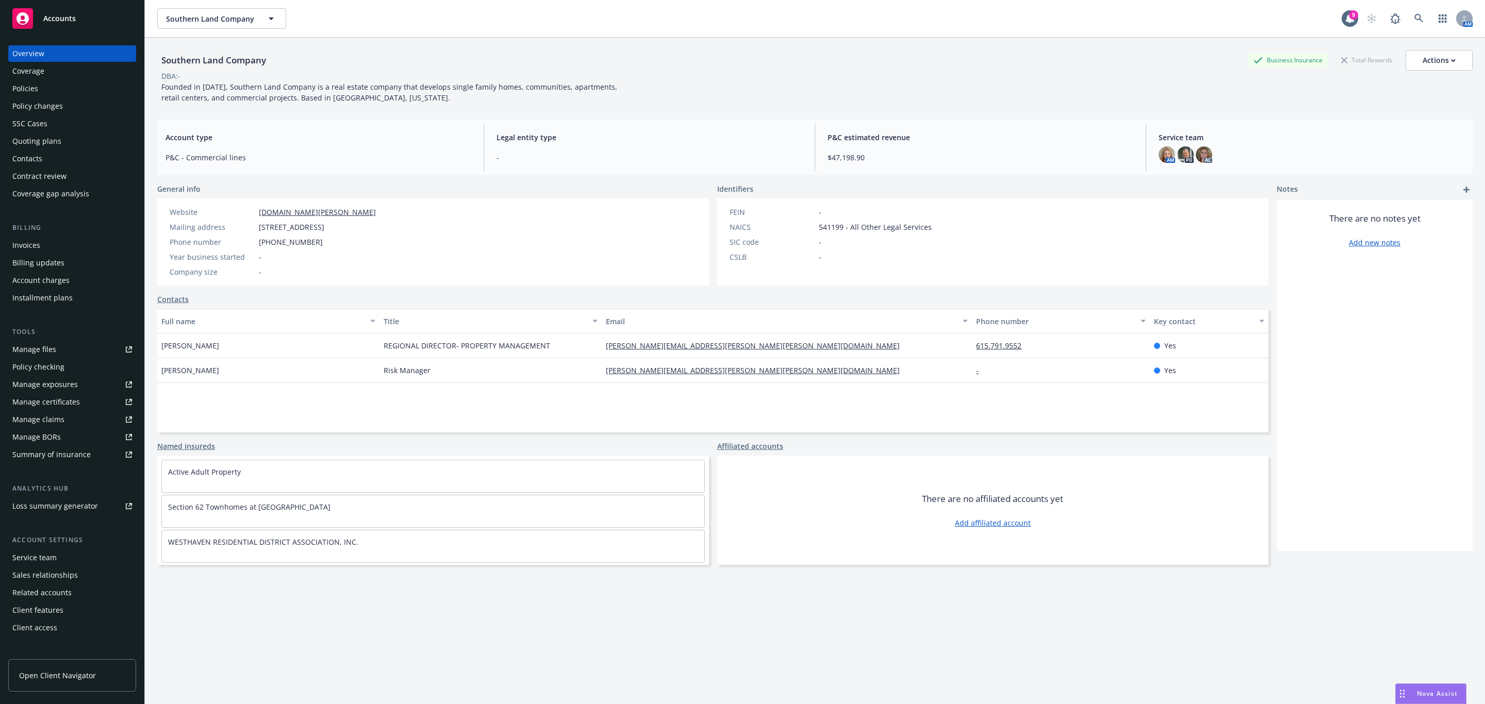
click at [59, 426] on div "Summary of insurance" at bounding box center [51, 454] width 78 height 16
click at [989, 19] on link at bounding box center [1418, 18] width 21 height 21
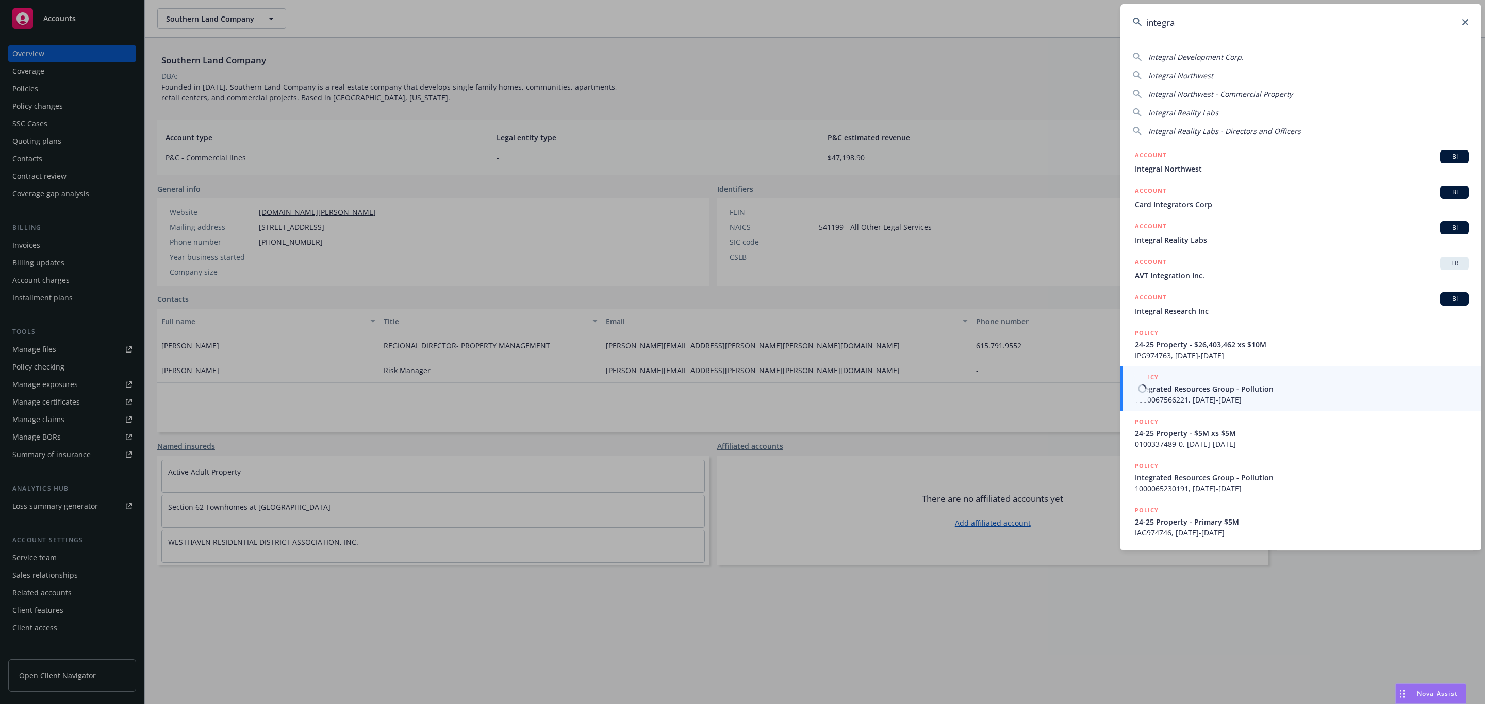
type input "integra"
click at [989, 390] on span "Integrated Resources Group - Pollution" at bounding box center [1302, 389] width 334 height 11
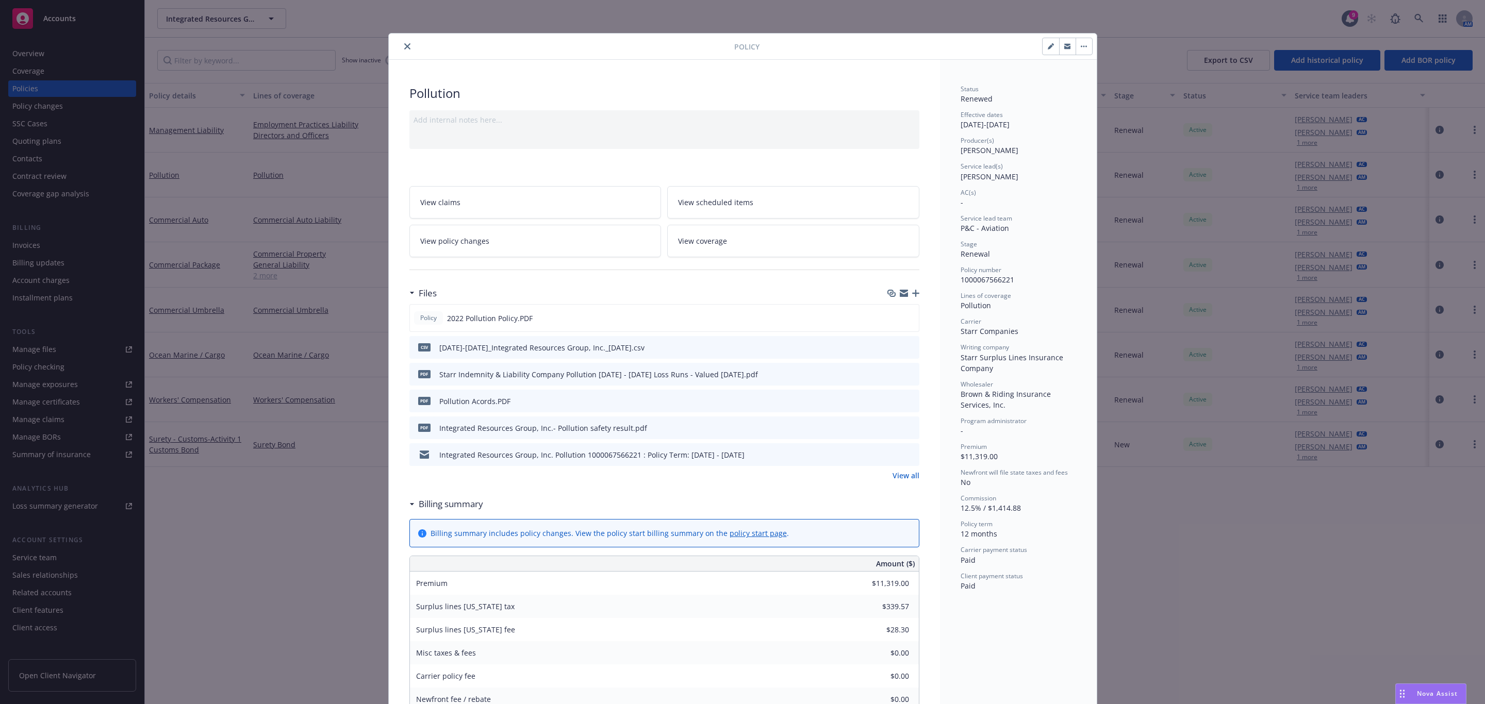
click at [404, 45] on icon "close" at bounding box center [407, 46] width 6 height 6
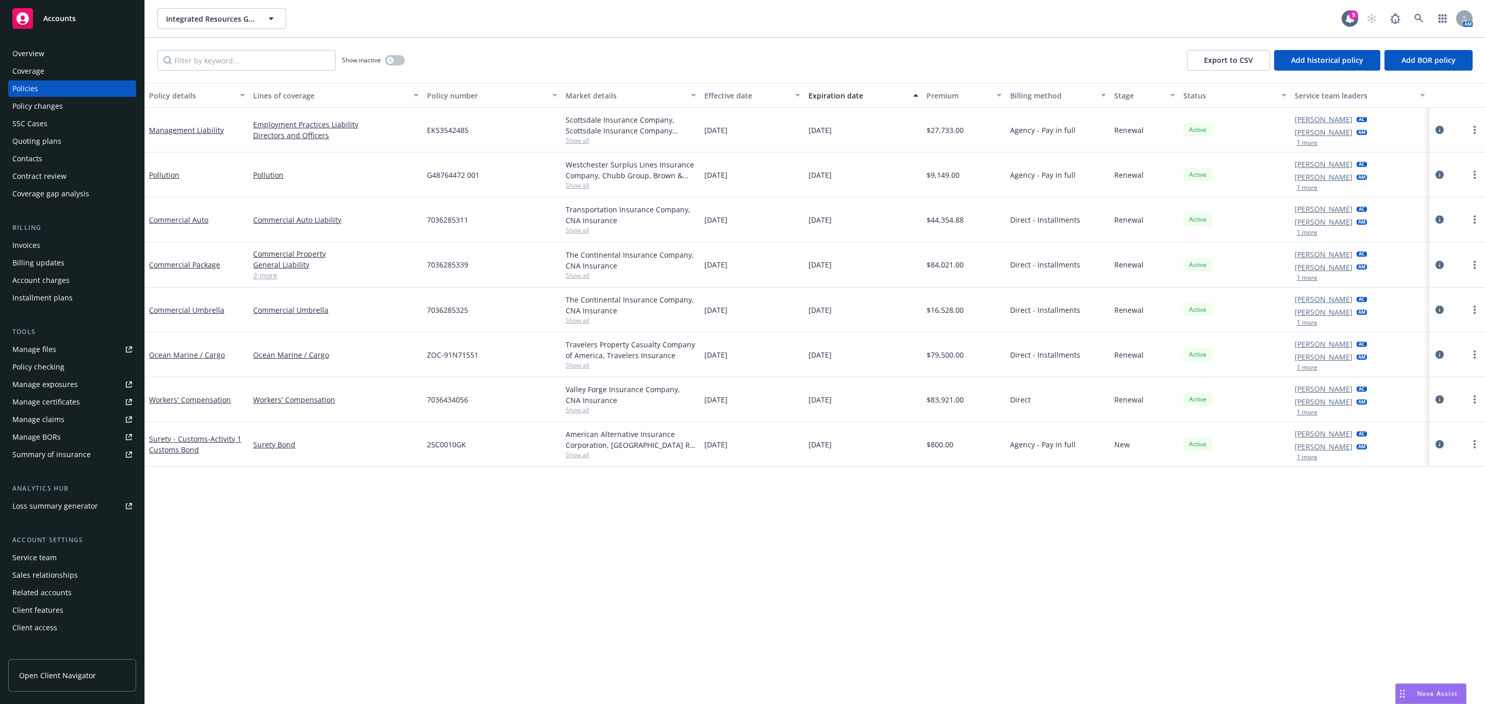
click at [41, 426] on div "Service team" at bounding box center [34, 557] width 44 height 16
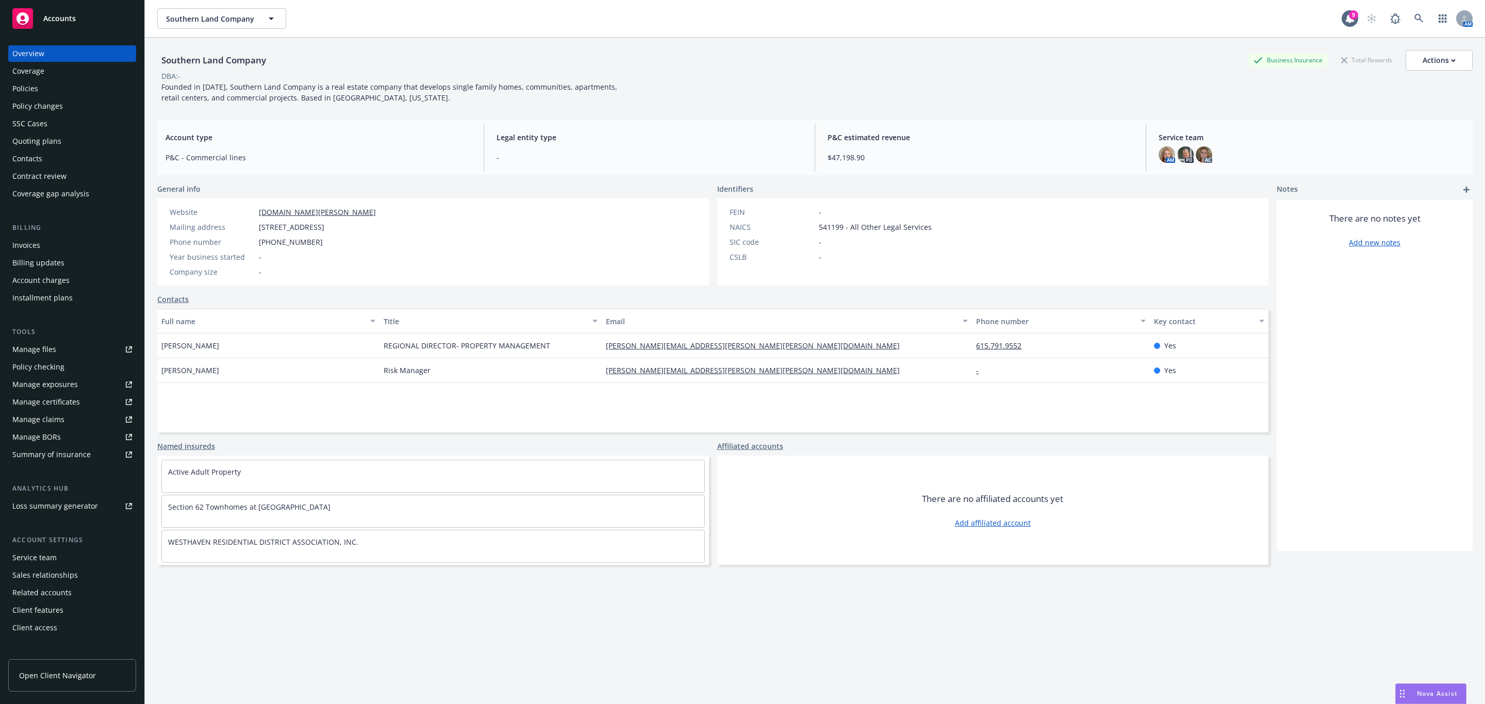
click at [51, 93] on div "Policies" at bounding box center [72, 88] width 120 height 16
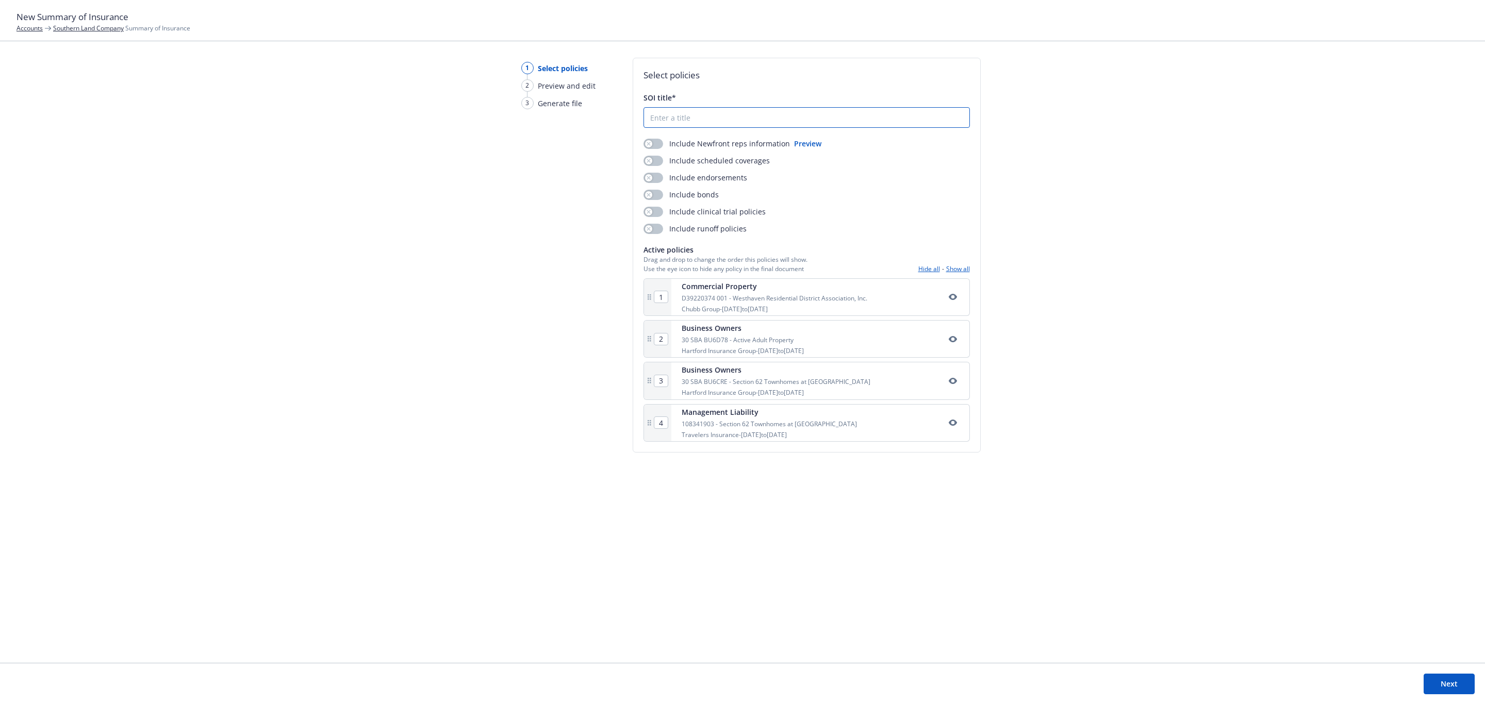
drag, startPoint x: 687, startPoint y: 118, endPoint x: 680, endPoint y: 116, distance: 6.4
click at [686, 119] on input "SOI title*" at bounding box center [806, 118] width 325 height 20
type input "2025 SOI"
click at [650, 142] on div "button" at bounding box center [648, 143] width 7 height 7
click at [648, 159] on icon "button" at bounding box center [648, 161] width 4 height 4
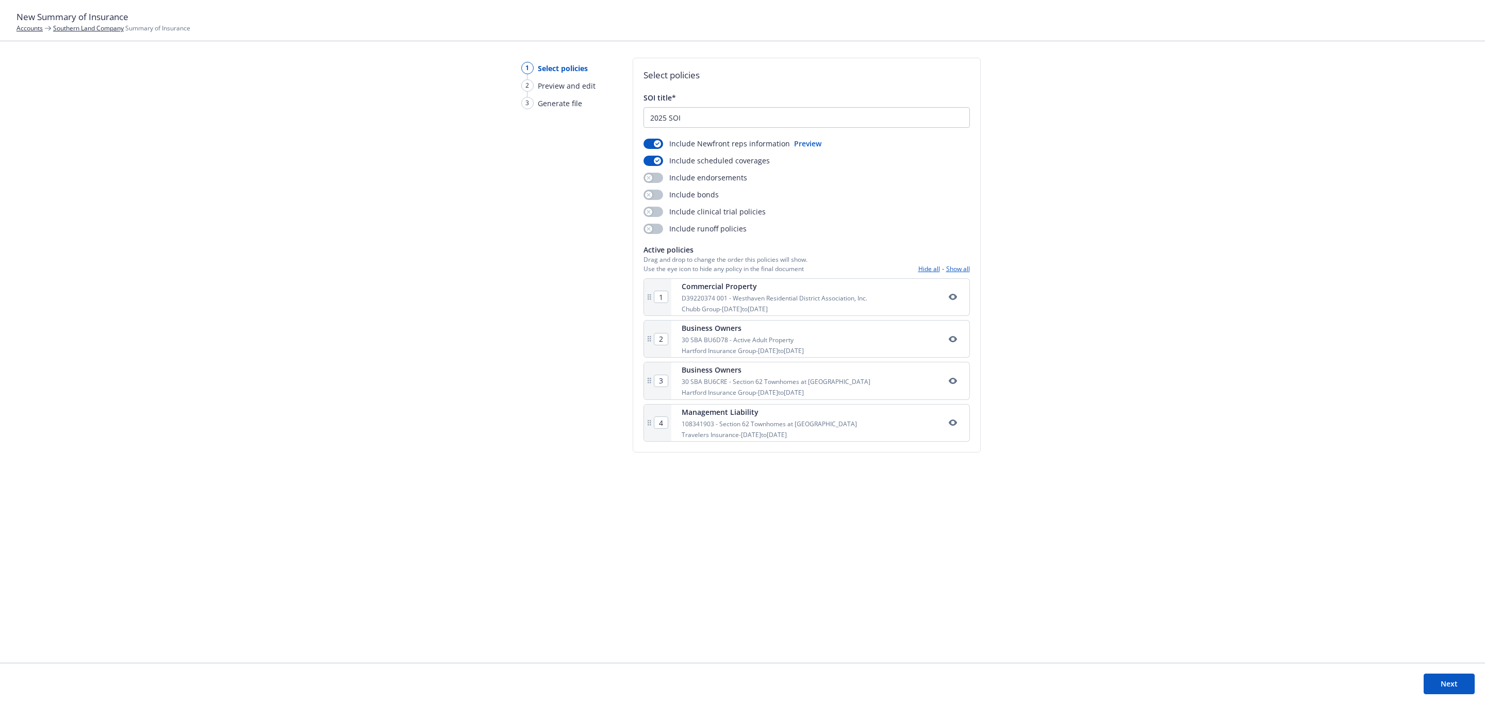
click at [1452, 682] on button "Next" at bounding box center [1448, 684] width 51 height 21
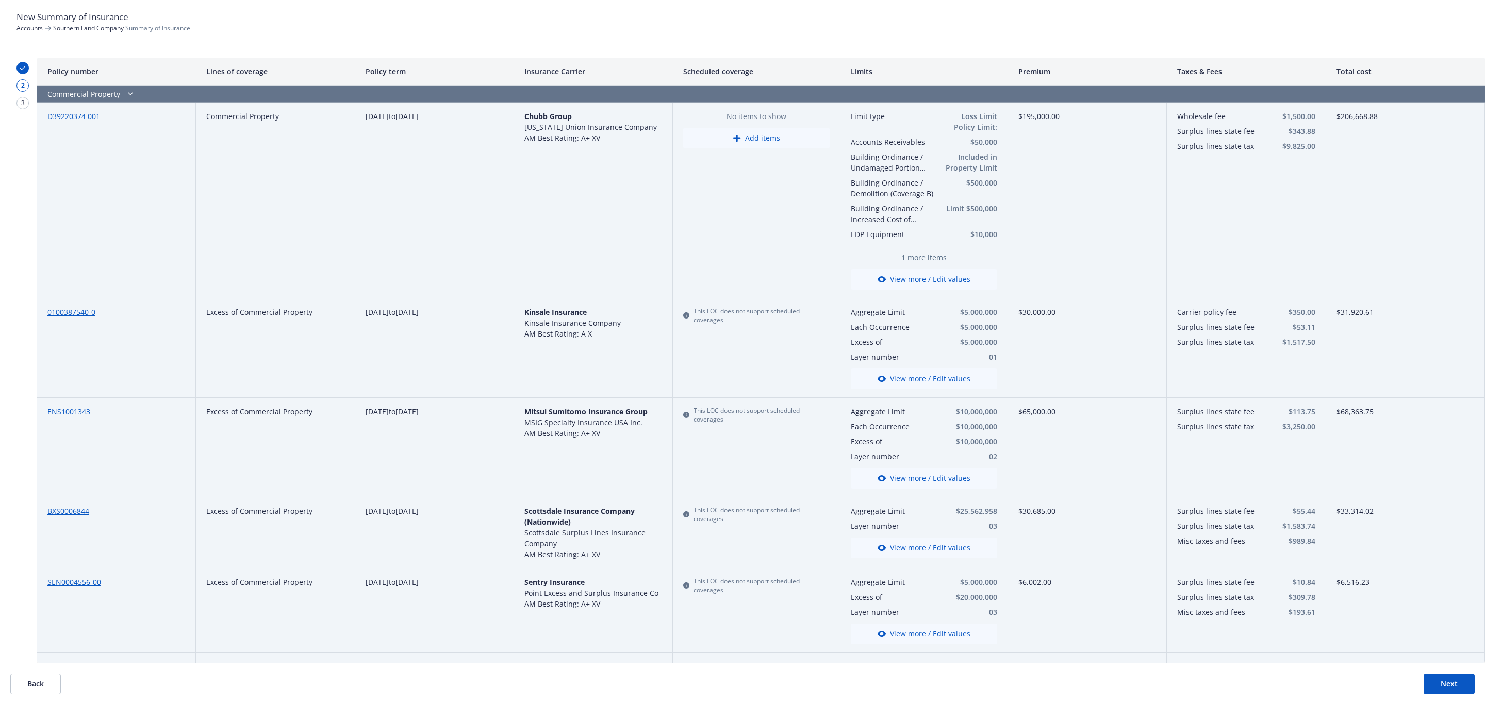
click at [915, 278] on button "View more / Edit values" at bounding box center [924, 279] width 146 height 21
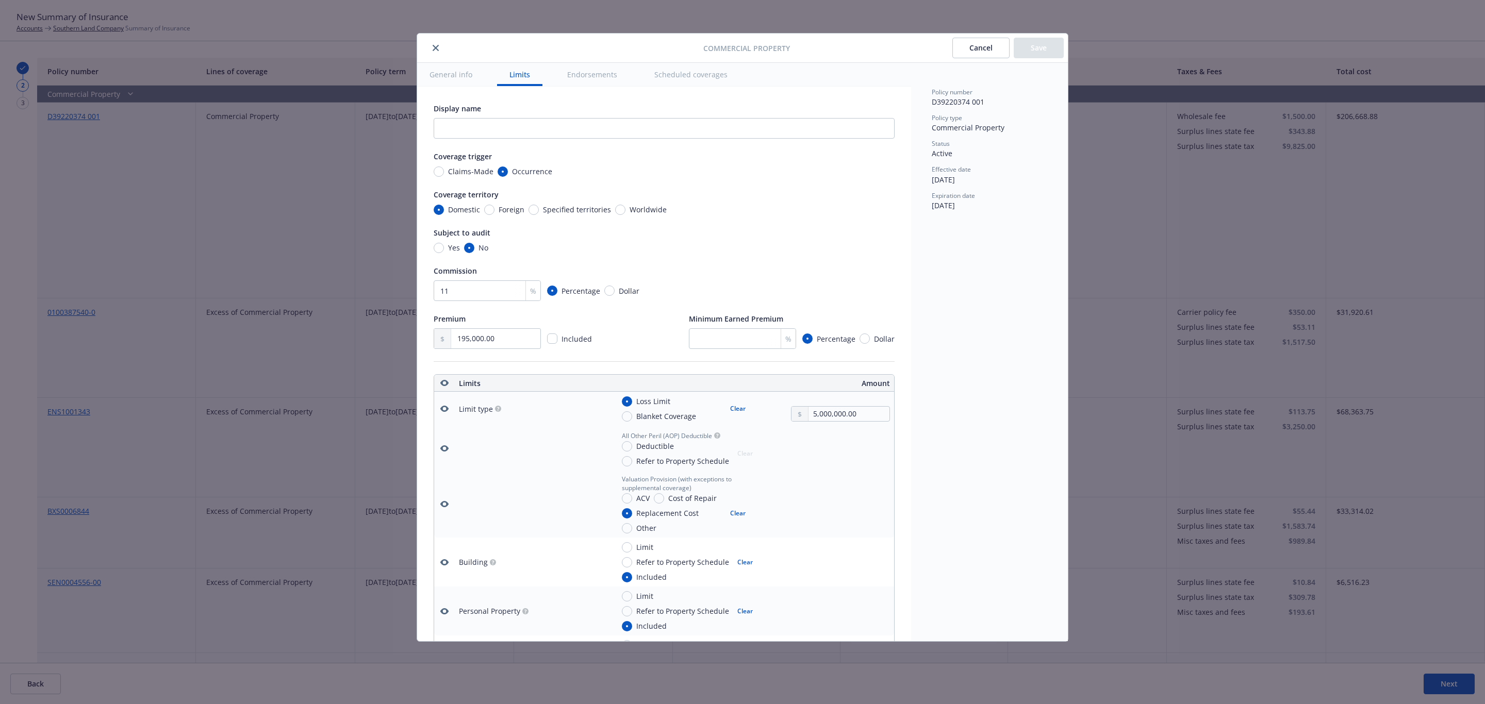
scroll to position [288, 0]
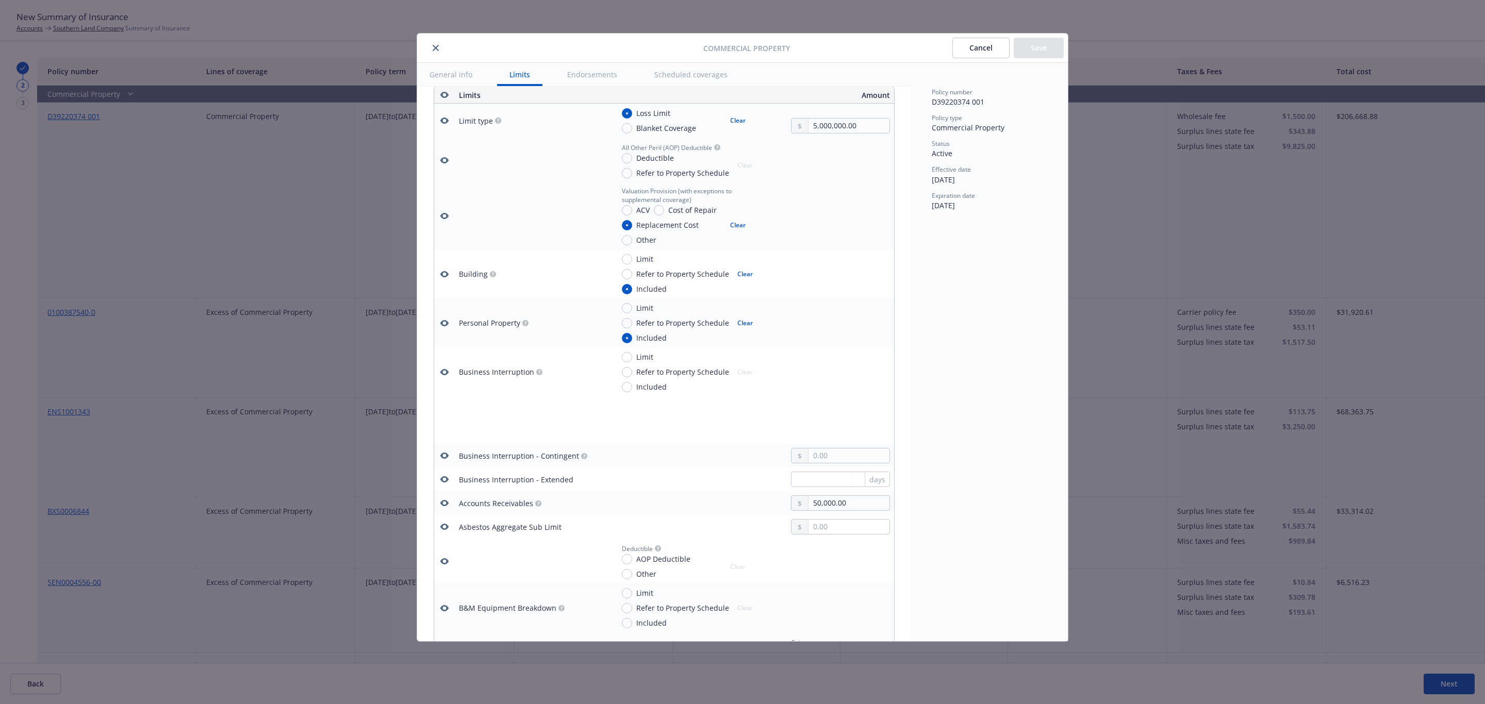
click at [434, 48] on icon "close" at bounding box center [435, 48] width 6 height 6
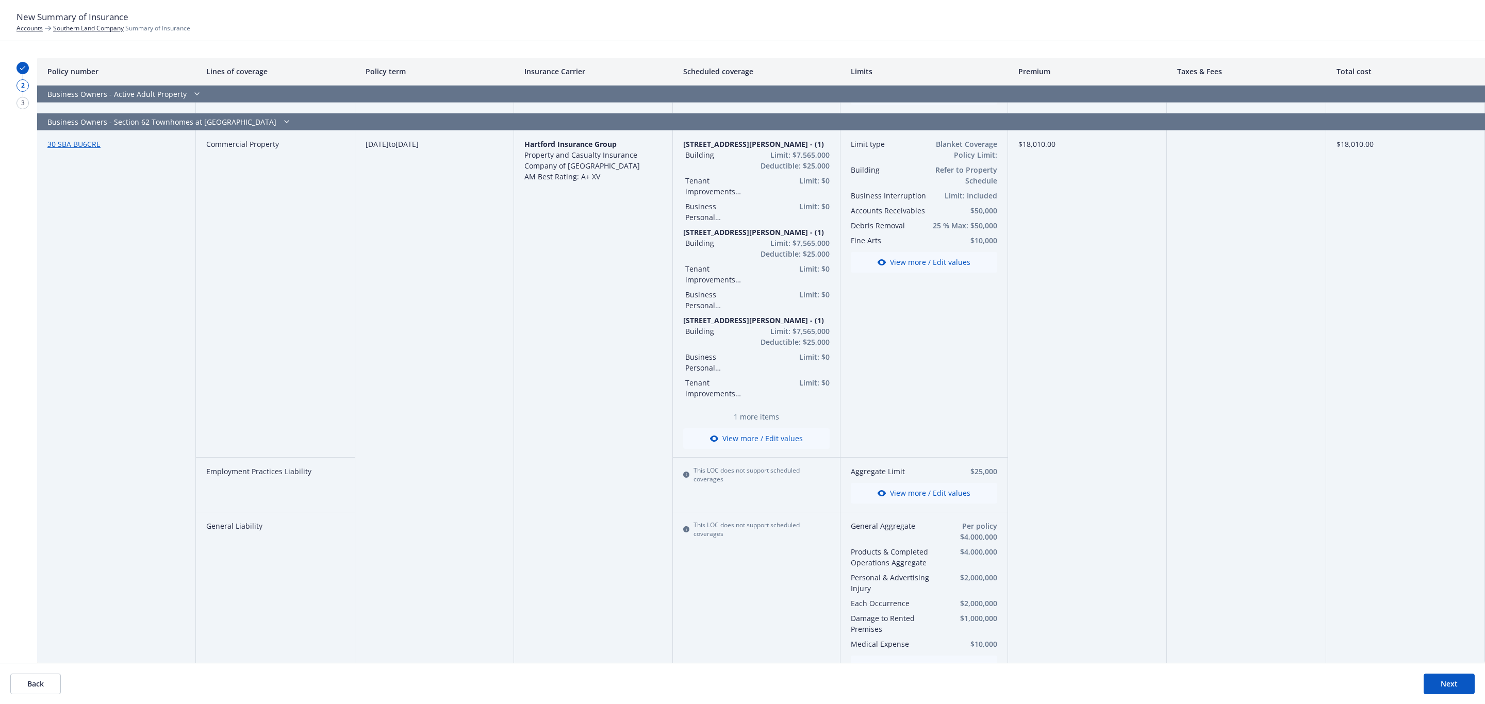
scroll to position [1506, 0]
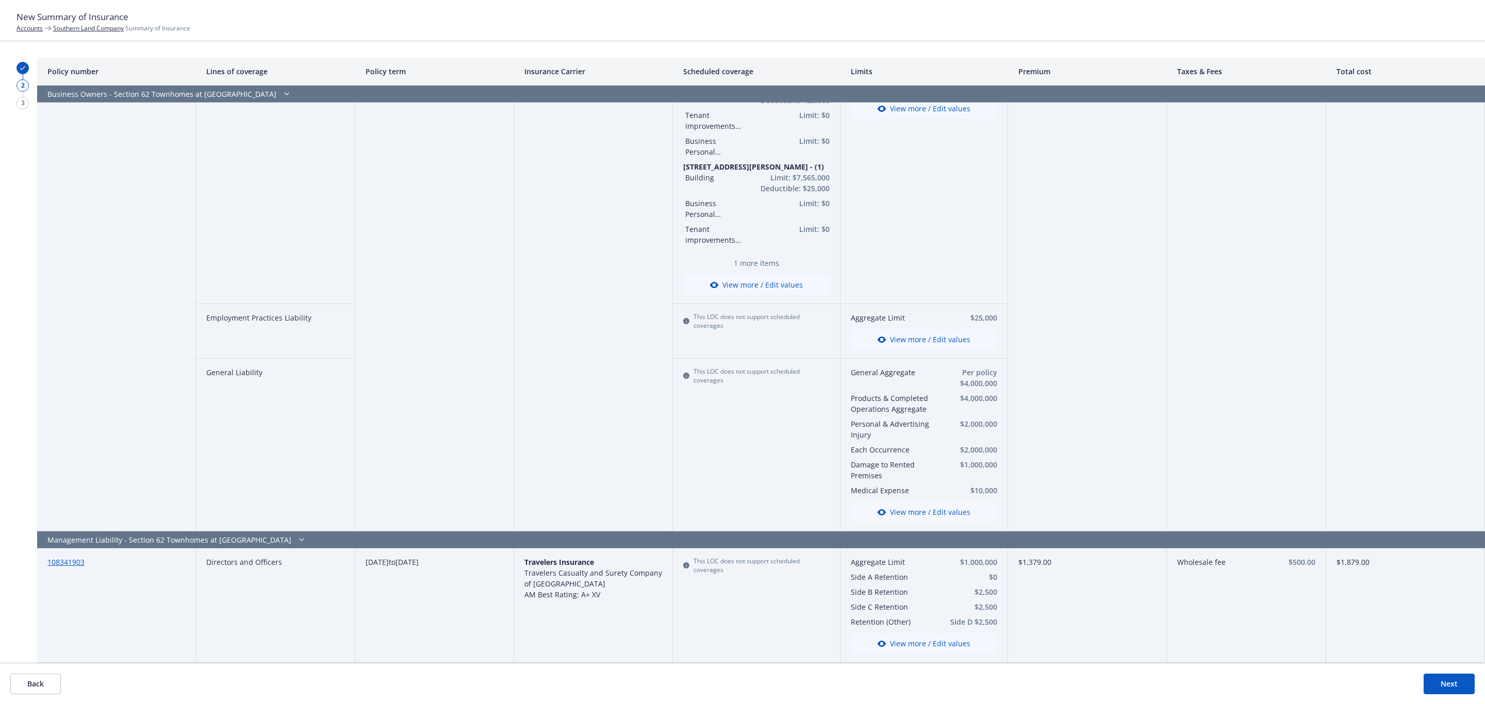
click at [1438, 682] on button "Next" at bounding box center [1448, 684] width 51 height 21
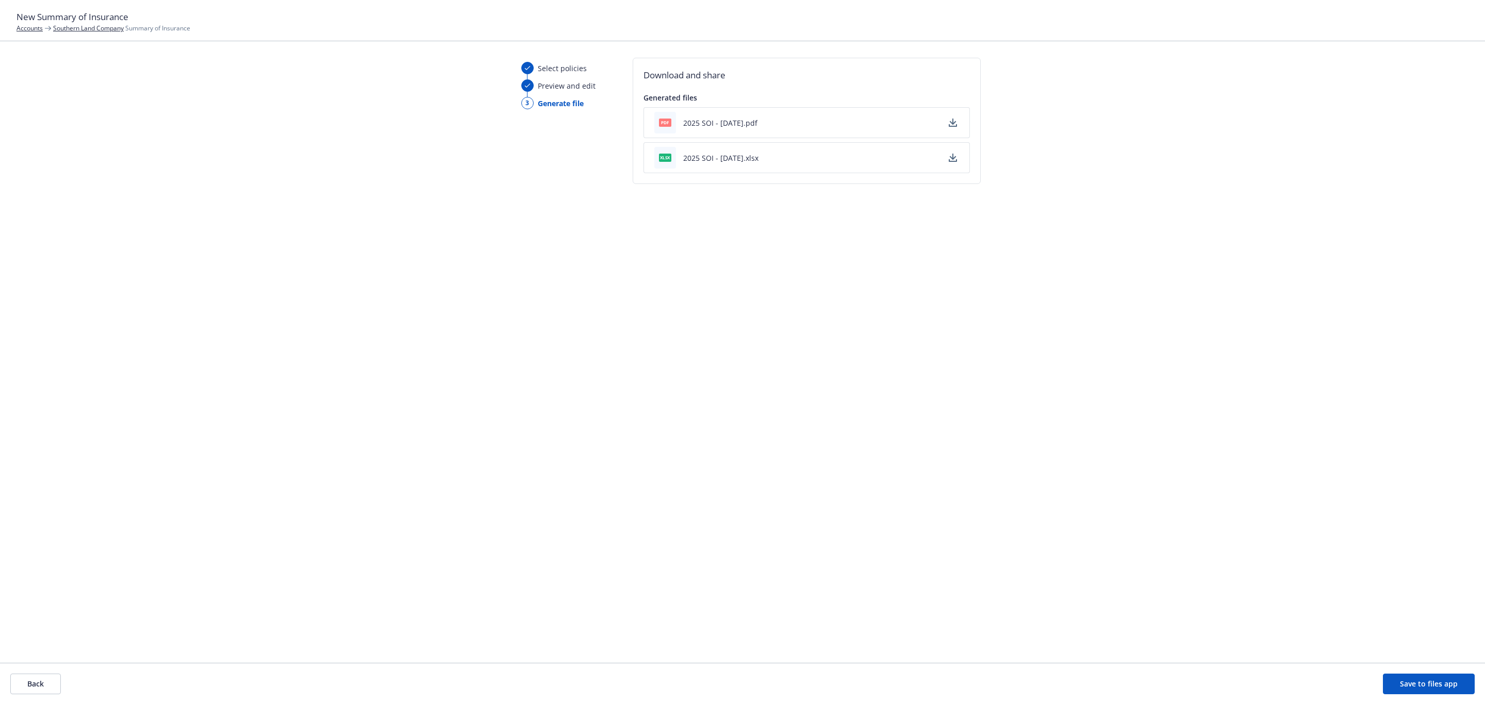
click at [949, 158] on icon "button" at bounding box center [952, 157] width 7 height 6
